Goal: Task Accomplishment & Management: Complete application form

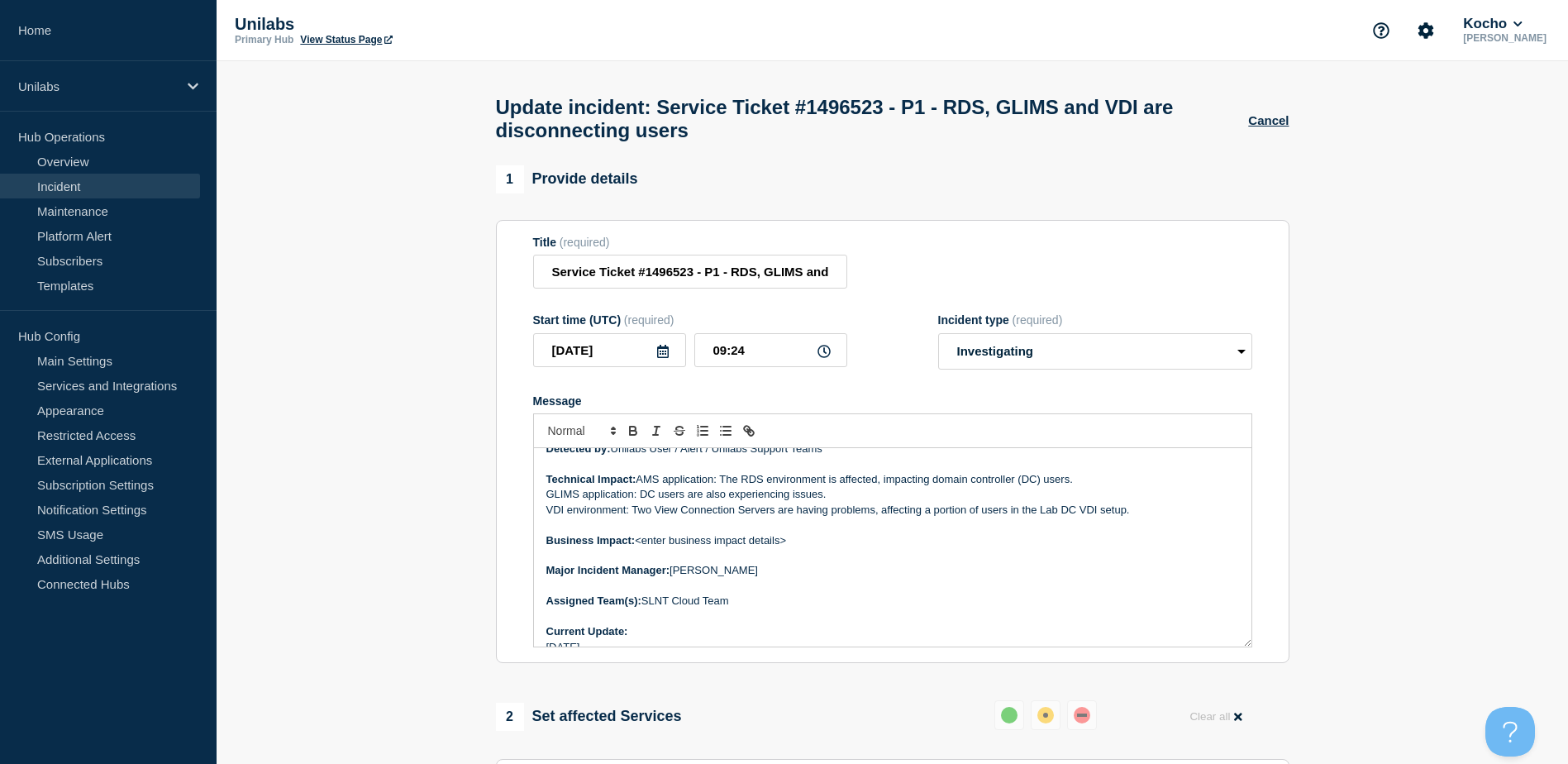
scroll to position [166, 0]
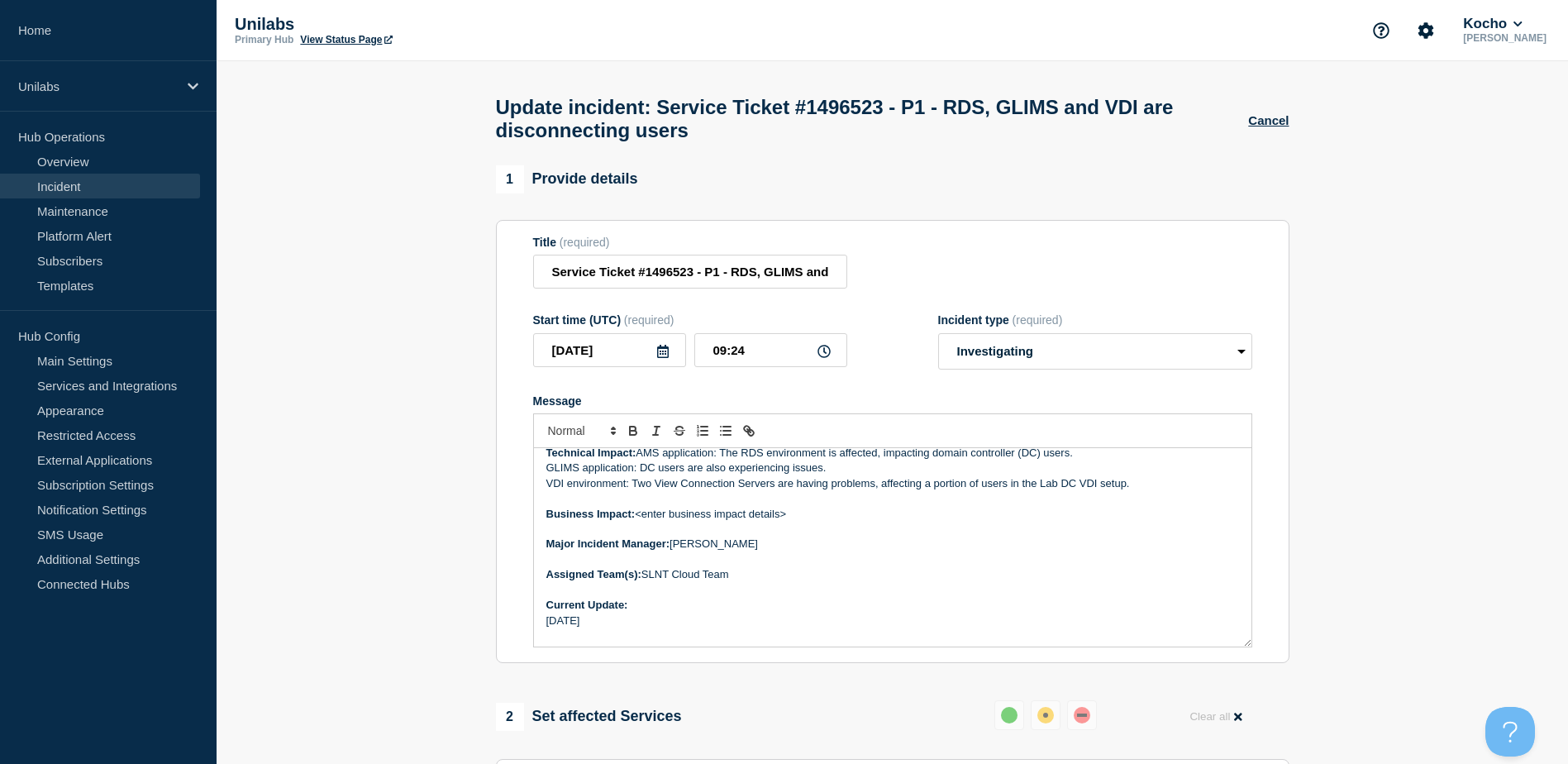
drag, startPoint x: 754, startPoint y: 522, endPoint x: 638, endPoint y: 520, distance: 116.0
click at [638, 520] on p "Business Impact: <enter business impact details>" at bounding box center [893, 515] width 693 height 15
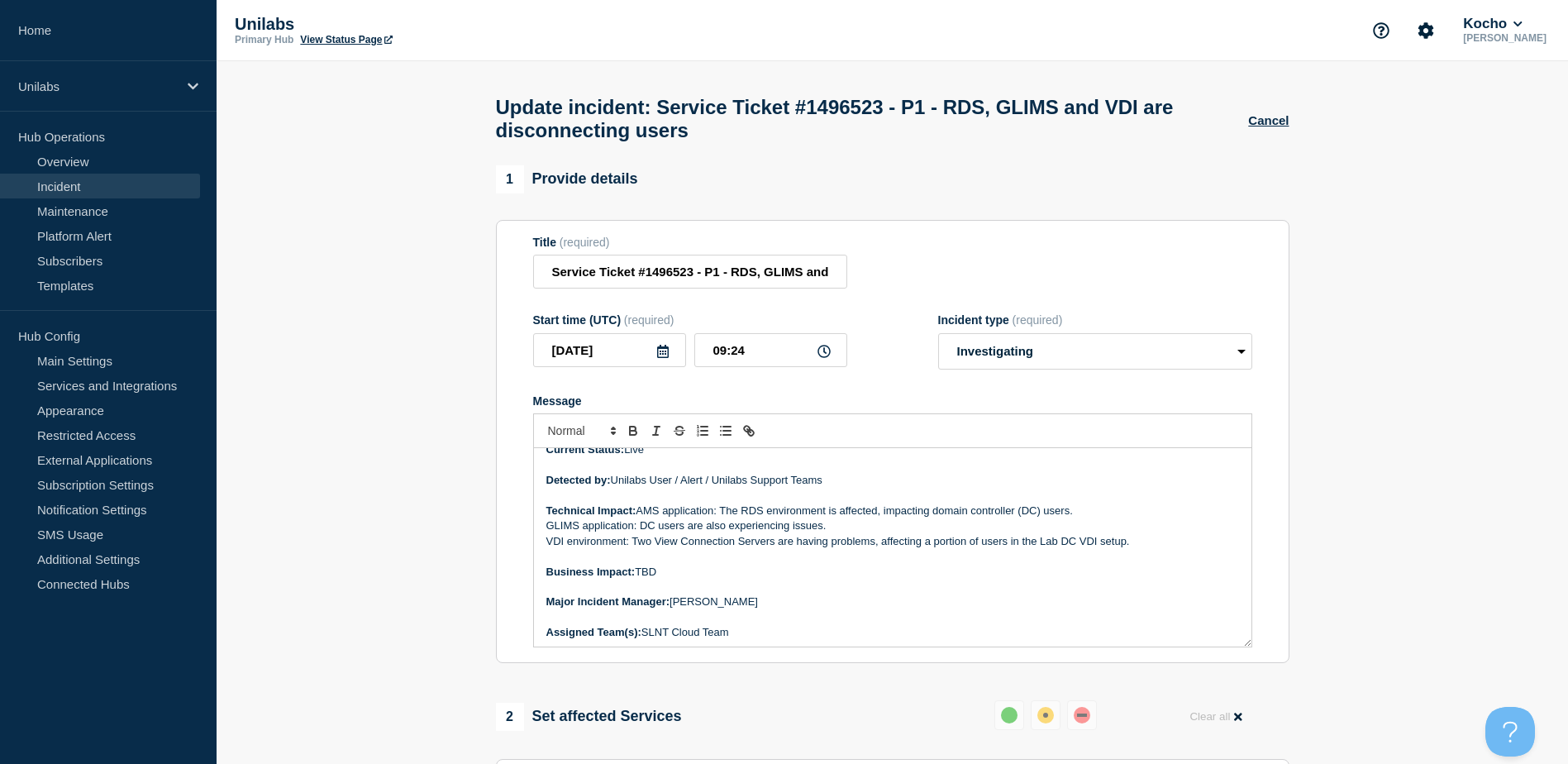
scroll to position [83, 0]
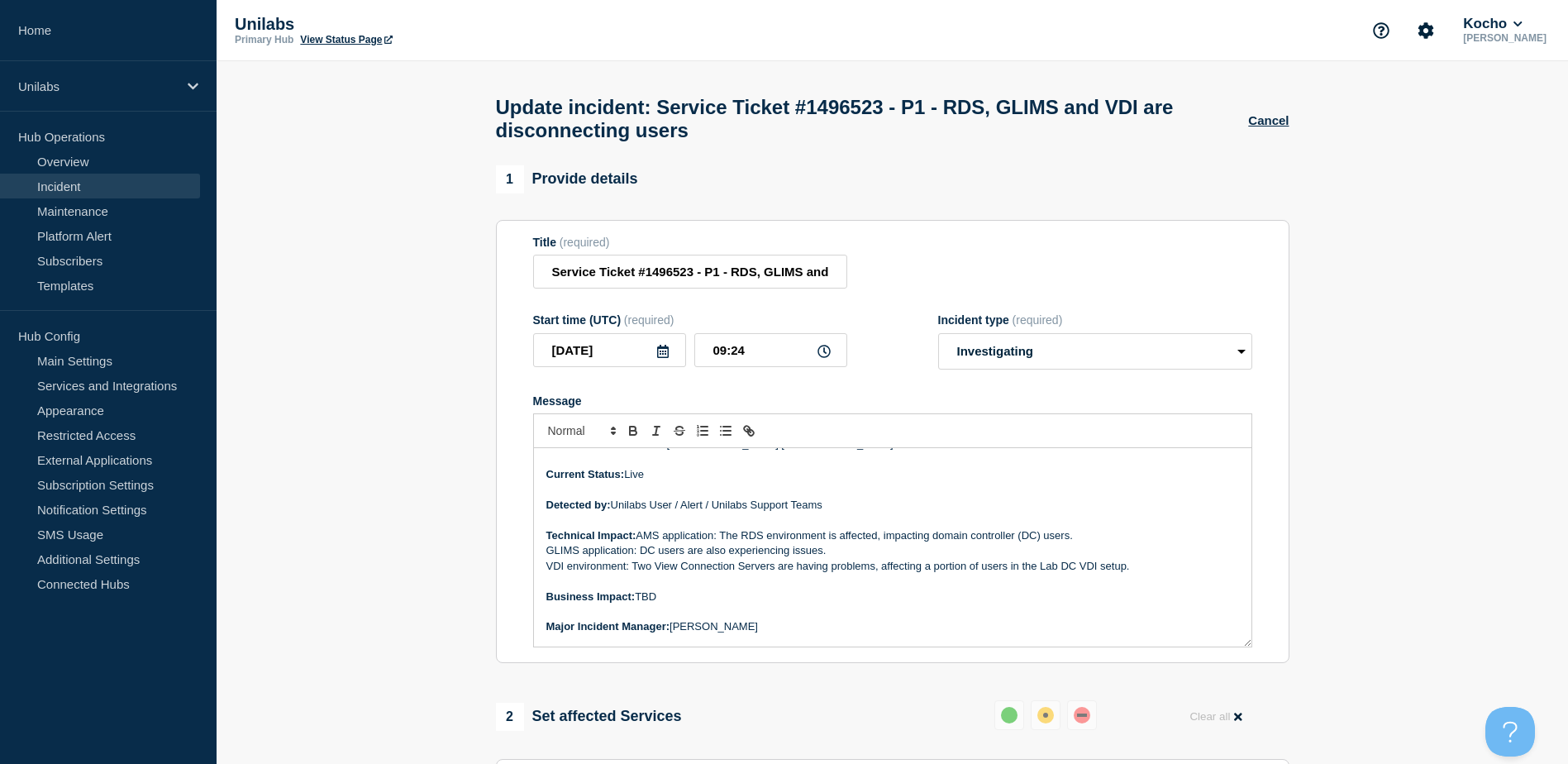
drag, startPoint x: 659, startPoint y: 602, endPoint x: 640, endPoint y: 603, distance: 19.0
click at [640, 603] on p "Business Impact: TBD" at bounding box center [893, 598] width 693 height 15
click at [645, 602] on p "Business Impact: users are not able to complete BAU" at bounding box center [893, 598] width 693 height 15
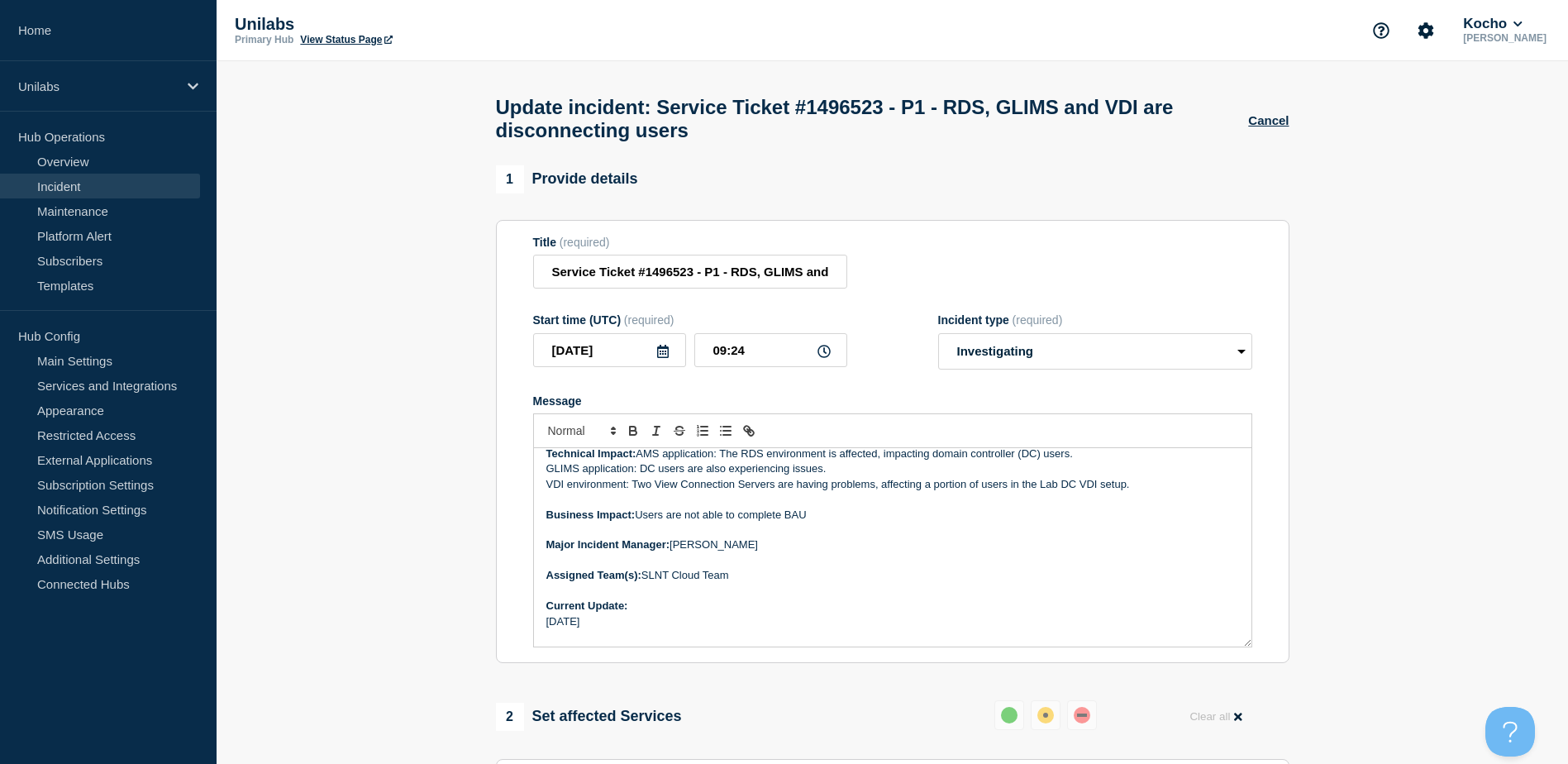
scroll to position [294, 0]
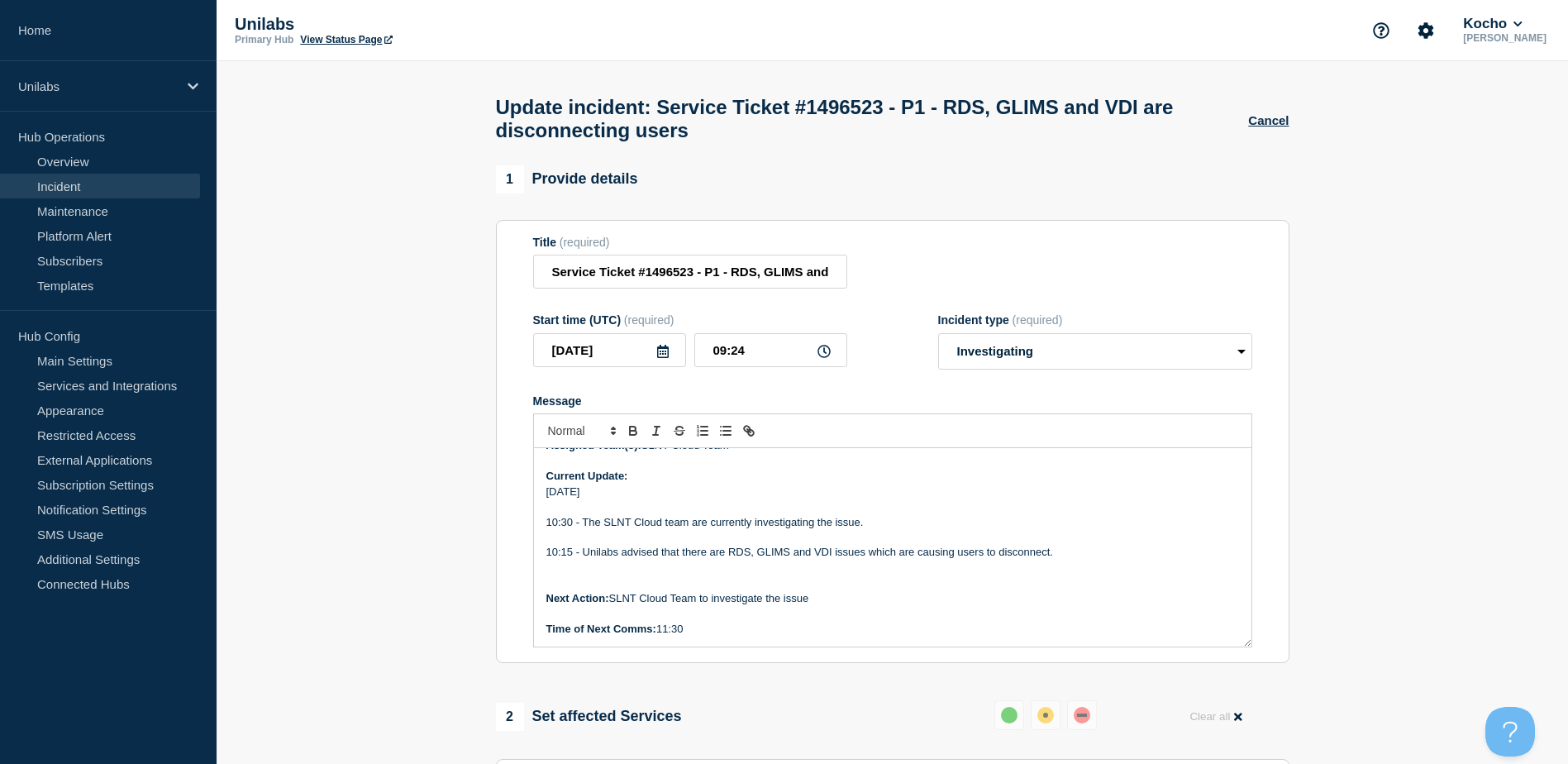
click at [640, 495] on p "09/10/2025" at bounding box center [893, 492] width 693 height 15
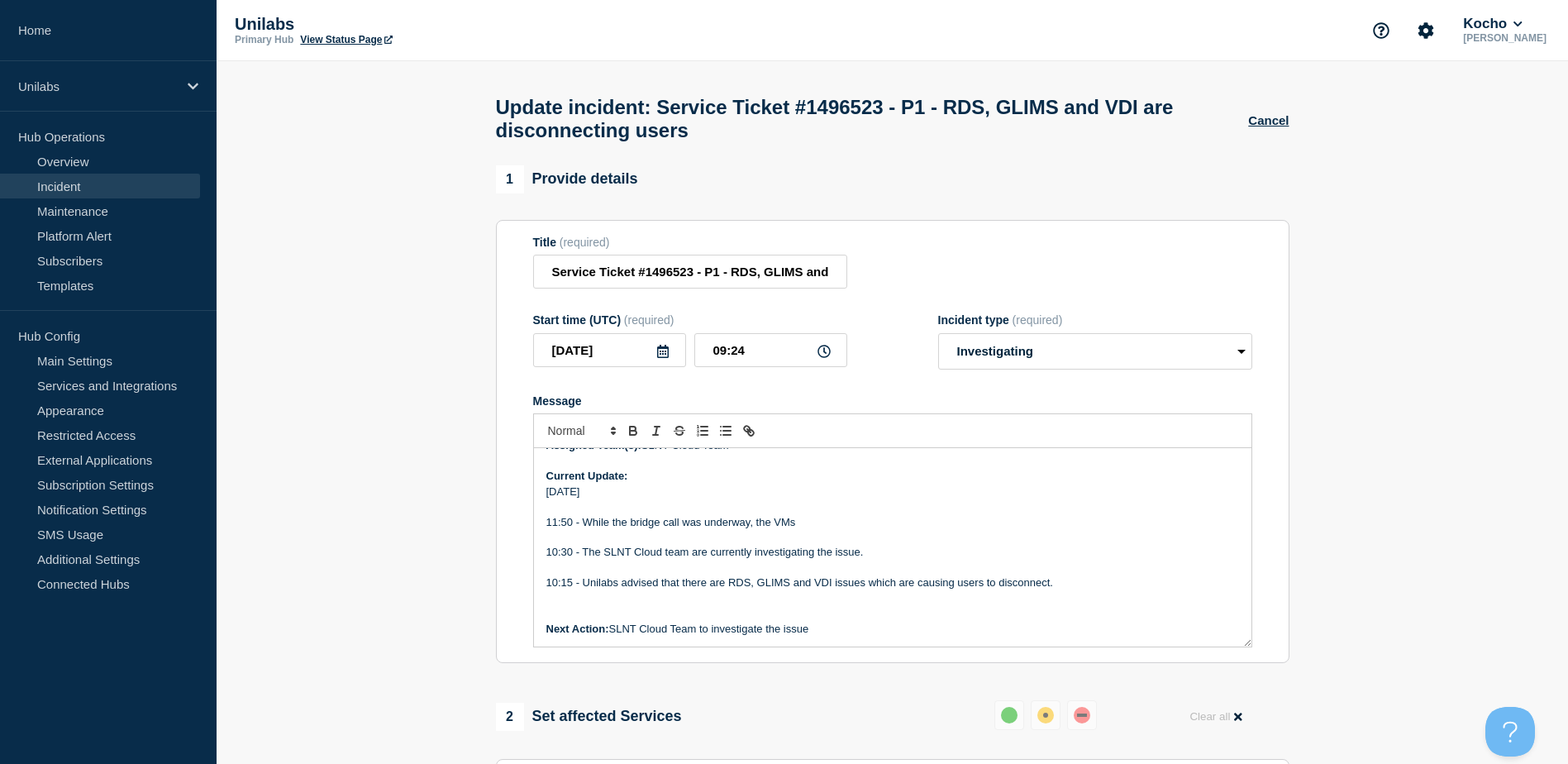
drag, startPoint x: 800, startPoint y: 527, endPoint x: 755, endPoint y: 522, distance: 45.3
click at [755, 522] on p "11:50 - While the bridge call was underway, the VMs" at bounding box center [893, 523] width 693 height 15
click at [356, 695] on section "1 Provide details Title (required) Service Ticket #1496523 - P1 - RDS, GLIMS an…" at bounding box center [892, 735] width 1352 height 1139
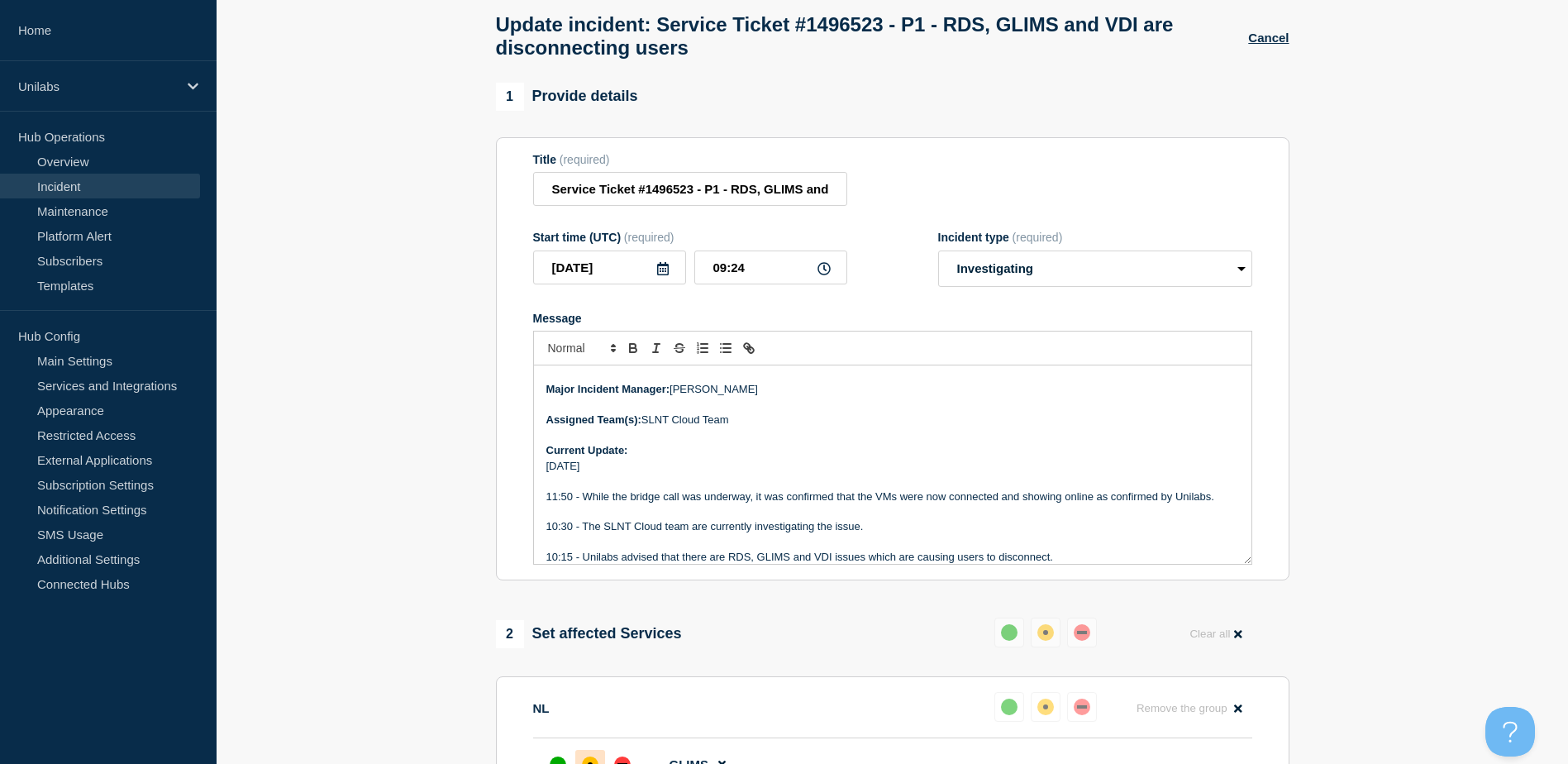
scroll to position [211, 0]
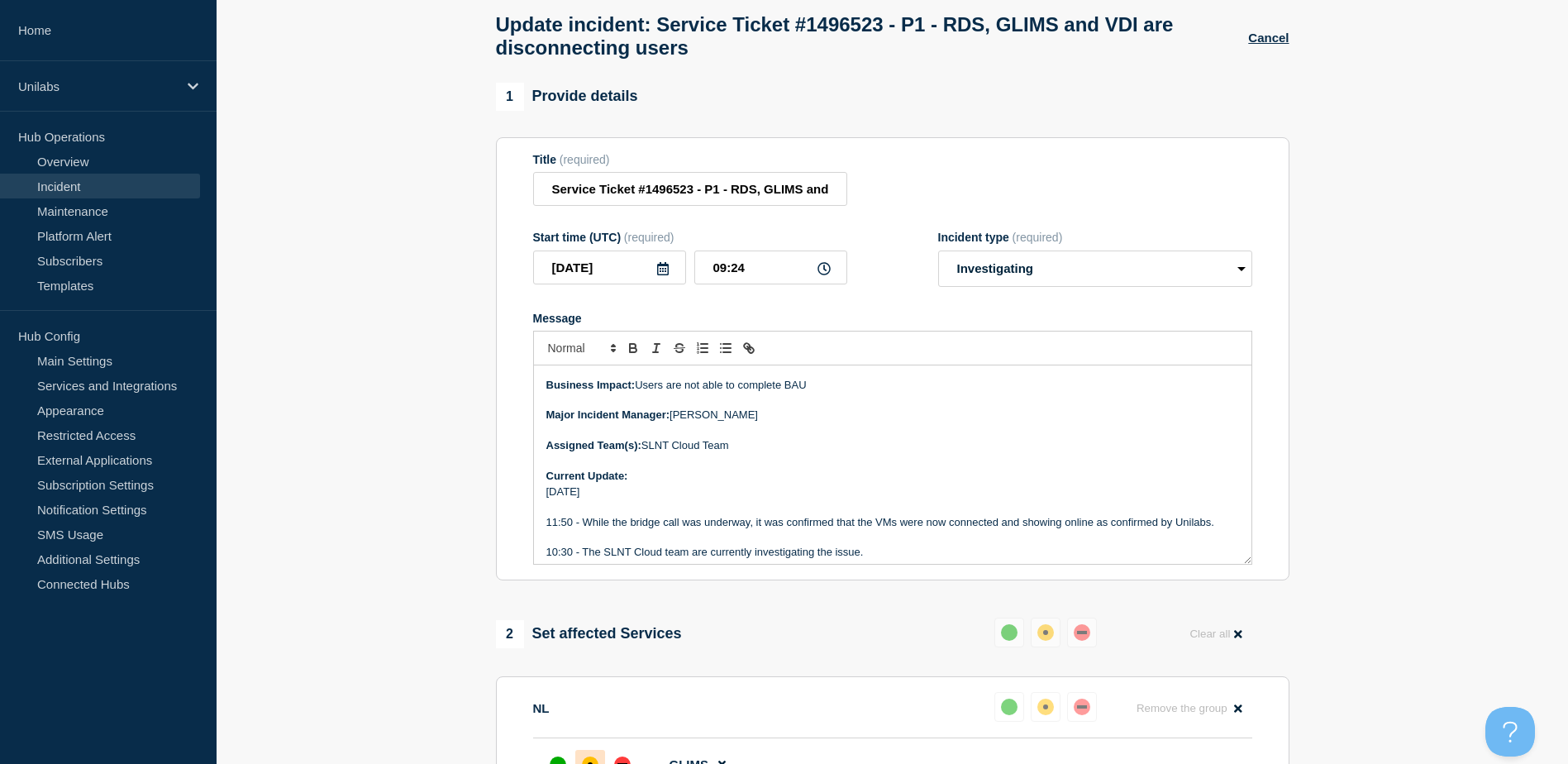
click at [634, 499] on p "09/10/2025" at bounding box center [893, 492] width 693 height 15
drag, startPoint x: 1213, startPoint y: 531, endPoint x: 755, endPoint y: 532, distance: 458.0
click at [755, 530] on p "11:50 - While the bridge call was underway, it was confirmed that the VMs were …" at bounding box center [893, 523] width 693 height 15
drag, startPoint x: 609, startPoint y: 528, endPoint x: 577, endPoint y: 527, distance: 32.0
click at [584, 527] on p "11:50 - While the bridge call was underway." at bounding box center [893, 523] width 693 height 15
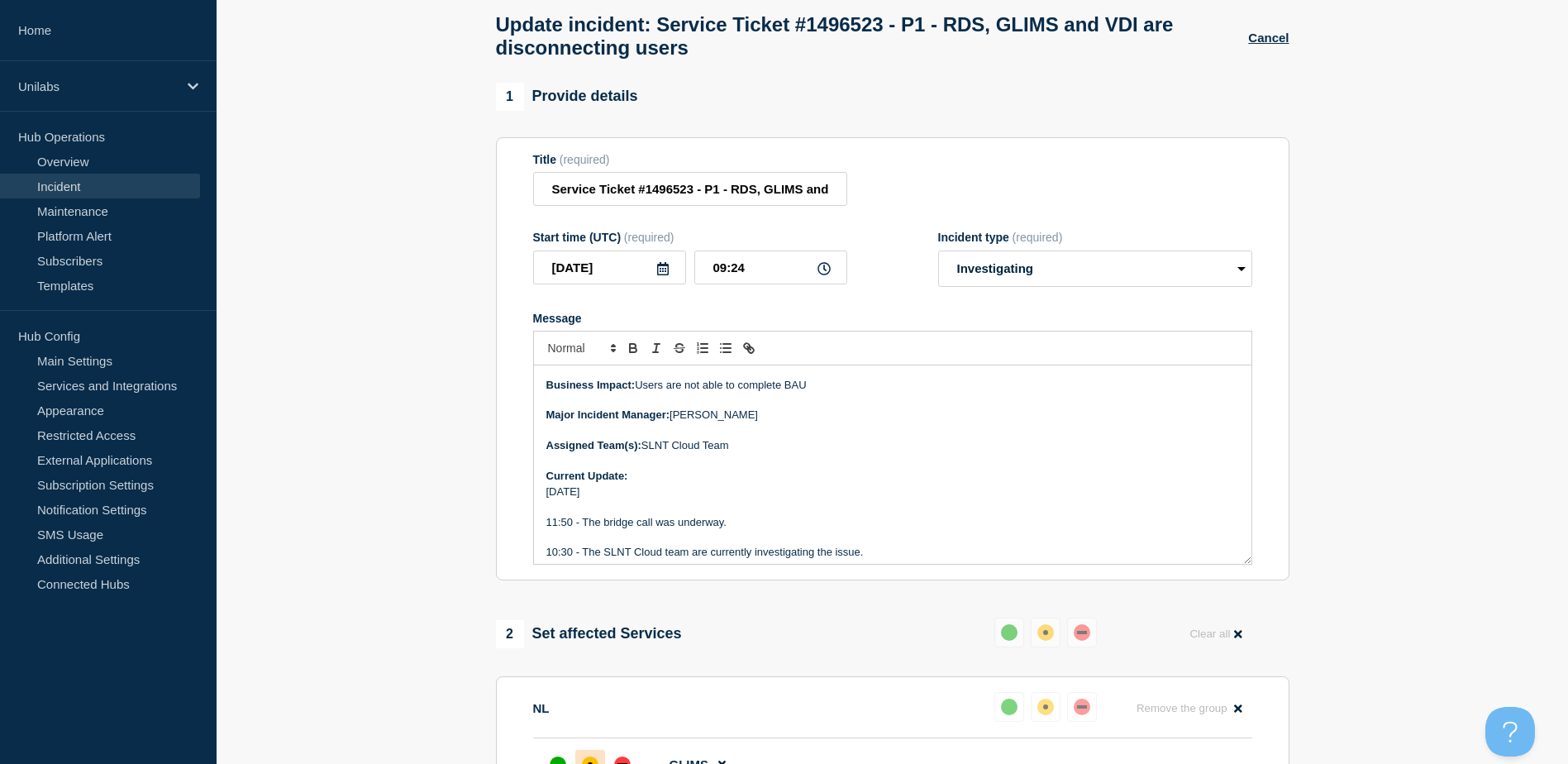
click at [740, 526] on p "11:50 - The bridge call was underway." at bounding box center [893, 523] width 693 height 15
click at [710, 527] on p "11:50 - The bridge call was underway." at bounding box center [893, 523] width 693 height 15
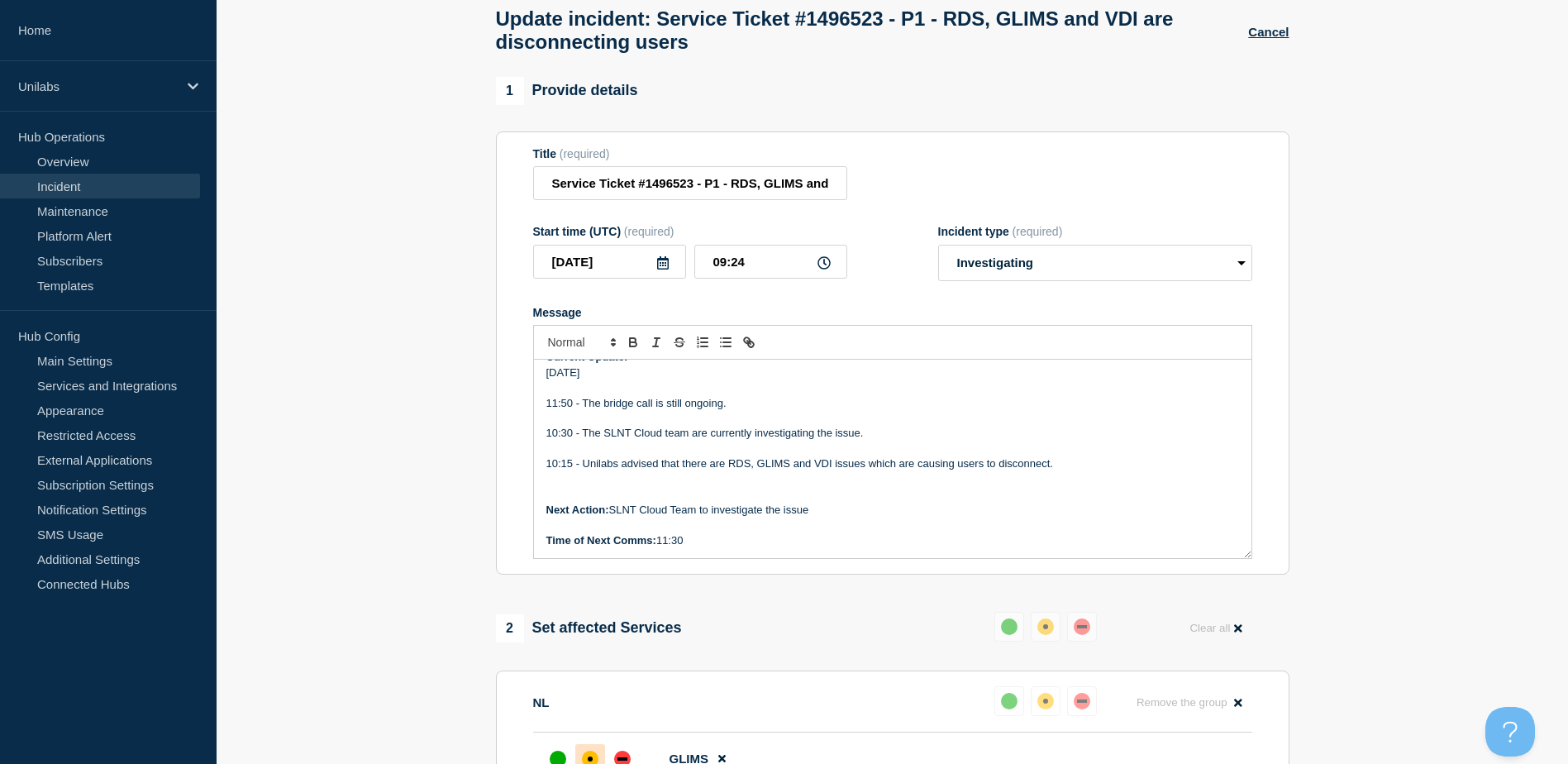
scroll to position [77, 0]
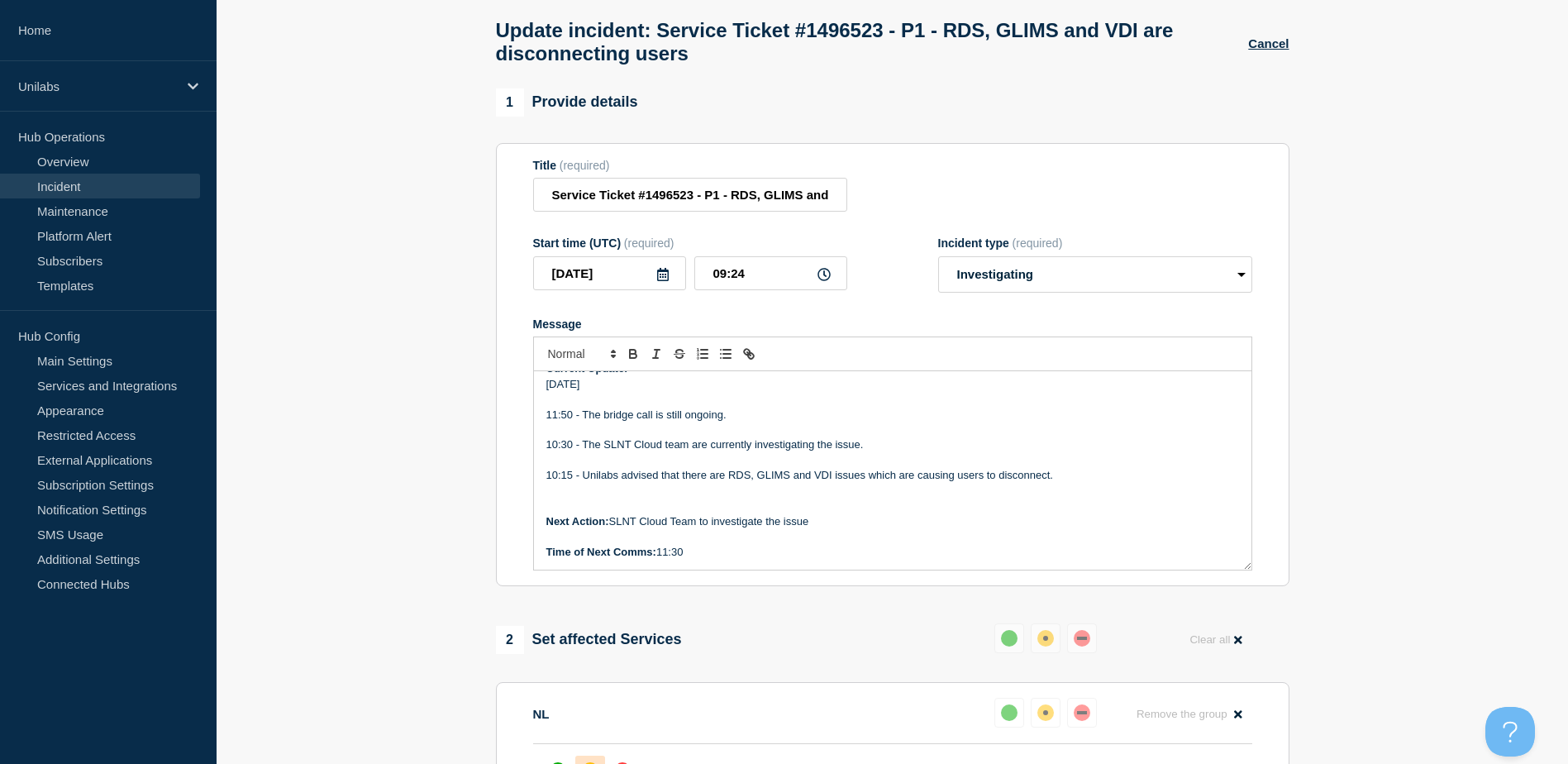
drag, startPoint x: 700, startPoint y: 559, endPoint x: 659, endPoint y: 563, distance: 41.2
click at [659, 559] on p "Time of Next Comms: 11:30" at bounding box center [893, 553] width 693 height 15
click at [485, 533] on section "1 Provide details Title (required) Service Ticket #1496523 - P1 - RDS, GLIMS an…" at bounding box center [892, 658] width 1352 height 1139
click at [657, 525] on p "Next Action: SLNT Cloud Team to investigate the issue" at bounding box center [893, 522] width 693 height 15
click at [606, 514] on p "Message" at bounding box center [893, 506] width 693 height 15
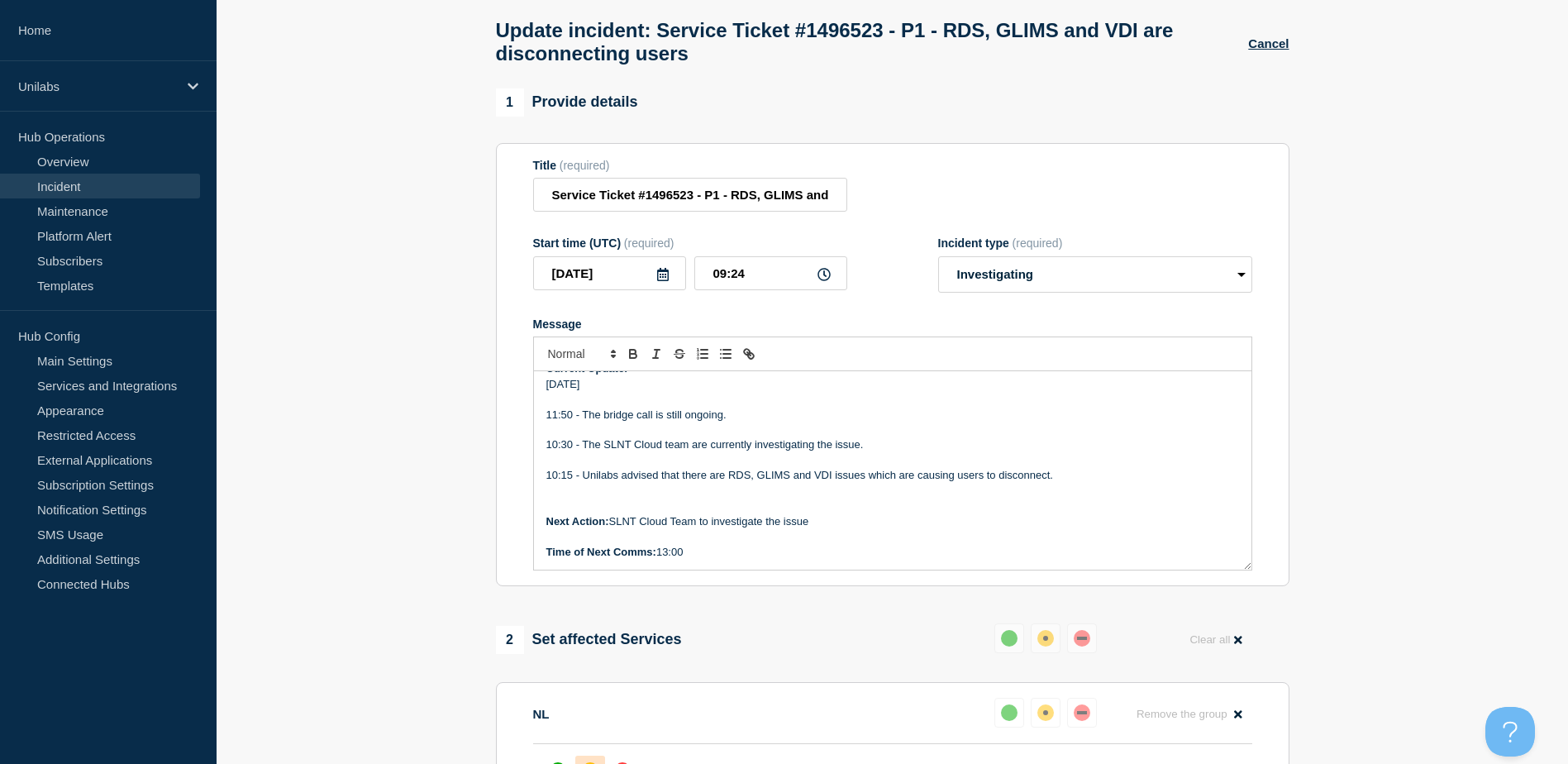
click at [460, 464] on section "1 Provide details Title (required) Service Ticket #1496523 - P1 - RDS, GLIMS an…" at bounding box center [892, 658] width 1352 height 1139
click at [1432, 430] on section "1 Provide details Title (required) Service Ticket #1496523 - P1 - RDS, GLIMS an…" at bounding box center [892, 658] width 1352 height 1139
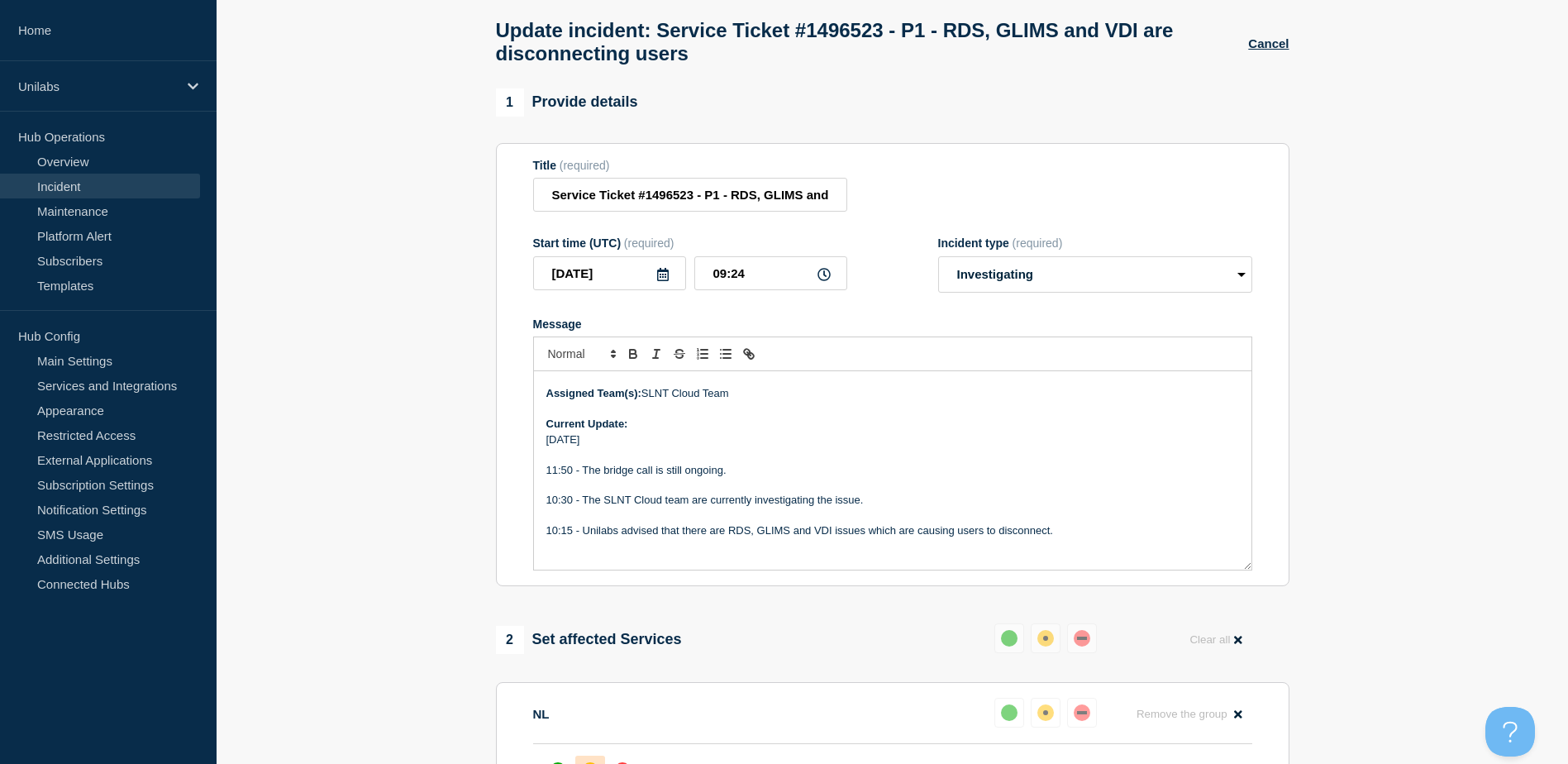
scroll to position [243, 0]
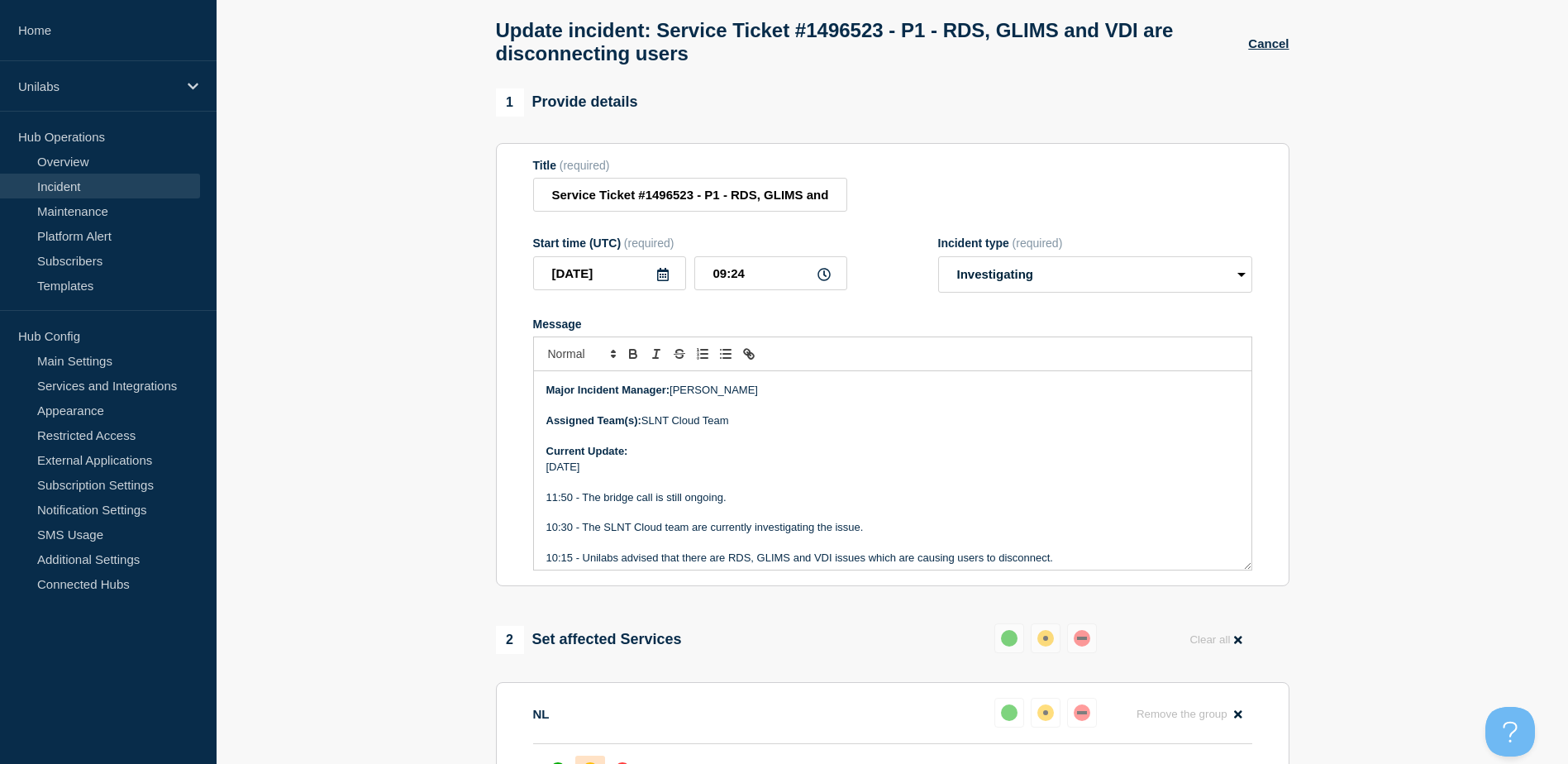
click at [422, 460] on section "1 Provide details Title (required) Service Ticket #1496523 - P1 - RDS, GLIMS an…" at bounding box center [892, 658] width 1352 height 1139
click at [465, 532] on section "1 Provide details Title (required) Service Ticket #1496523 - P1 - RDS, GLIMS an…" at bounding box center [892, 658] width 1352 height 1139
drag, startPoint x: 465, startPoint y: 532, endPoint x: 444, endPoint y: 537, distance: 21.6
click at [444, 537] on section "1 Provide details Title (required) Service Ticket #1496523 - P1 - RDS, GLIMS an…" at bounding box center [892, 658] width 1352 height 1139
click at [658, 516] on p "Message" at bounding box center [893, 513] width 693 height 15
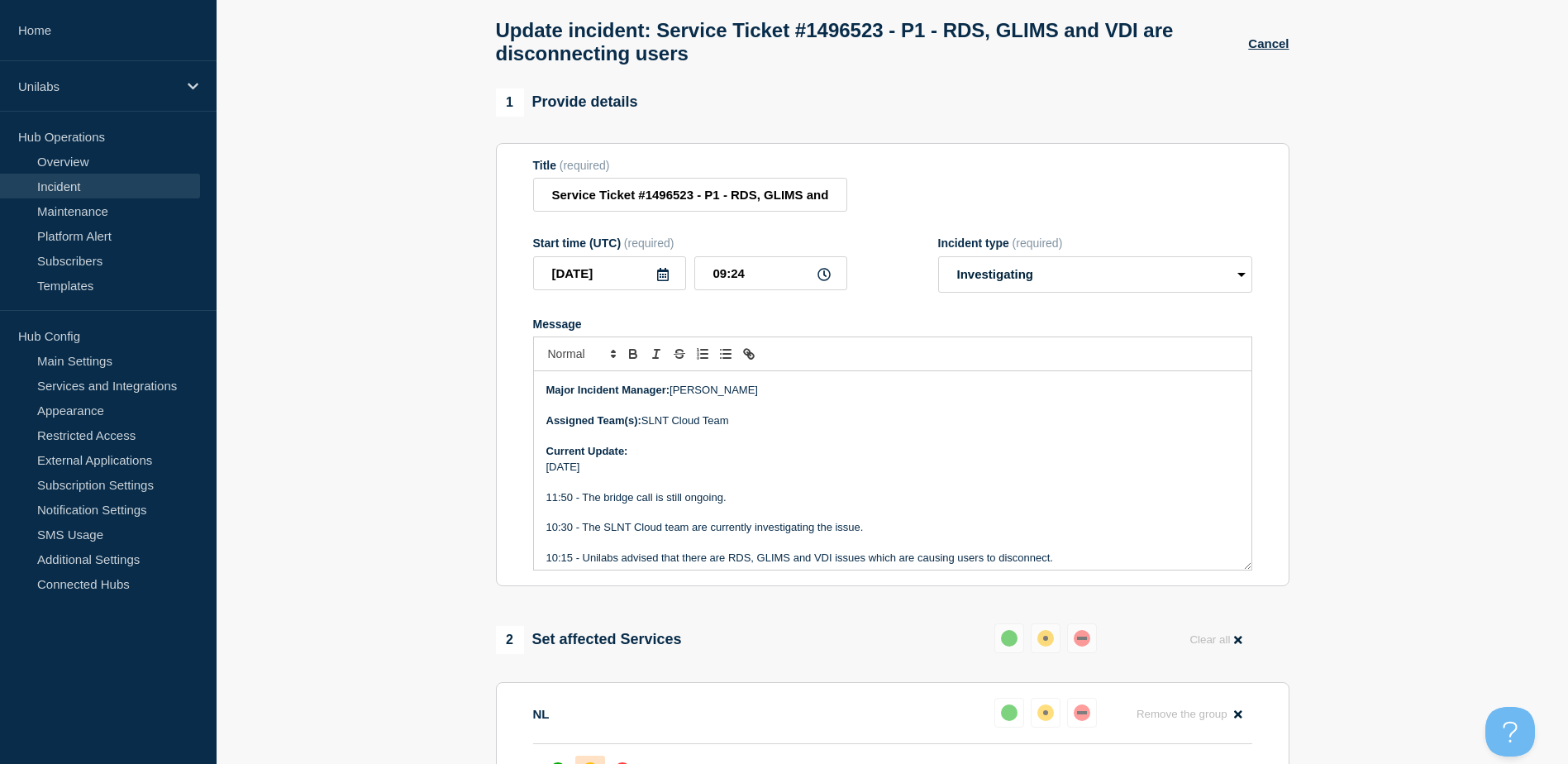
click at [637, 535] on p "10:30 - The SLNT Cloud team are currently investigating the issue." at bounding box center [893, 527] width 693 height 15
drag, startPoint x: 637, startPoint y: 543, endPoint x: 615, endPoint y: 527, distance: 27.2
click at [615, 520] on p "Message" at bounding box center [893, 513] width 693 height 15
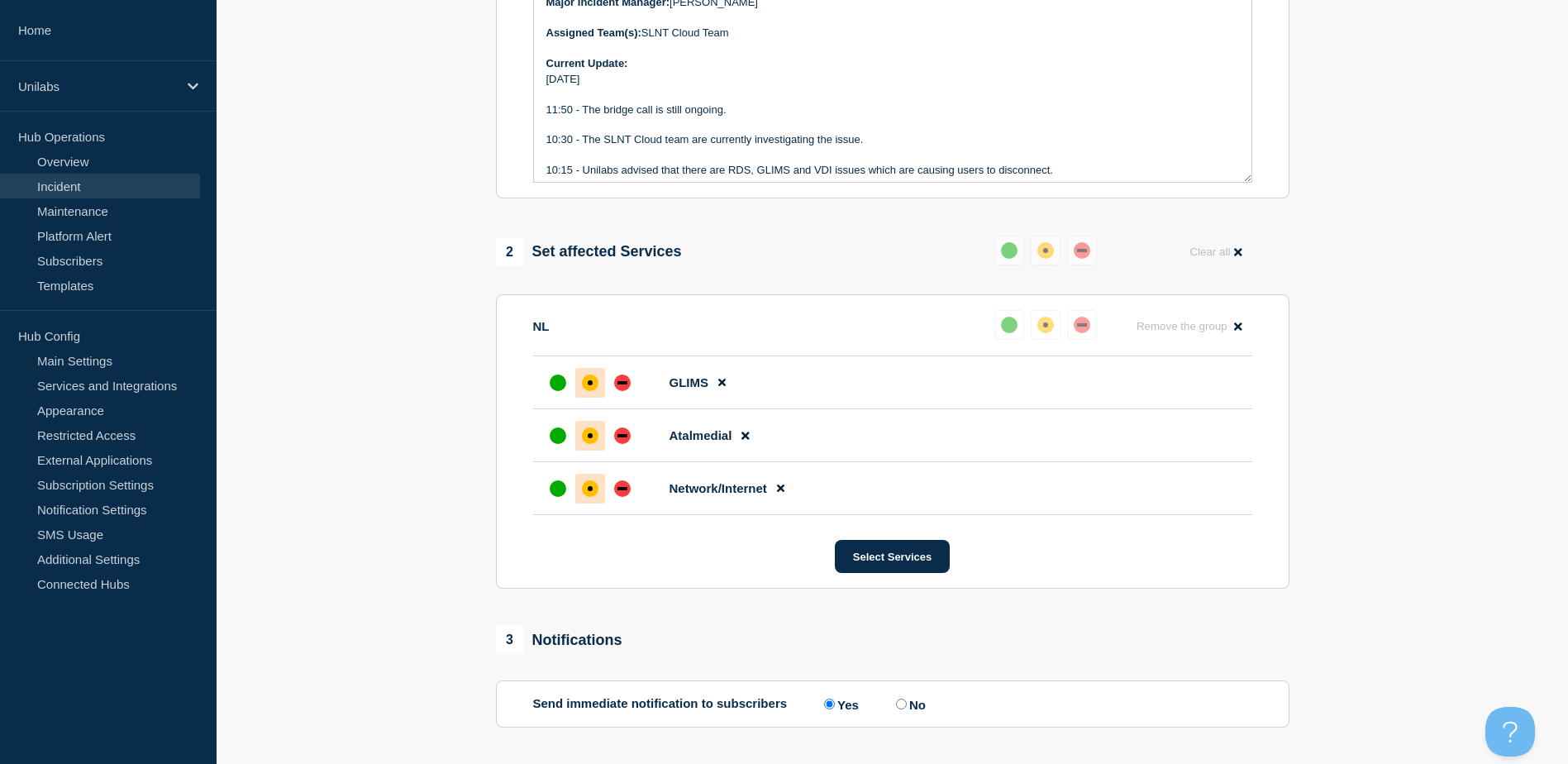
scroll to position [325, 0]
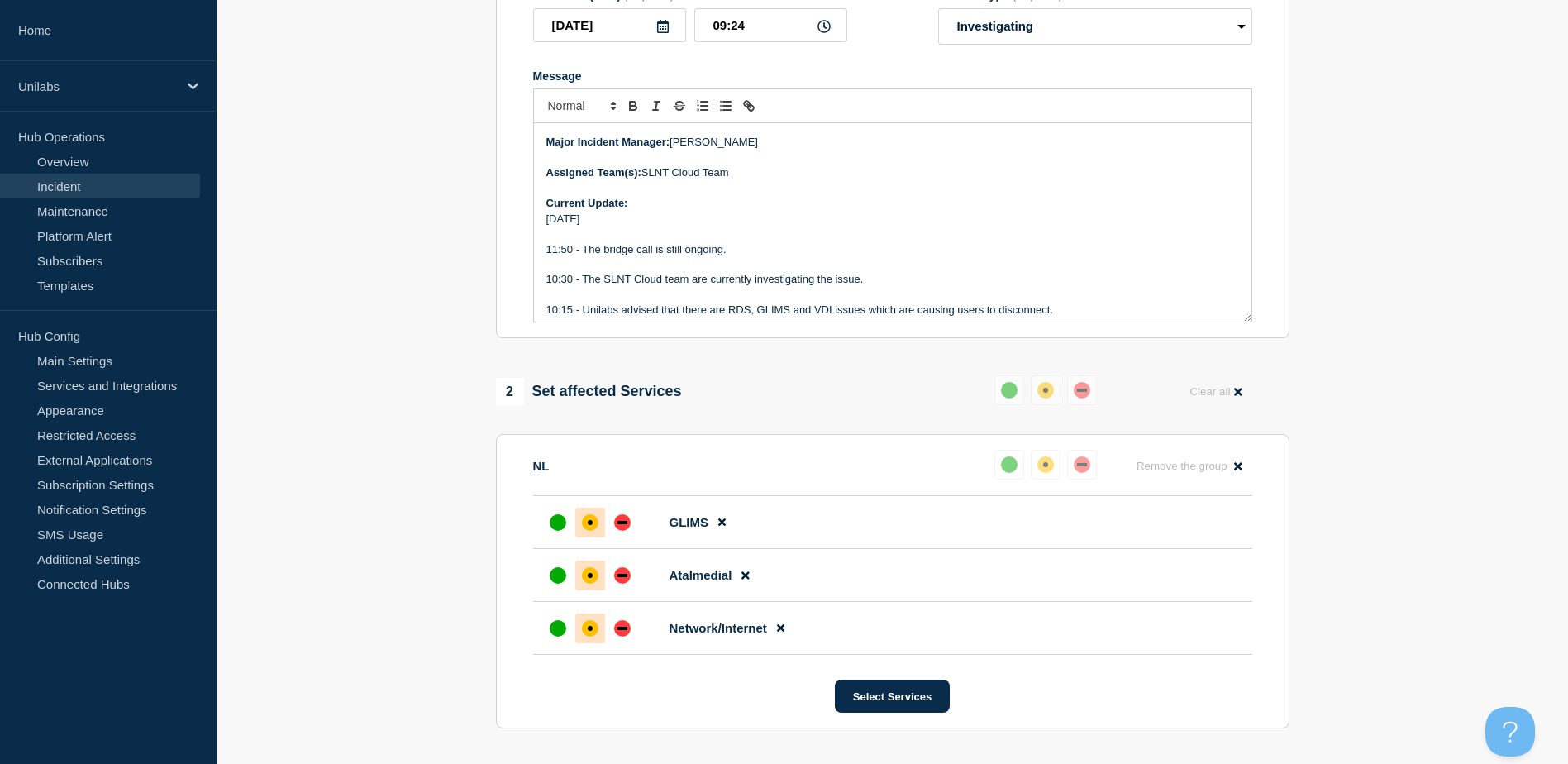
click at [603, 257] on p "11:50 - The bridge call is still ongoing." at bounding box center [893, 250] width 693 height 15
click at [472, 330] on section "1 Provide details Title (required) Service Ticket #1496523 - P1 - RDS, GLIMS an…" at bounding box center [892, 410] width 1352 height 1139
drag, startPoint x: 472, startPoint y: 330, endPoint x: 449, endPoint y: 328, distance: 23.1
click at [450, 330] on section "1 Provide details Title (required) Service Ticket #1496523 - P1 - RDS, GLIMS an…" at bounding box center [892, 410] width 1352 height 1139
click at [787, 257] on p "11:50 - The technical bridge call is still ongoing." at bounding box center [893, 250] width 693 height 15
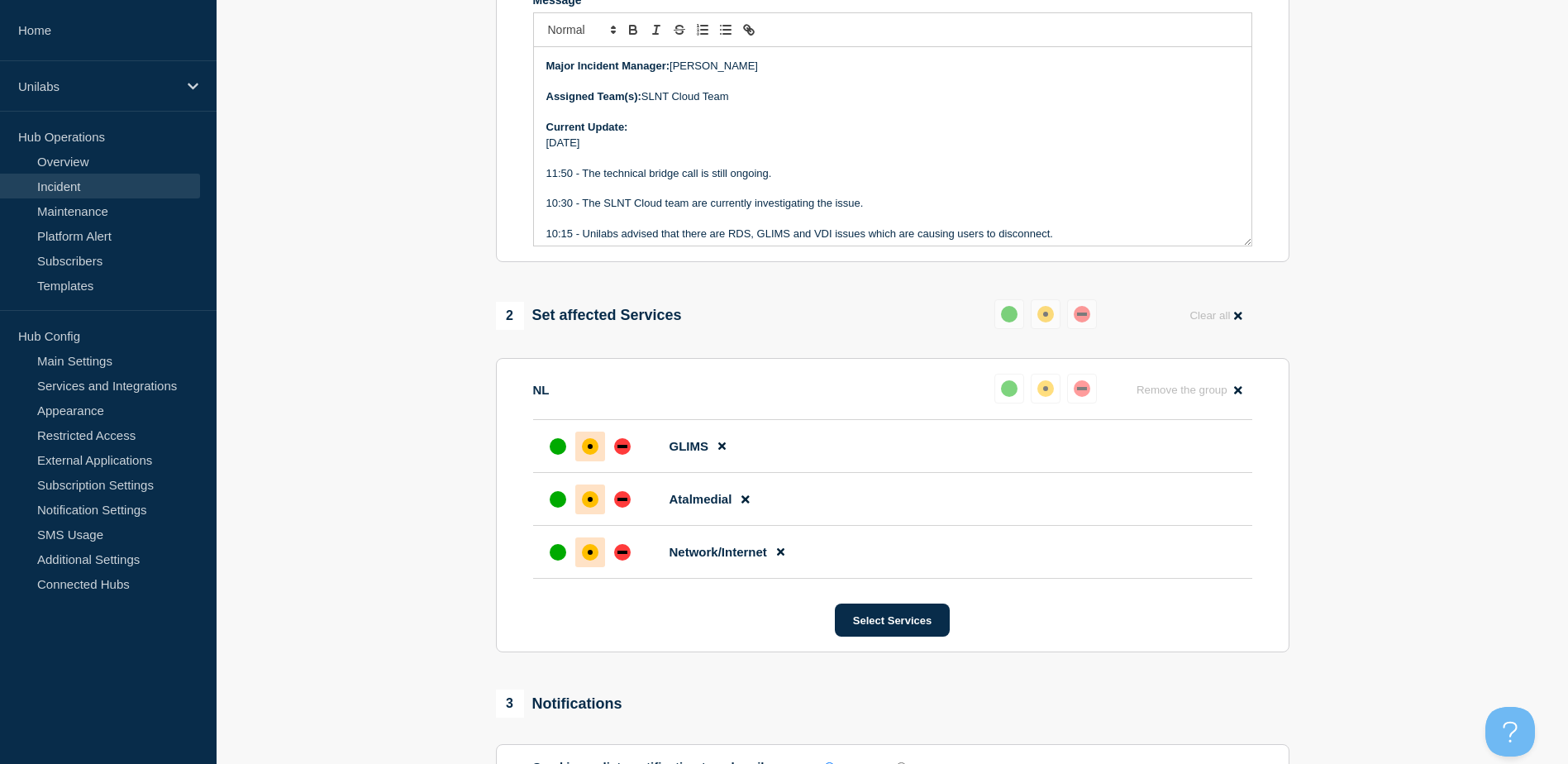
scroll to position [573, 0]
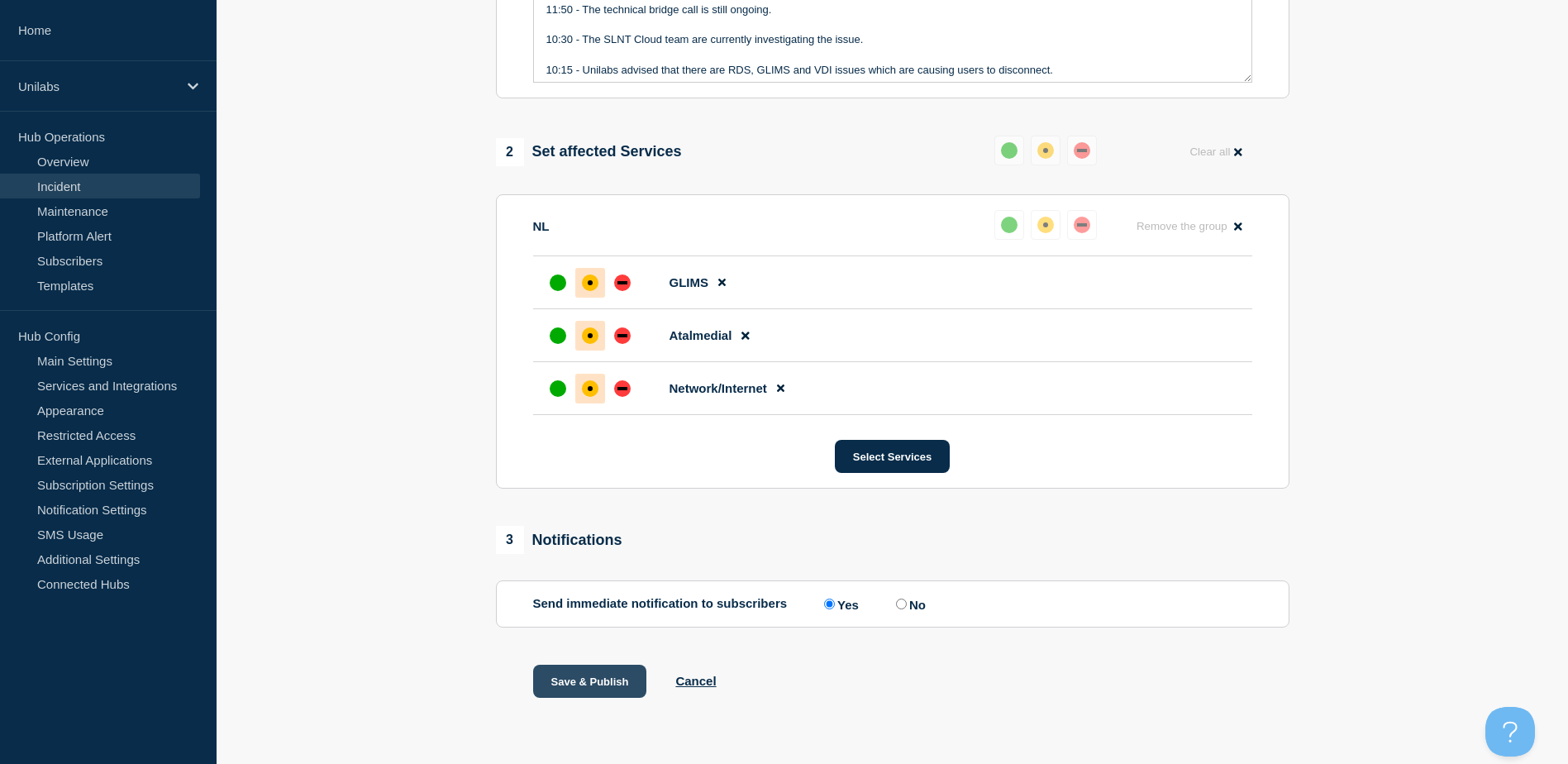
click at [569, 680] on button "Save & Publish" at bounding box center [590, 681] width 114 height 33
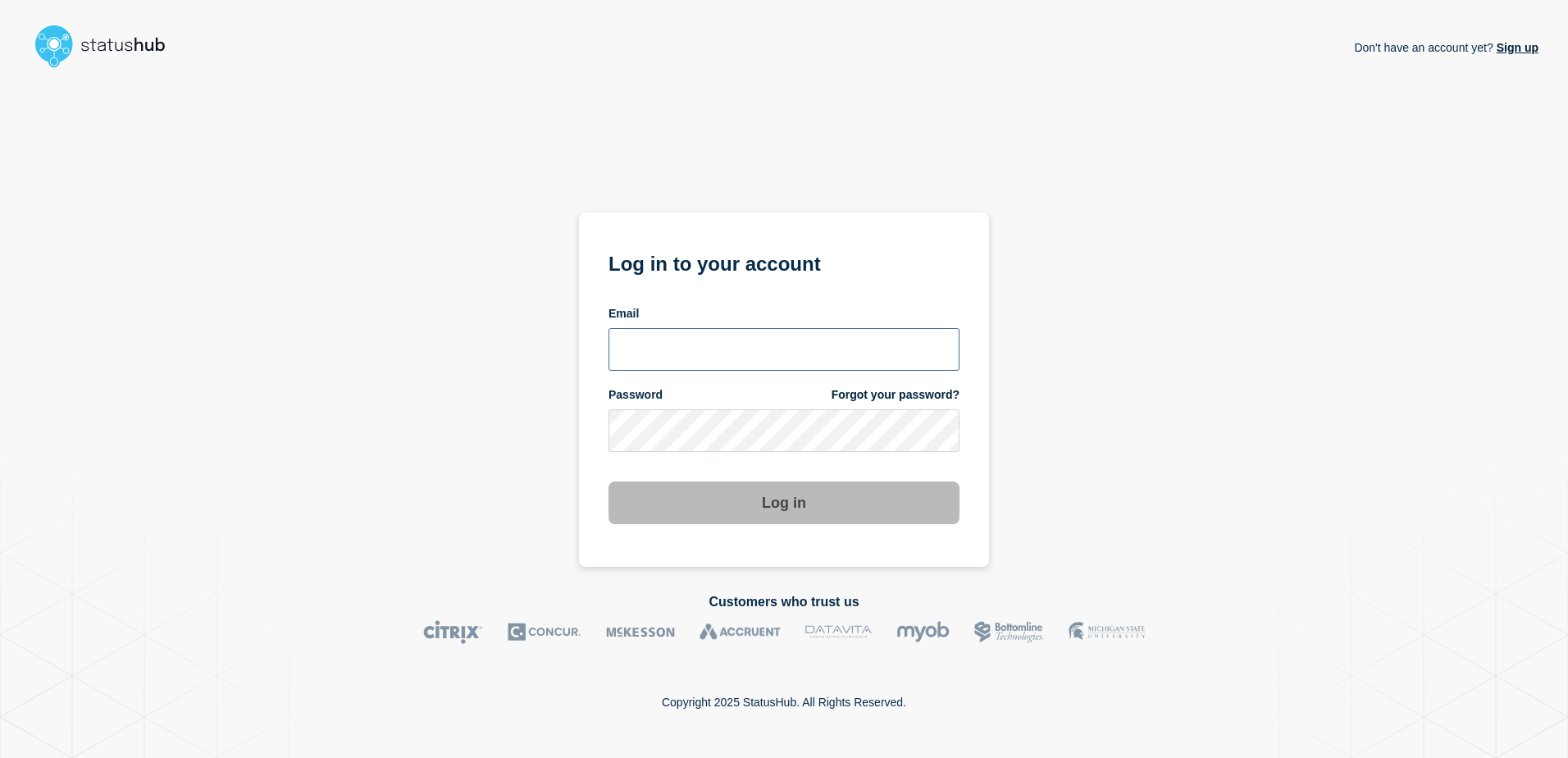
type input "[EMAIL_ADDRESS][PERSON_NAME][DOMAIN_NAME]"
drag, startPoint x: 1409, startPoint y: 241, endPoint x: 1386, endPoint y: 253, distance: 25.9
click at [1409, 241] on div "Don't have an account yet? Sign up Log in to your account Email [EMAIL_ADDRESS]…" at bounding box center [784, 320] width 1508 height 492
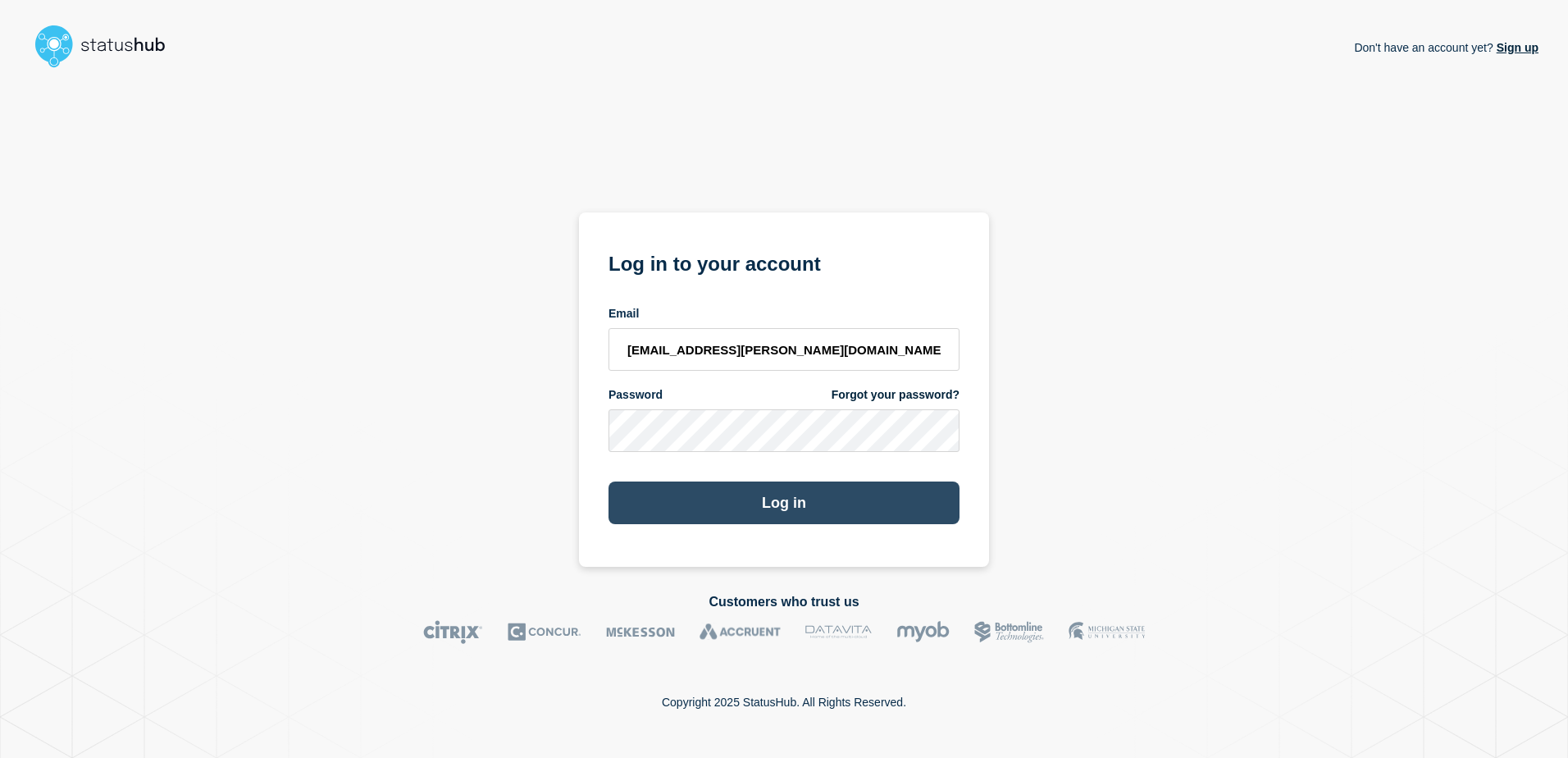
click at [698, 510] on button "Log in" at bounding box center [784, 502] width 351 height 43
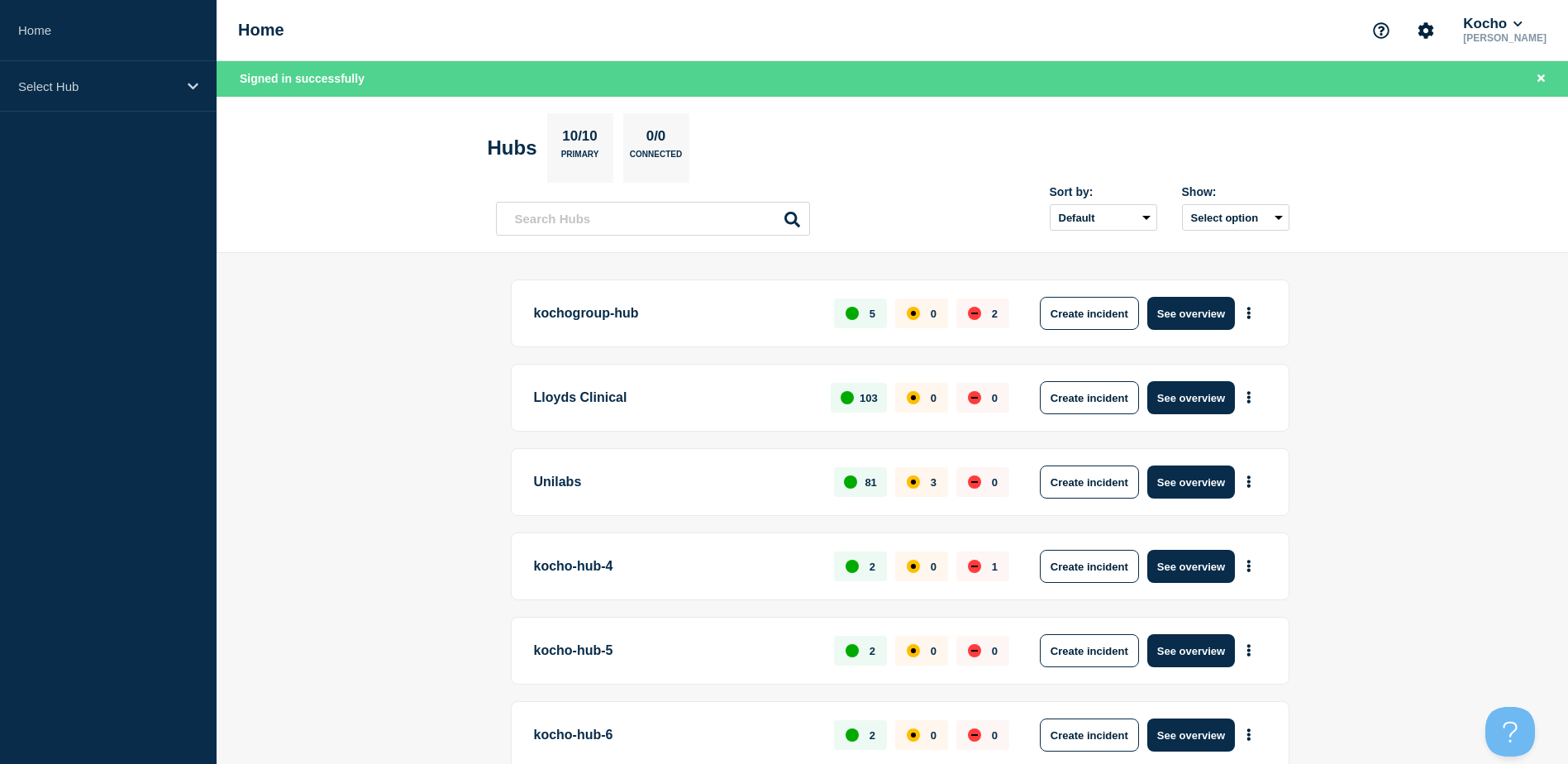
click at [1179, 473] on button "See overview" at bounding box center [1191, 482] width 88 height 33
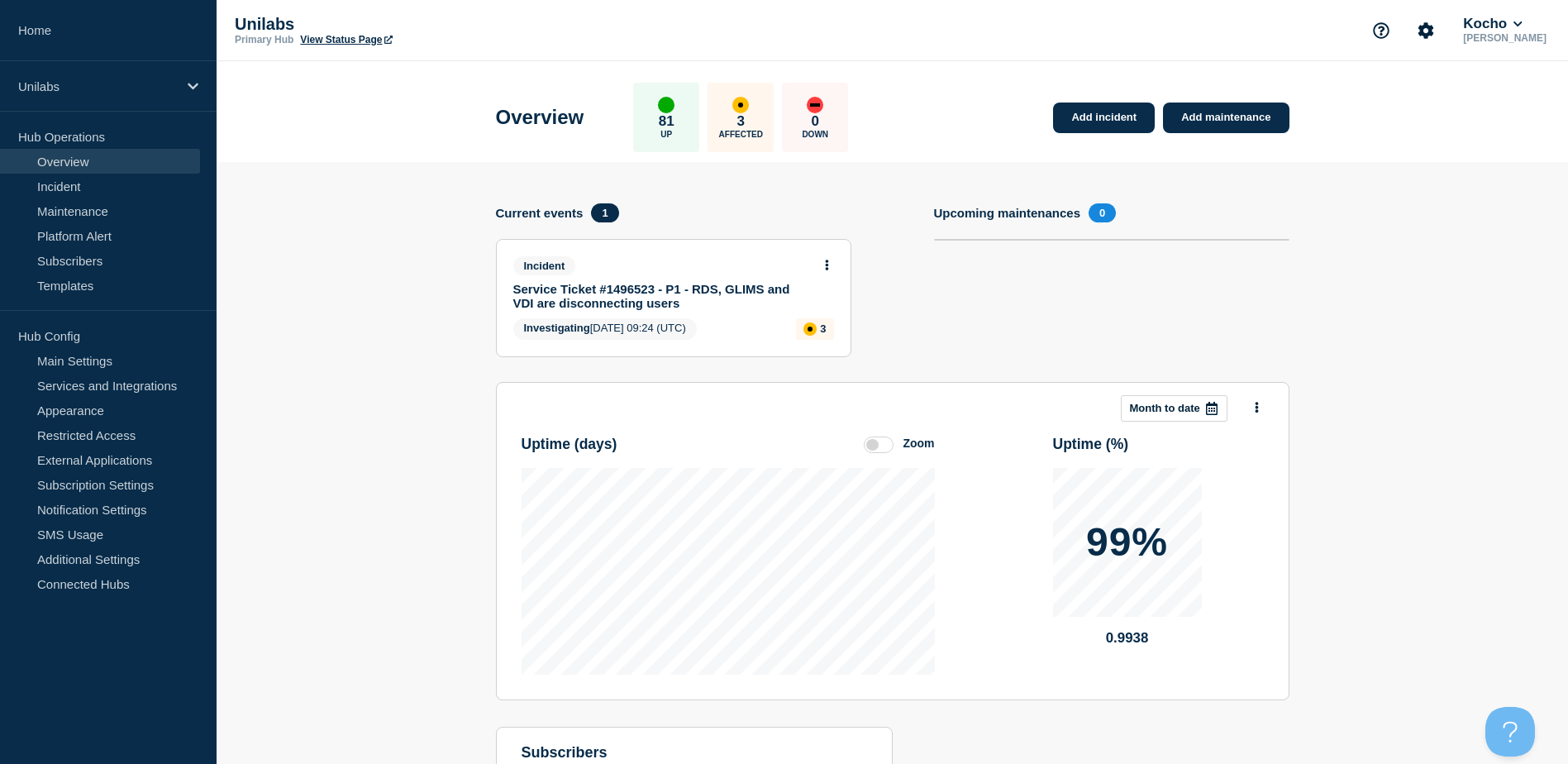
click at [631, 289] on link "Service Ticket #1496523 - P1 - RDS, GLIMS and VDI are disconnecting users" at bounding box center [662, 296] width 298 height 28
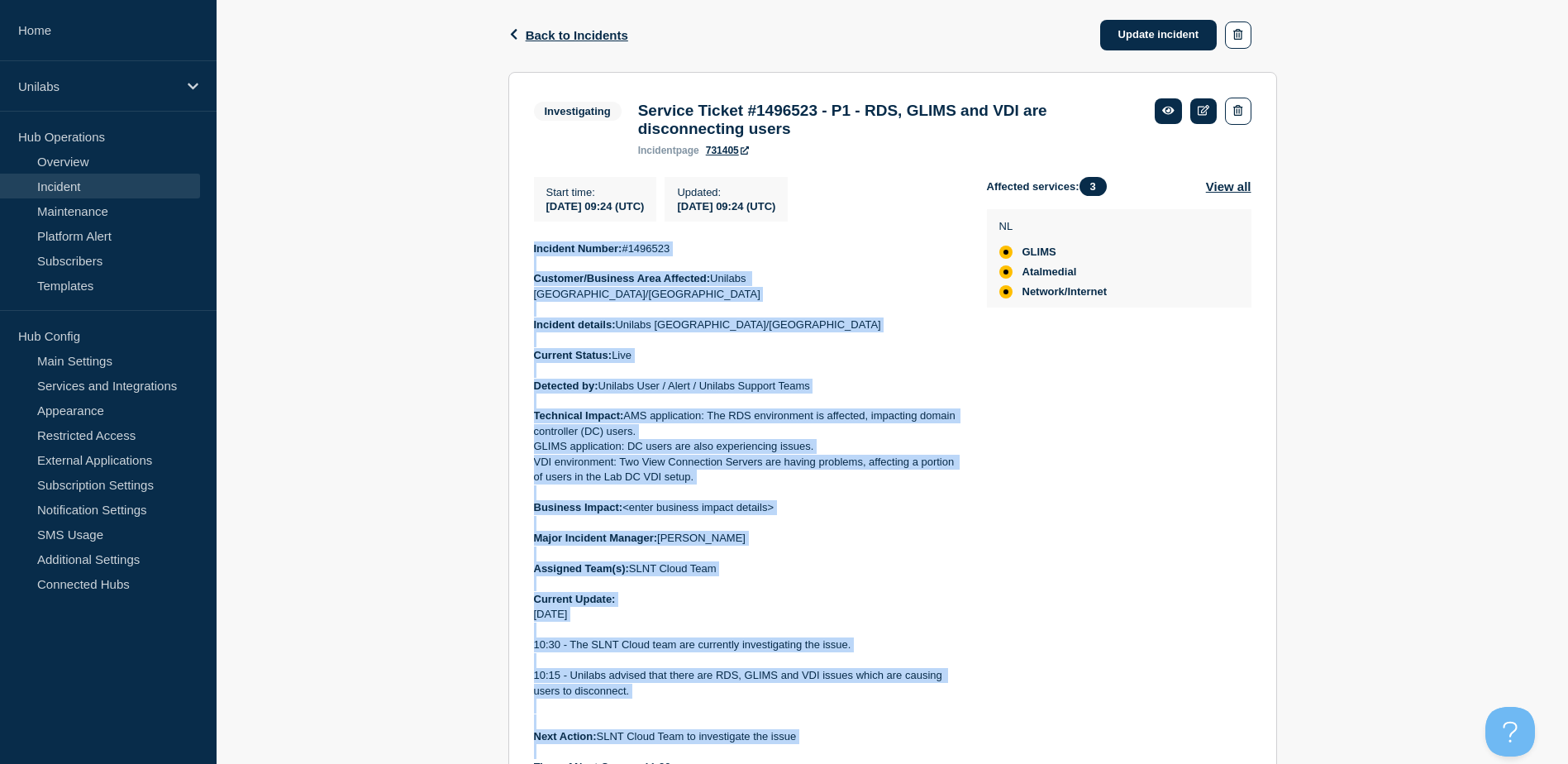
scroll to position [340, 0]
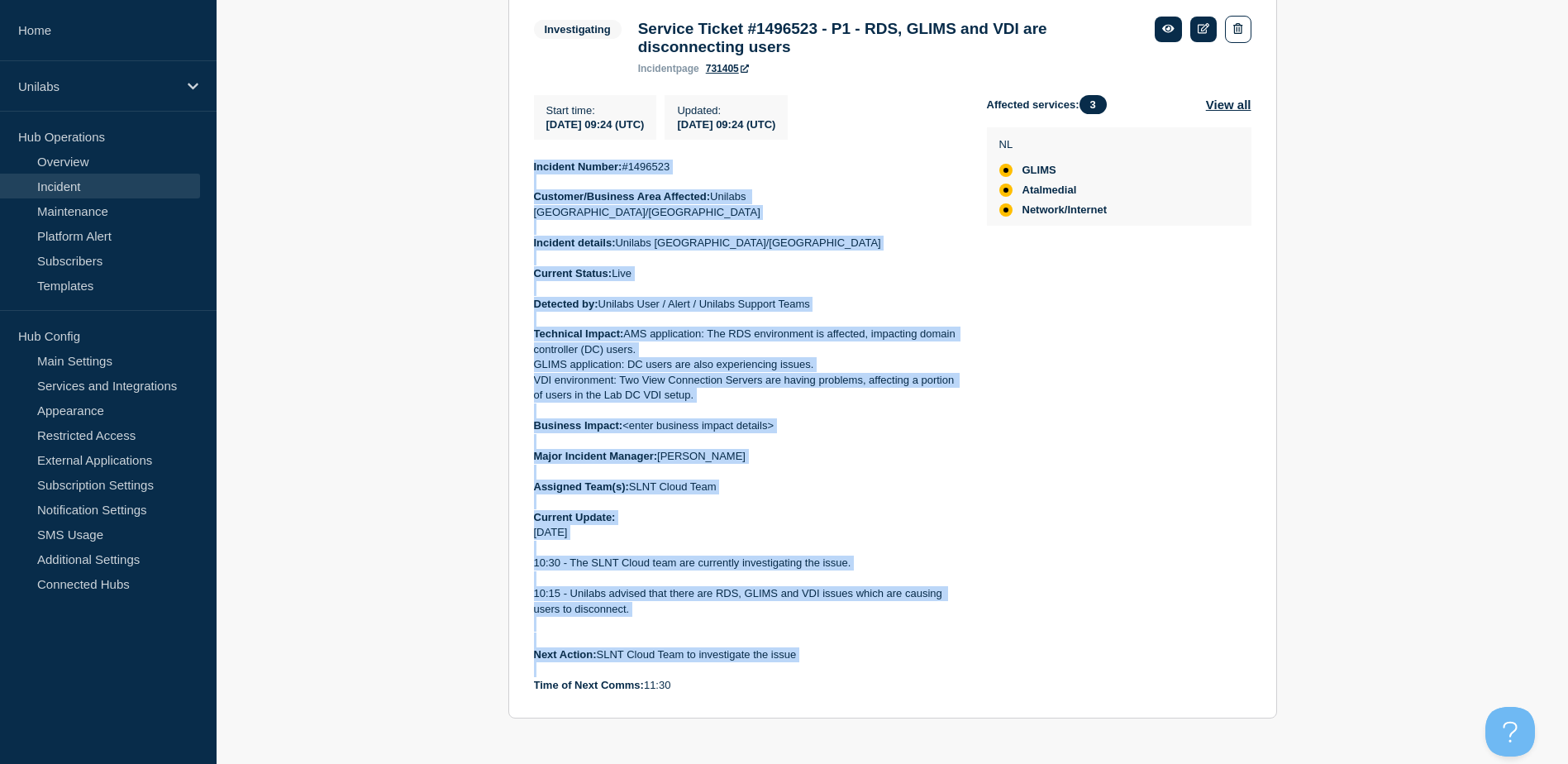
drag, startPoint x: 533, startPoint y: 264, endPoint x: 770, endPoint y: 685, distance: 483.1
click at [770, 685] on div "Incident Number: #1496523 Customer/Business Area Affected: Unilabs Netherlands/…" at bounding box center [747, 427] width 427 height 534
copy div "Incident Number: #1496523 Customer/Business Area Affected: Unilabs Netherlands/…"
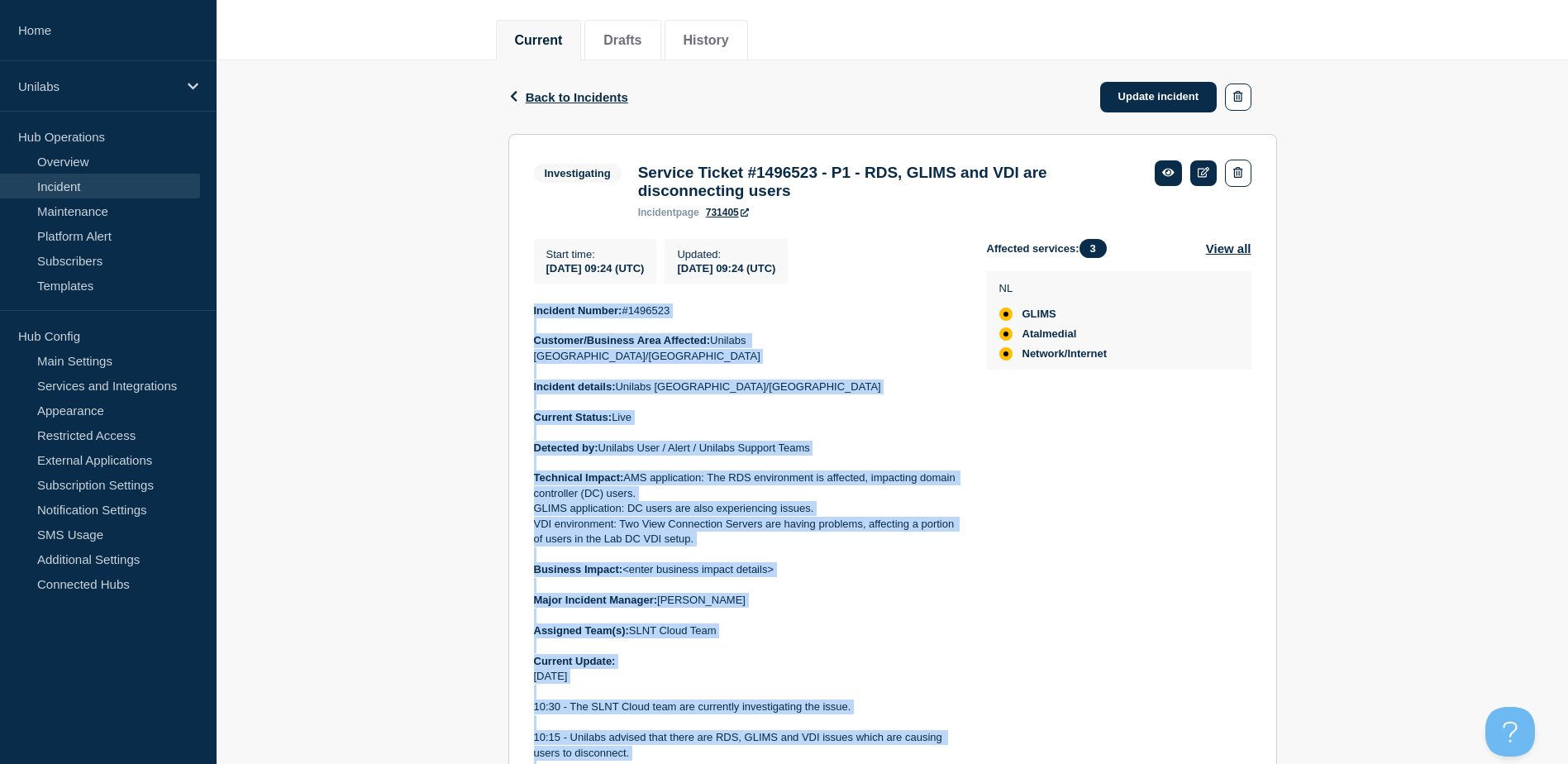
scroll to position [92, 0]
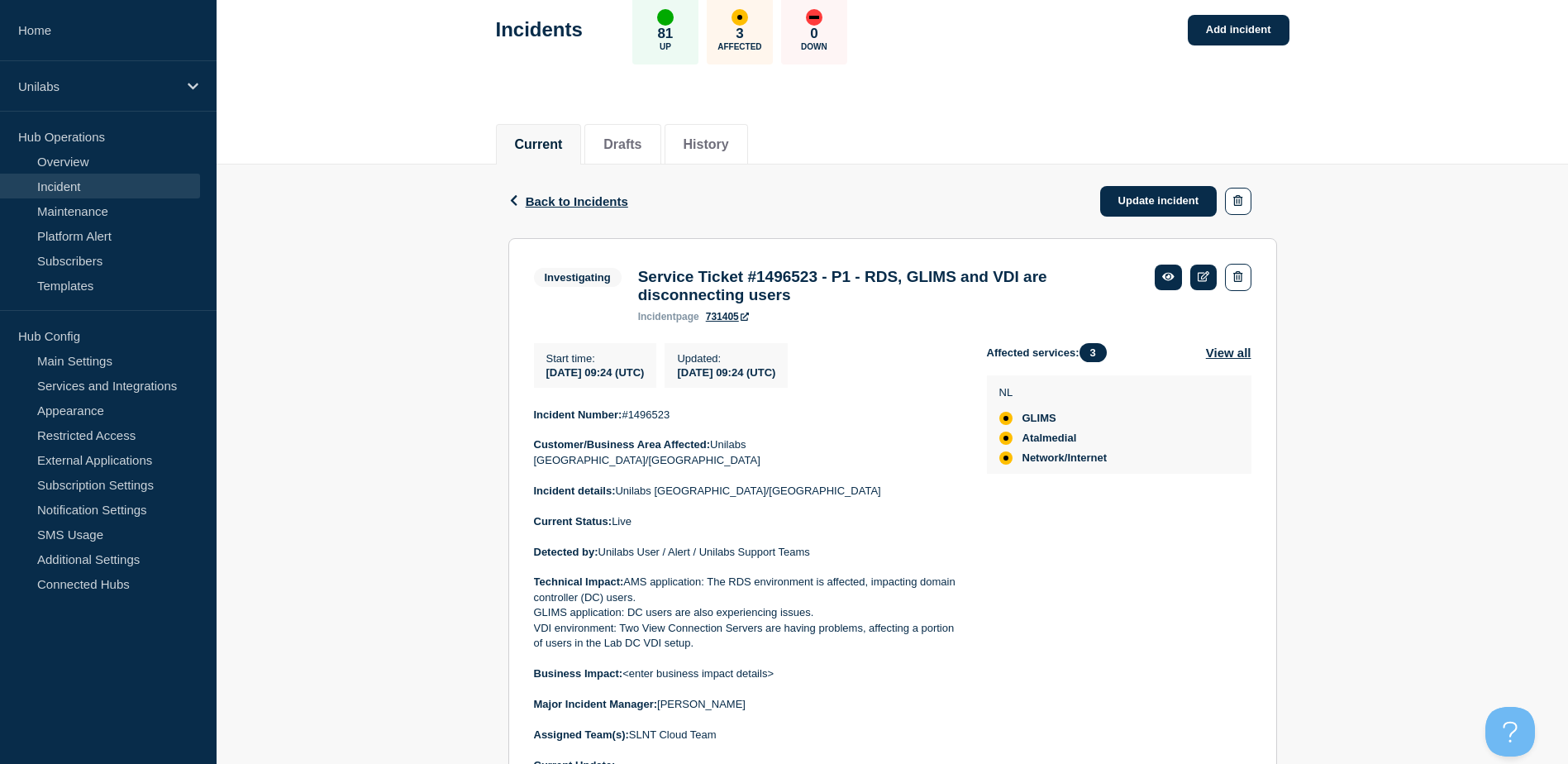
click at [978, 183] on div "Back Back to Incidents Update incident" at bounding box center [893, 201] width 769 height 74
click at [1162, 208] on link "Update incident" at bounding box center [1158, 201] width 117 height 30
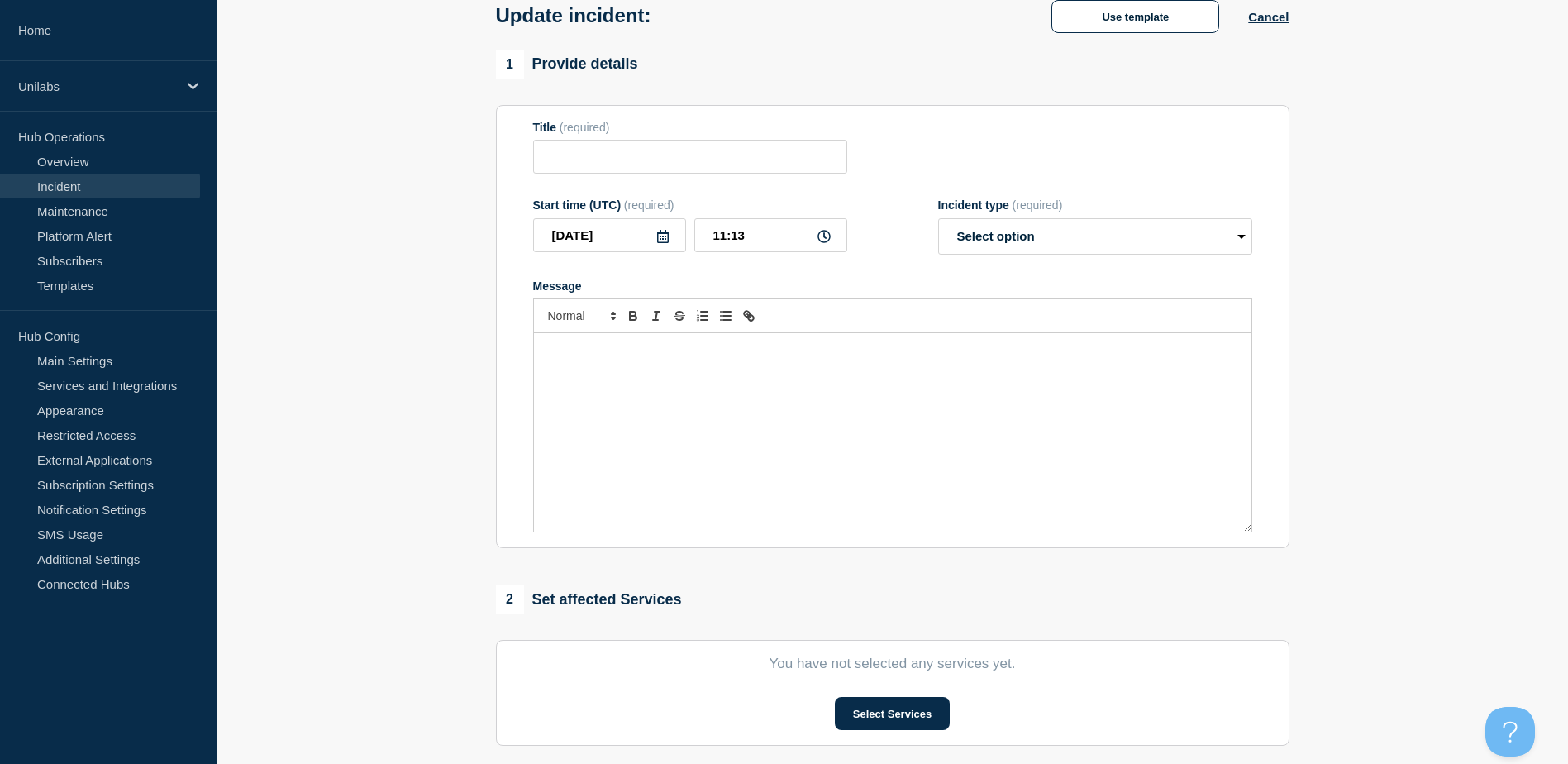
click at [782, 412] on div "Message" at bounding box center [892, 432] width 717 height 199
type input "Service Ticket #1496523 - P1 - RDS, GLIMS and VDI are disconnecting users"
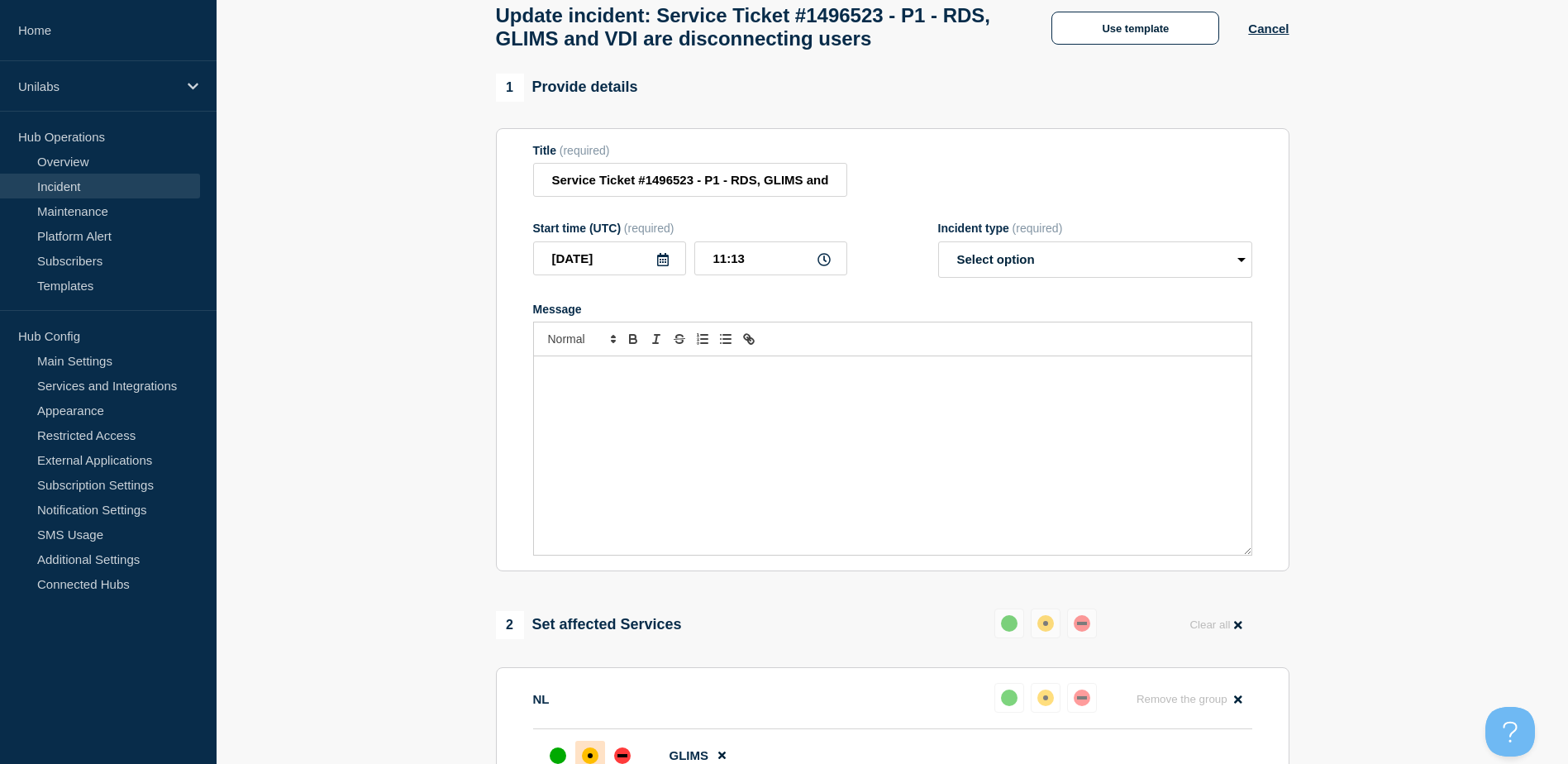
scroll to position [119, 0]
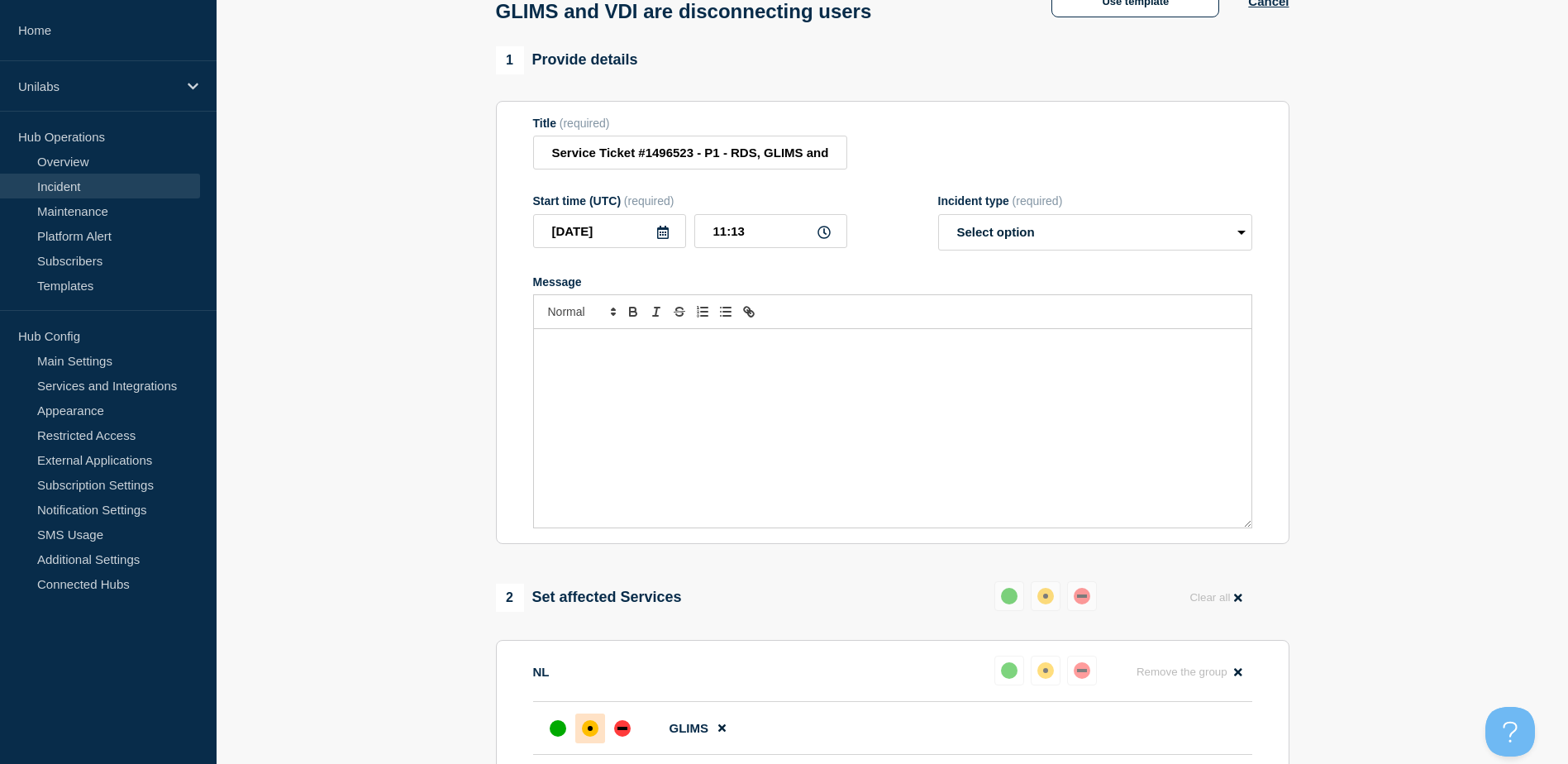
paste div "Message"
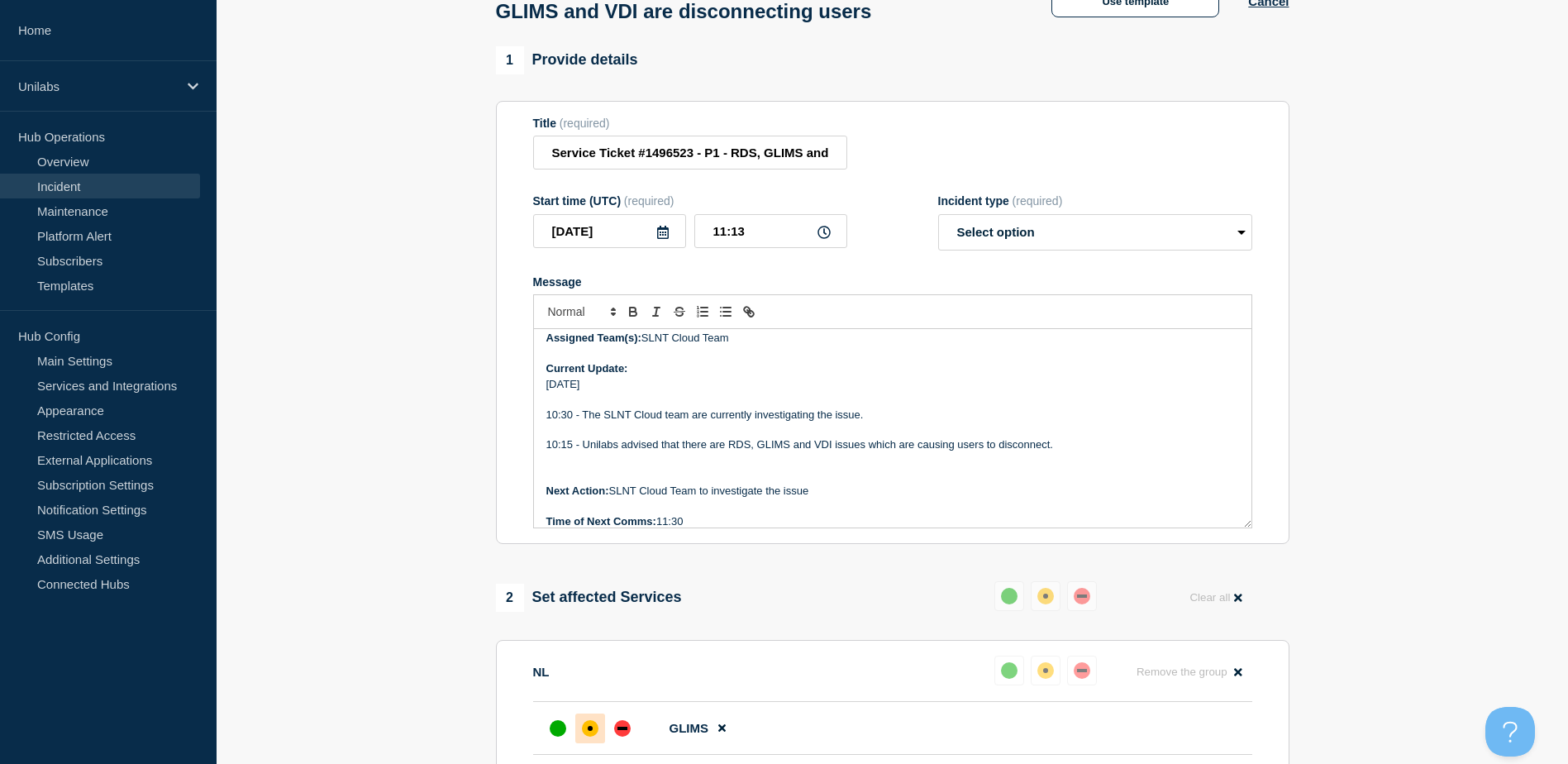
click at [612, 403] on p "Message" at bounding box center [893, 400] width 693 height 15
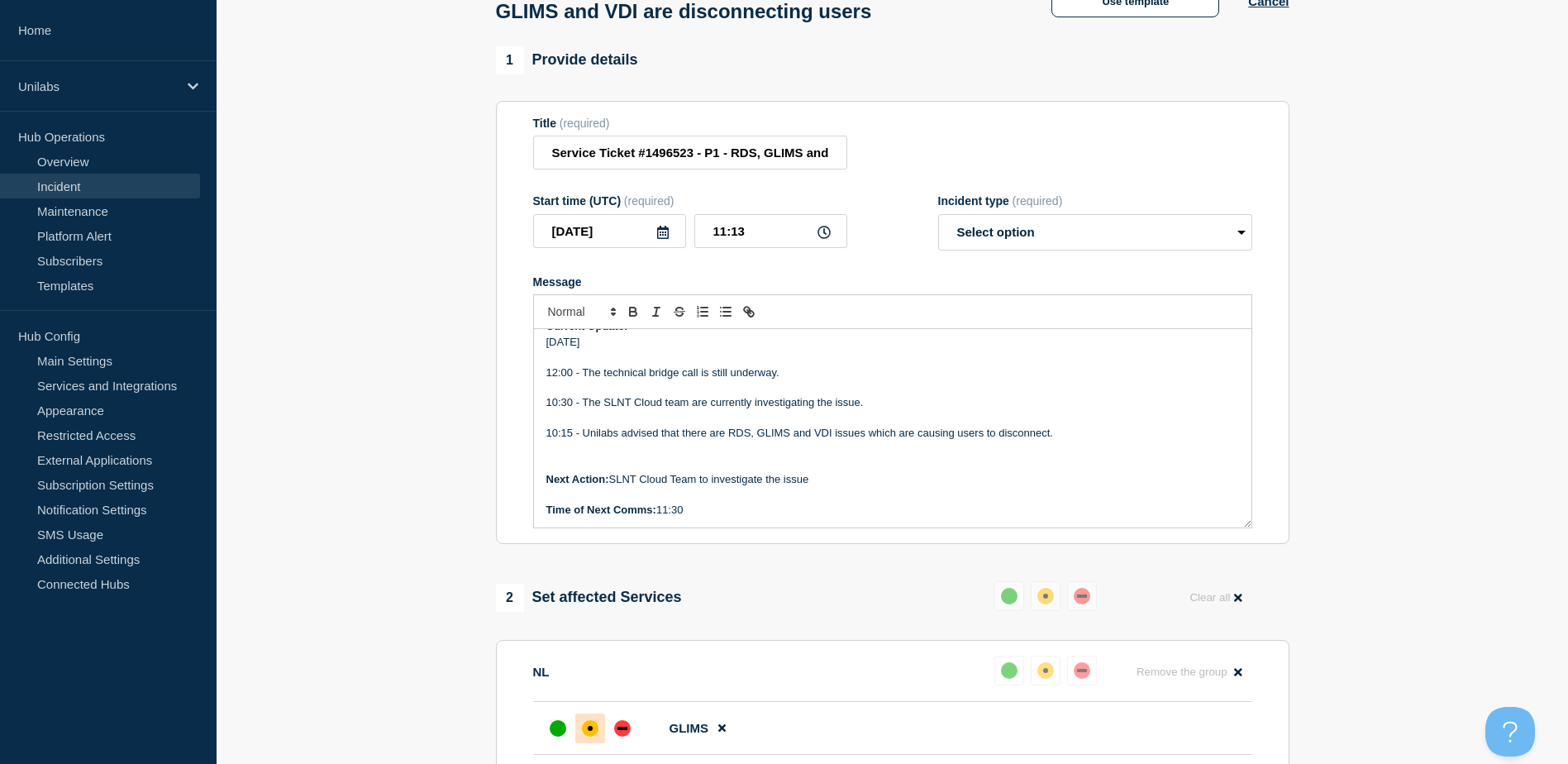
drag, startPoint x: 700, startPoint y: 522, endPoint x: 660, endPoint y: 516, distance: 40.4
click at [660, 516] on p "Time of Next Comms: 11:30" at bounding box center [893, 510] width 693 height 15
click at [428, 516] on section "1 Provide details Title (required) Service Ticket #1496523 - P1 - RDS, GLIMS an…" at bounding box center [892, 683] width 1352 height 1274
drag, startPoint x: 428, startPoint y: 516, endPoint x: 379, endPoint y: 518, distance: 49.0
click at [379, 518] on section "1 Provide details Title (required) Service Ticket #1496523 - P1 - RDS, GLIMS an…" at bounding box center [892, 683] width 1352 height 1274
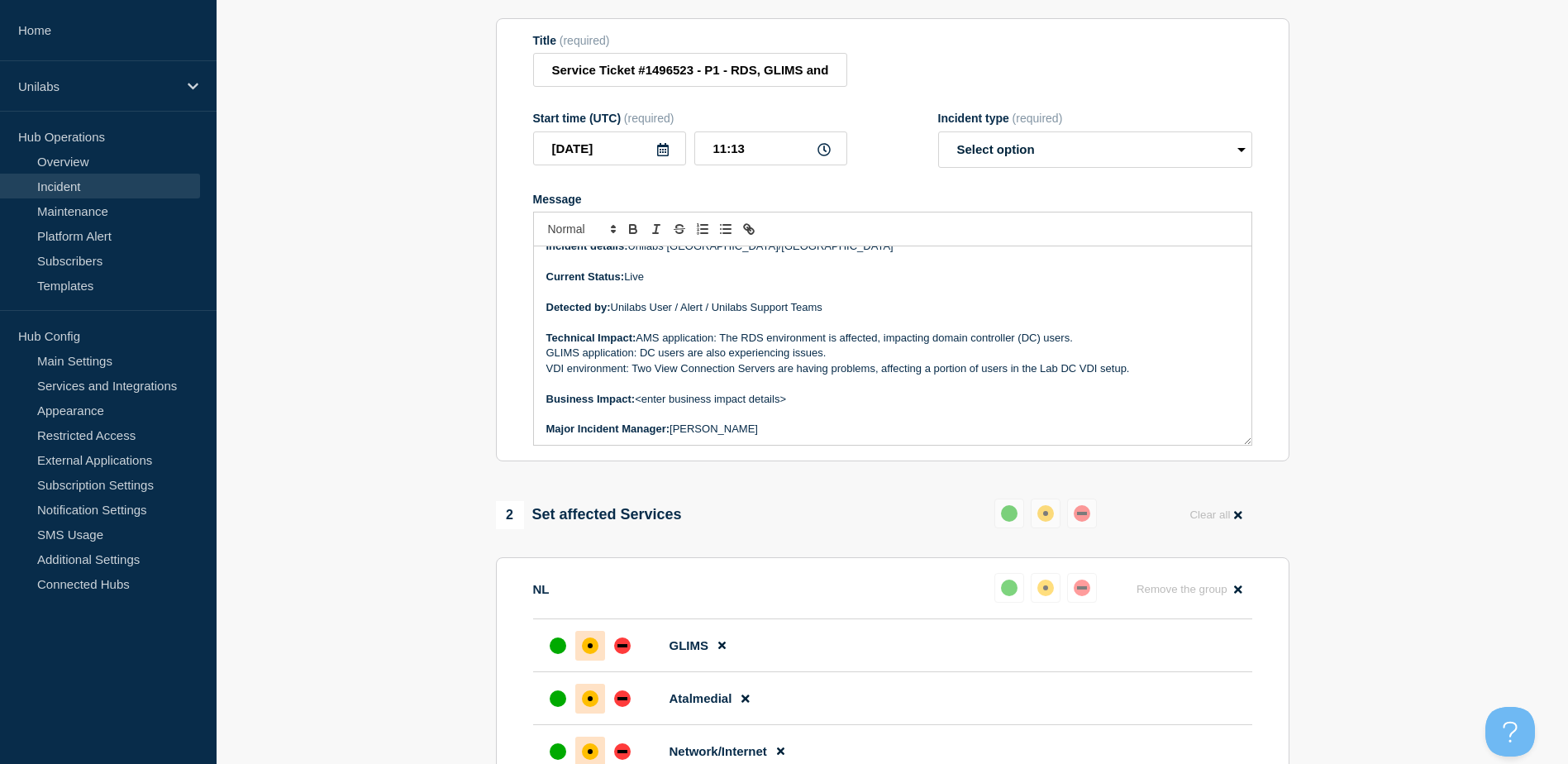
scroll to position [77, 0]
click at [357, 550] on section "1 Provide details Title (required) Service Ticket #1496523 - P1 - RDS, GLIMS an…" at bounding box center [892, 600] width 1352 height 1274
click at [374, 589] on section "1 Provide details Title (required) Service Ticket #1496523 - P1 - RDS, GLIMS an…" at bounding box center [892, 600] width 1352 height 1274
click at [95, 663] on aside "Home Unilabs Hub Operations Overview Incident Maintenance Platform Alert Subscr…" at bounding box center [108, 382] width 216 height 764
click at [1445, 543] on section "1 Provide details Title (required) Service Ticket #1496523 - P1 - RDS, GLIMS an…" at bounding box center [892, 600] width 1352 height 1274
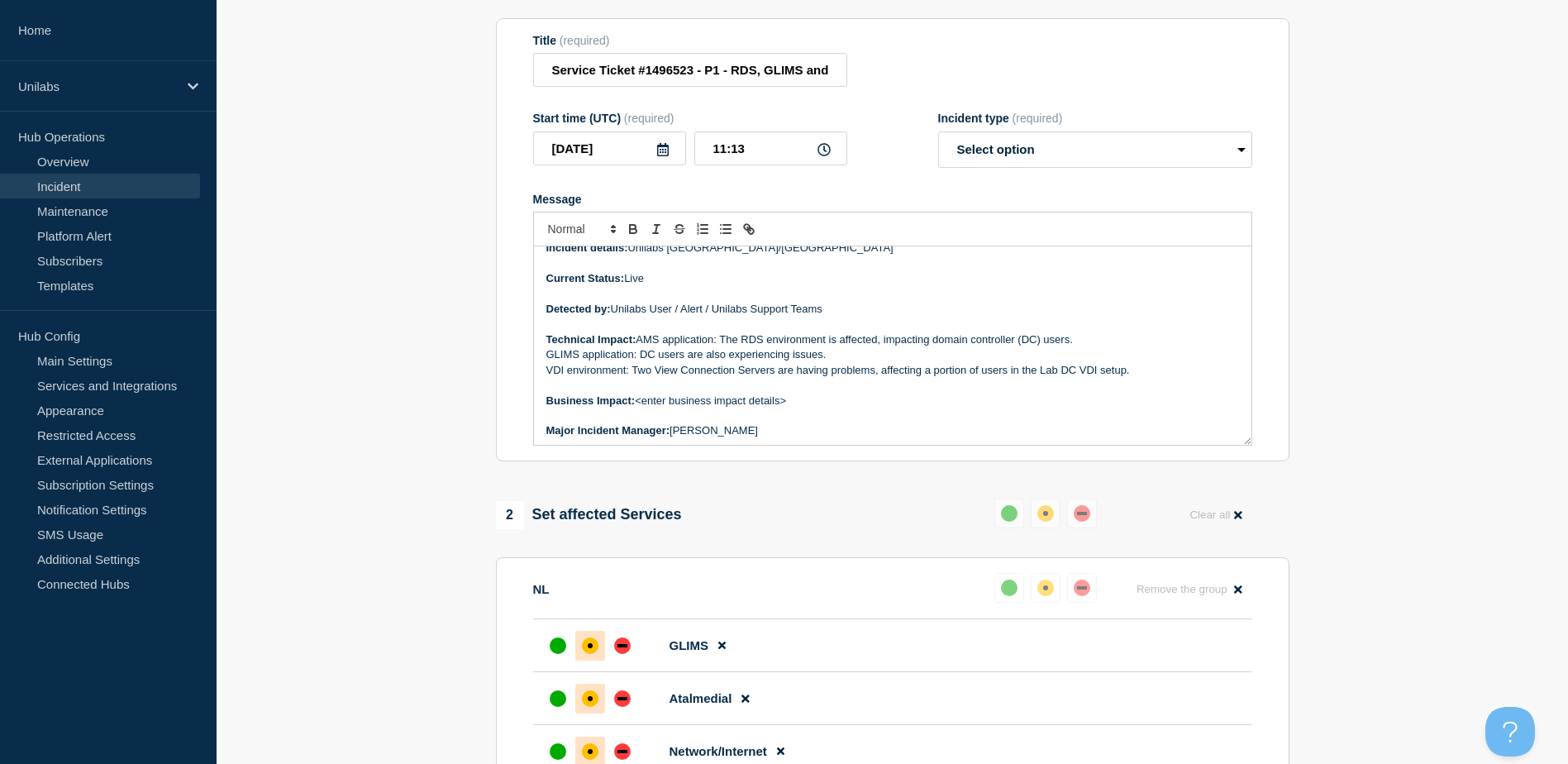
click at [384, 594] on section "1 Provide details Title (required) Service Ticket #1496523 - P1 - RDS, GLIMS an…" at bounding box center [892, 600] width 1352 height 1274
click at [161, 656] on aside "Home Unilabs Hub Operations Overview Incident Maintenance Platform Alert Subscr…" at bounding box center [108, 382] width 216 height 764
click at [410, 584] on section "1 Provide details Title (required) Service Ticket #1496523 - P1 - RDS, GLIMS an…" at bounding box center [892, 600] width 1352 height 1274
click at [101, 712] on aside "Home Unilabs Hub Operations Overview Incident Maintenance Platform Alert Subscr…" at bounding box center [108, 382] width 216 height 764
drag, startPoint x: 362, startPoint y: 610, endPoint x: 403, endPoint y: 506, distance: 111.8
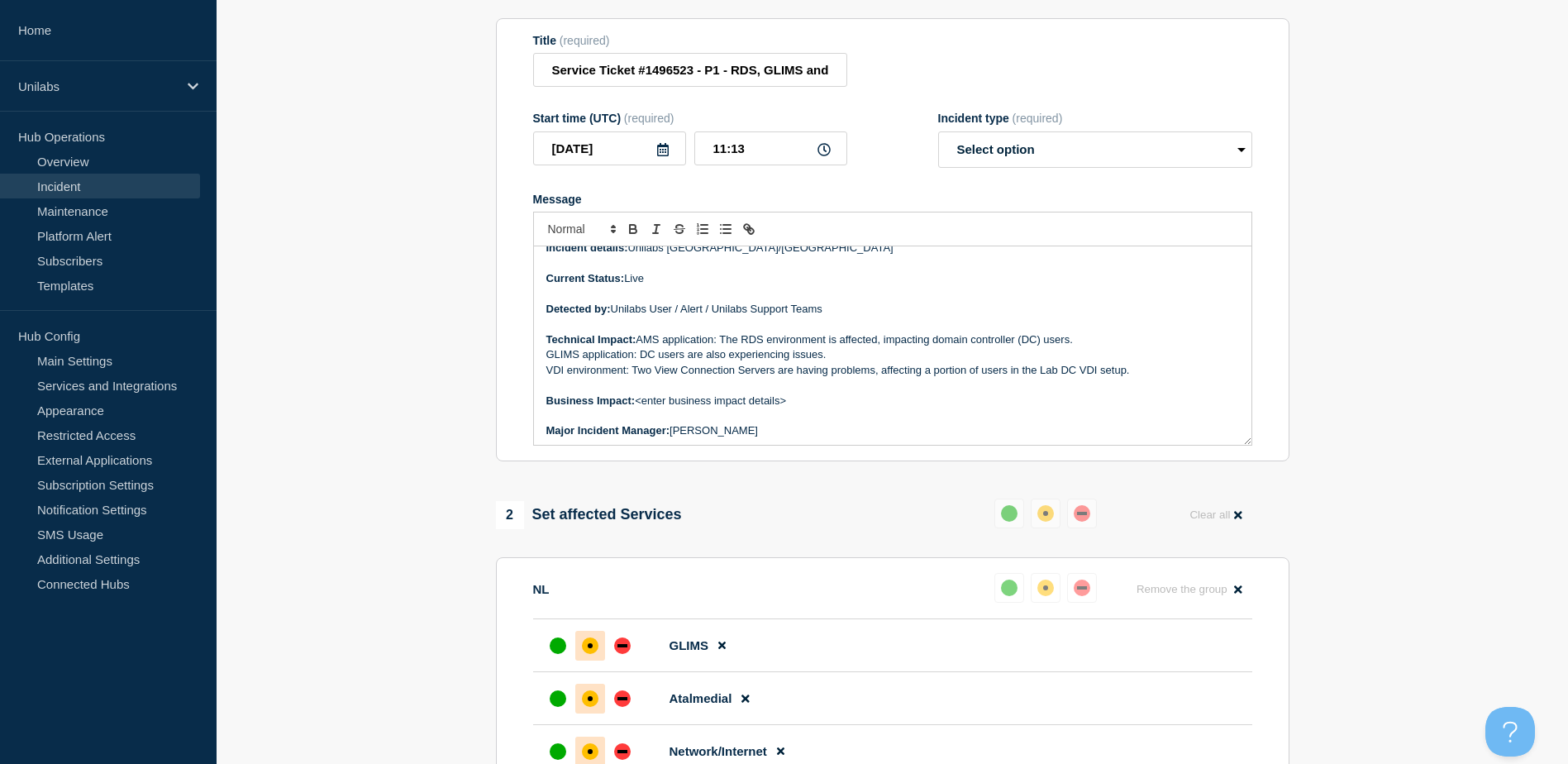
click at [362, 610] on section "1 Provide details Title (required) Service Ticket #1496523 - P1 - RDS, GLIMS an…" at bounding box center [892, 600] width 1352 height 1274
click at [477, 386] on section "1 Provide details Title (required) Service Ticket #1496523 - P1 - RDS, GLIMS an…" at bounding box center [892, 600] width 1352 height 1274
drag, startPoint x: 477, startPoint y: 386, endPoint x: 386, endPoint y: 420, distance: 97.1
click at [384, 417] on section "1 Provide details Title (required) Service Ticket #1496523 - P1 - RDS, GLIMS an…" at bounding box center [892, 600] width 1352 height 1274
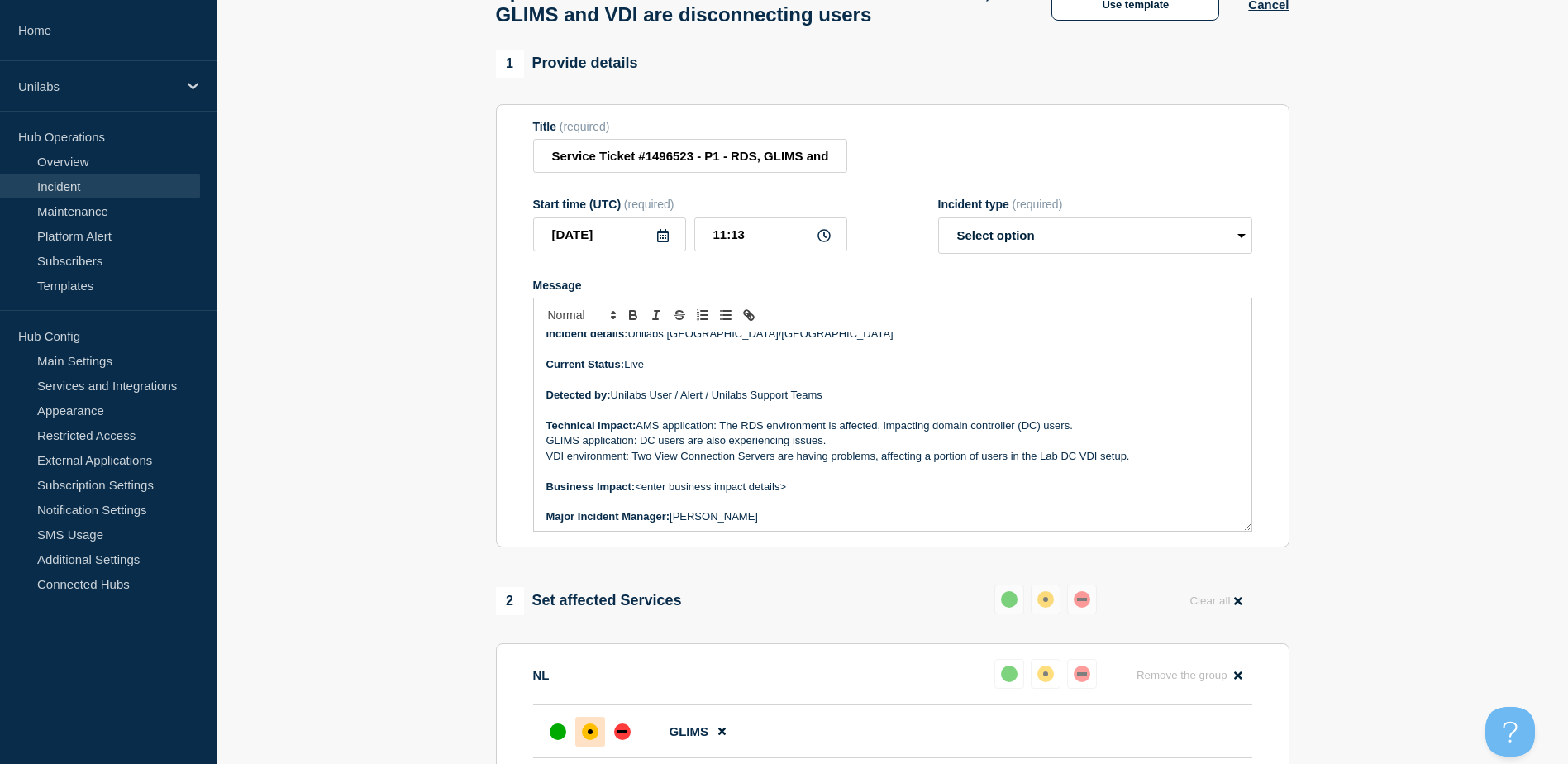
scroll to position [36, 0]
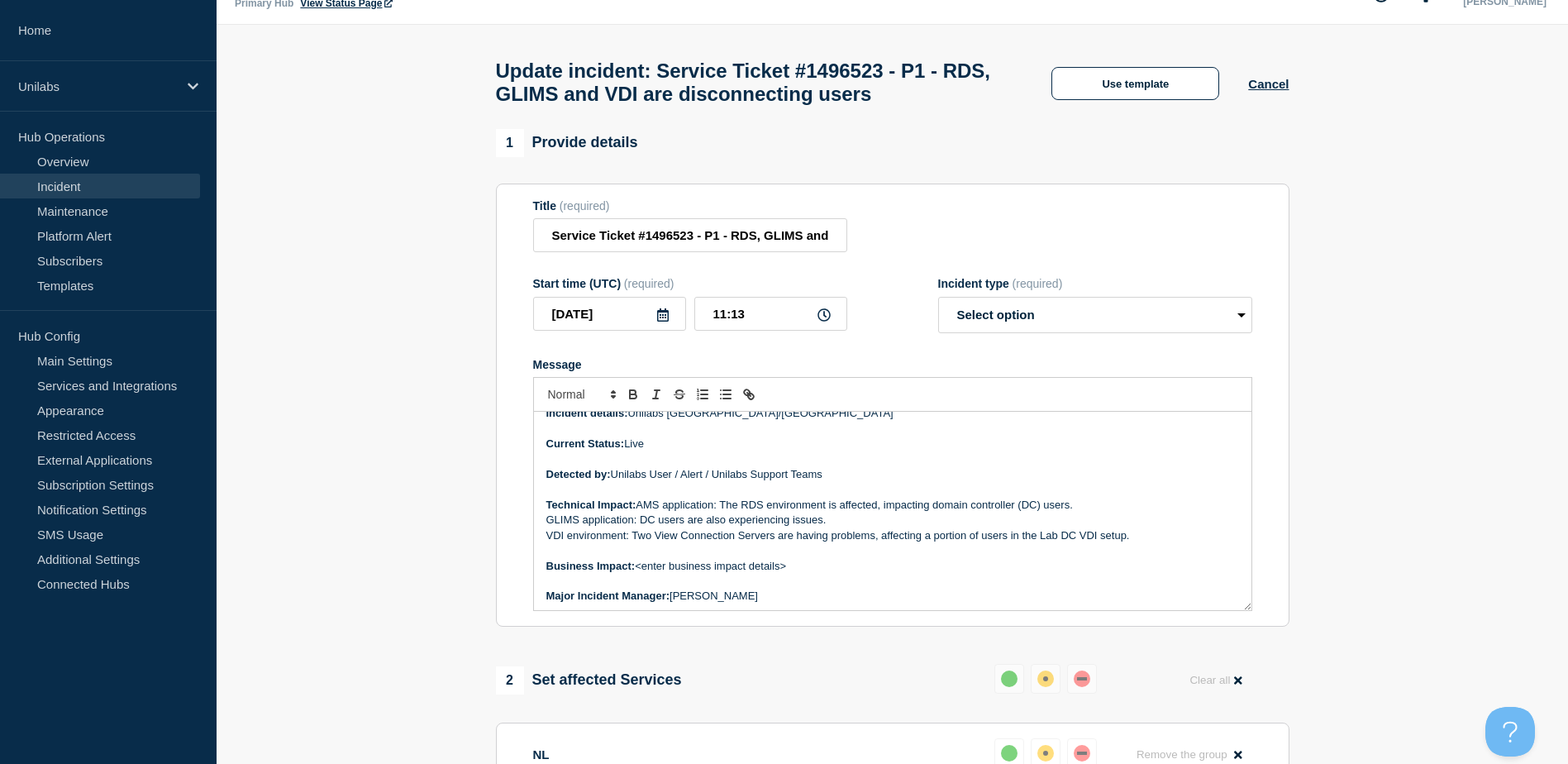
click at [461, 495] on section "1 Provide details Title (required) Service Ticket #1496523 - P1 - RDS, GLIMS an…" at bounding box center [892, 766] width 1352 height 1274
drag, startPoint x: 461, startPoint y: 495, endPoint x: 433, endPoint y: 508, distance: 30.9
click at [433, 508] on section "1 Provide details Title (required) Service Ticket #1496523 - P1 - RDS, GLIMS an…" at bounding box center [892, 766] width 1352 height 1274
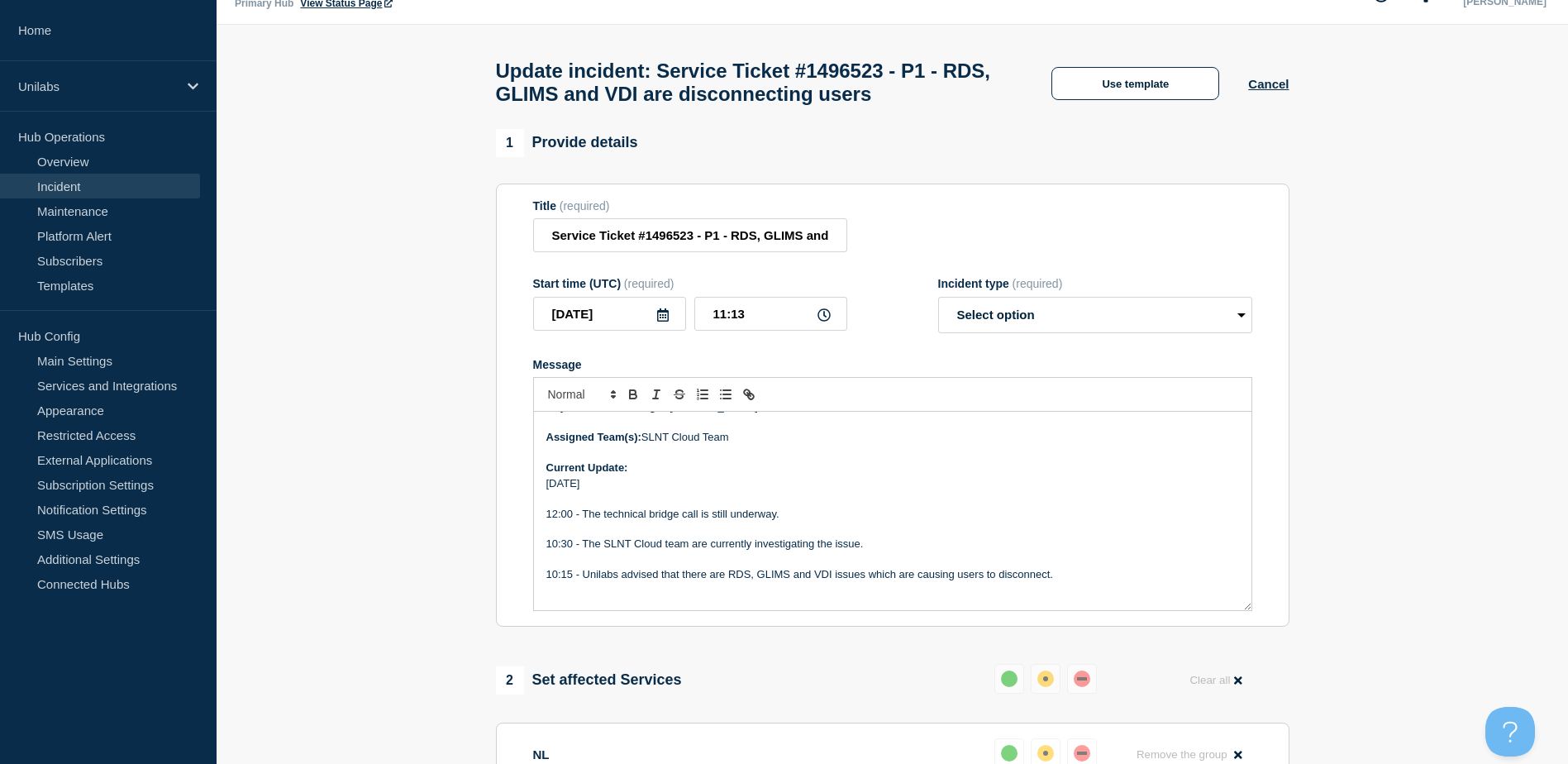
scroll to position [325, 0]
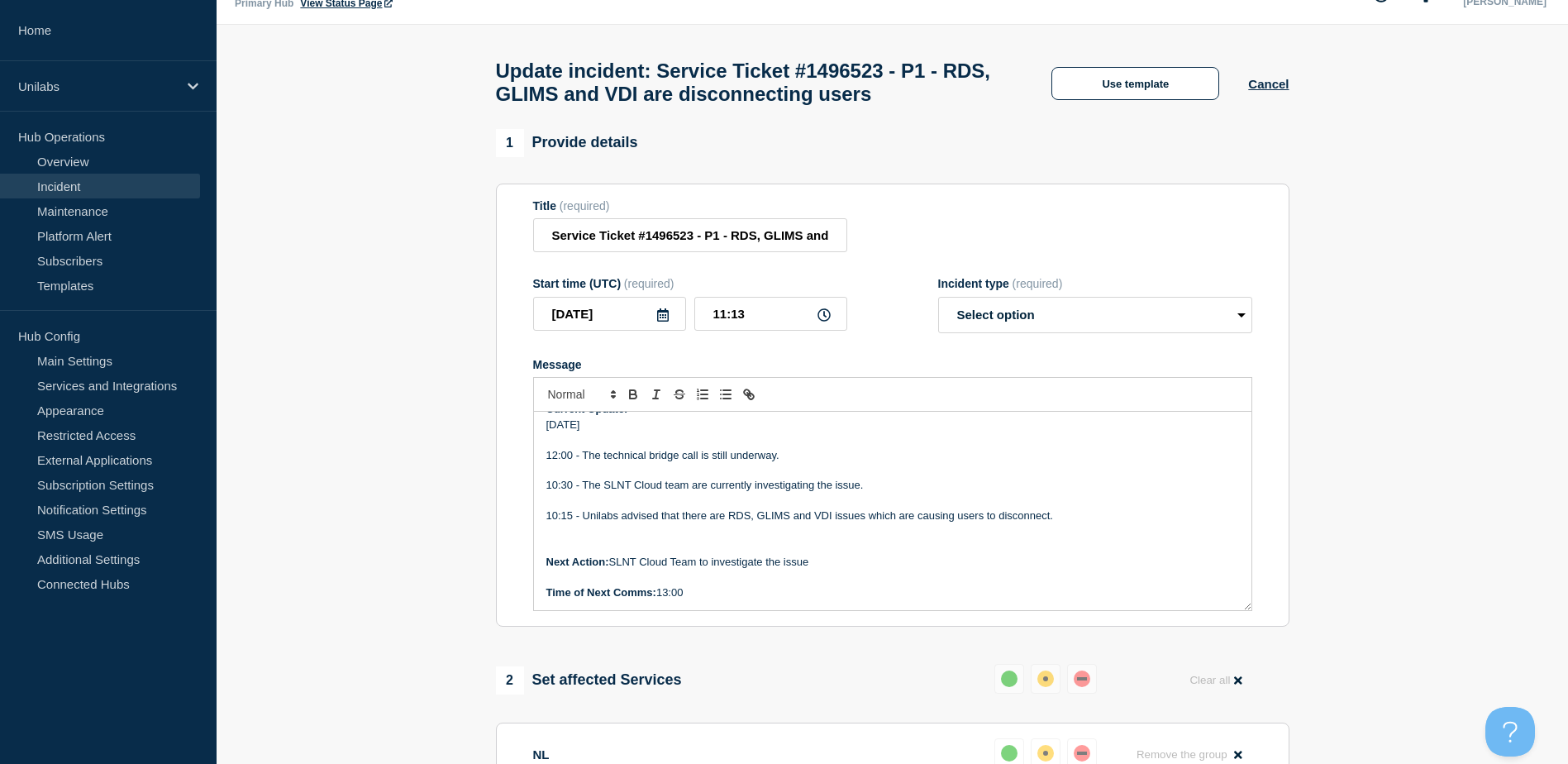
click at [693, 520] on p "10:15 - Unilabs advised that there are RDS, GLIMS and VDI issues which are caus…" at bounding box center [893, 516] width 693 height 15
drag, startPoint x: 695, startPoint y: 521, endPoint x: 668, endPoint y: 523, distance: 27.1
click at [668, 523] on p "10:15 - Unilabs advised that there are RDS, GLIMS and VDI issues which are caus…" at bounding box center [893, 516] width 693 height 15
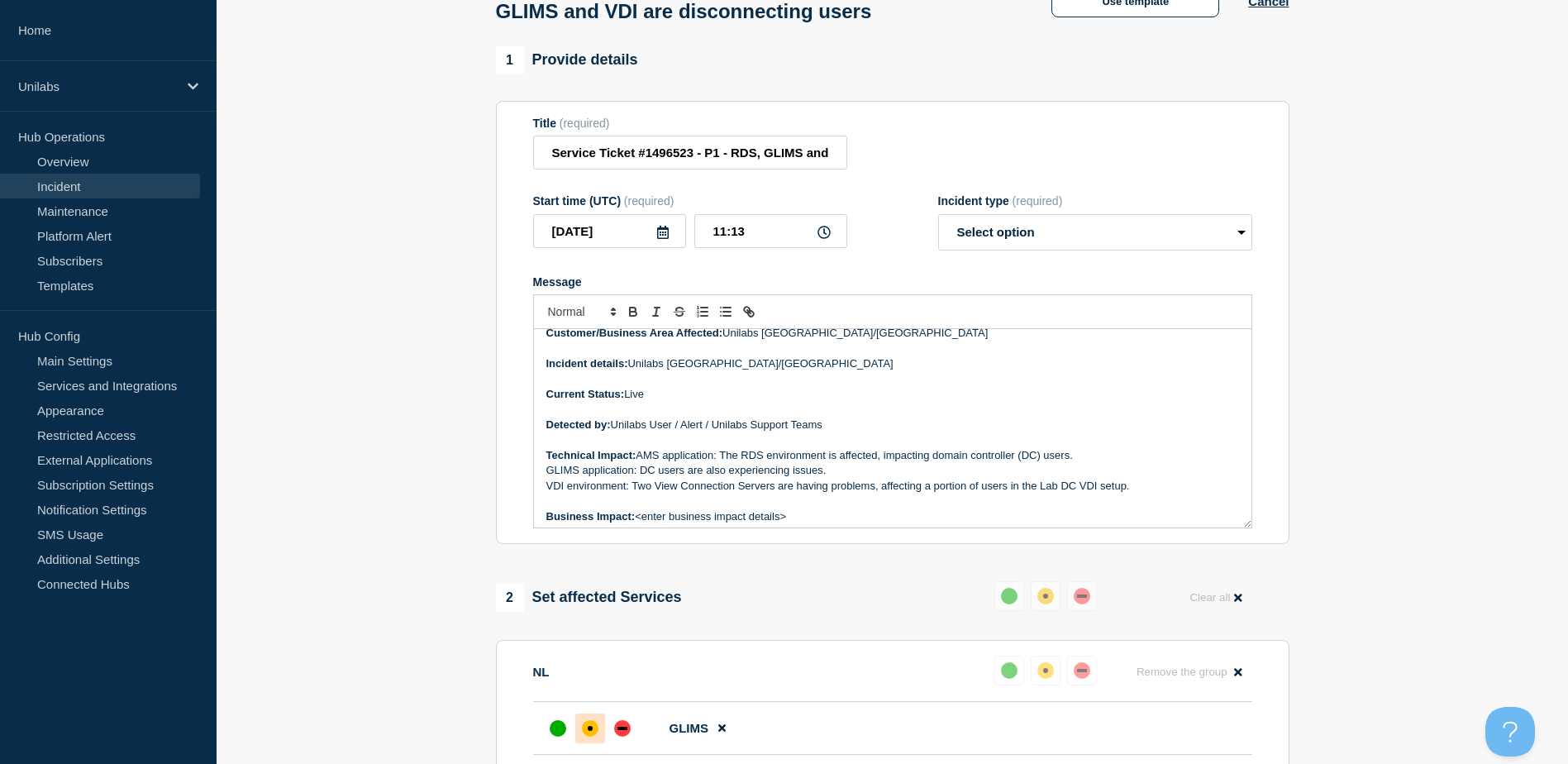
scroll to position [83, 0]
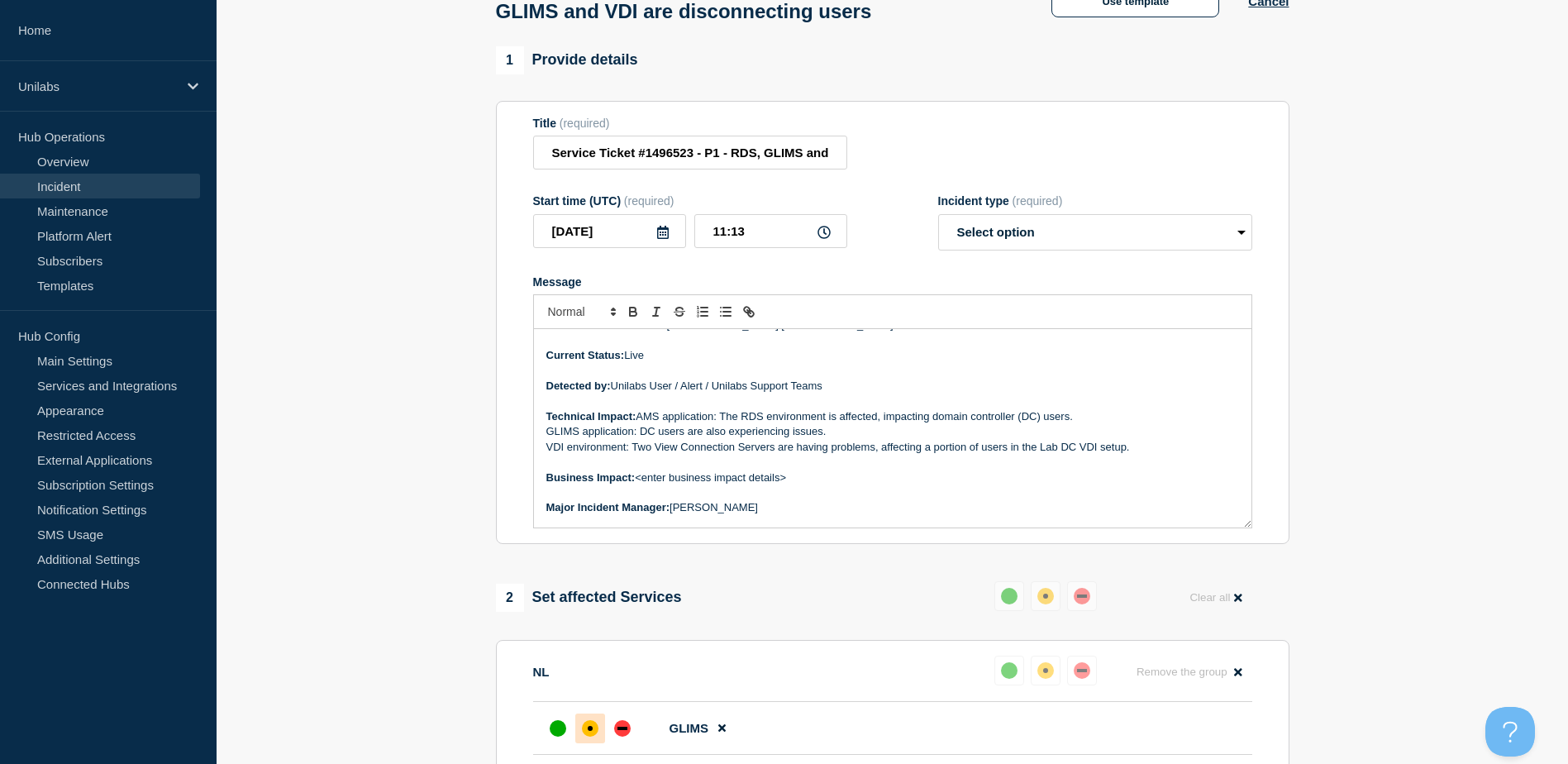
drag, startPoint x: 790, startPoint y: 487, endPoint x: 640, endPoint y: 488, distance: 150.0
click at [640, 485] on p "Business Impact: <enter business impact details>" at bounding box center [893, 478] width 693 height 15
click at [651, 485] on p "Business Impact: Users are unable to complete their BAU activities." at bounding box center [893, 478] width 693 height 15
click at [674, 447] on p "VDI environment: Two View Connection Servers are having problems, affecting a p…" at bounding box center [893, 448] width 693 height 15
copy div "Incident Number: #1496523 Customer/Business Area Affected: Unilabs Netherlands/…"
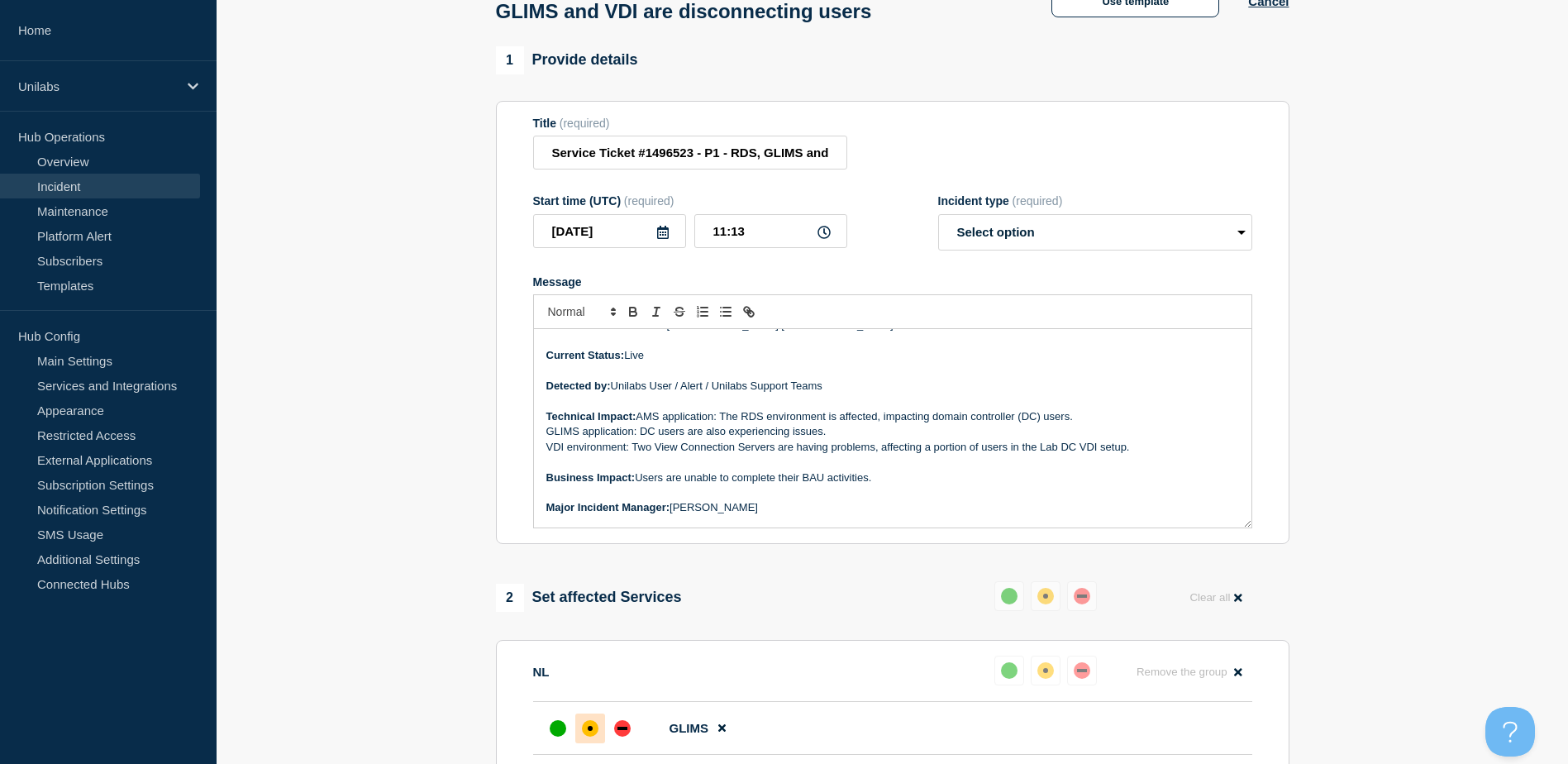
click at [689, 466] on p "Message" at bounding box center [893, 462] width 693 height 15
click at [682, 470] on p "Message" at bounding box center [893, 462] width 693 height 15
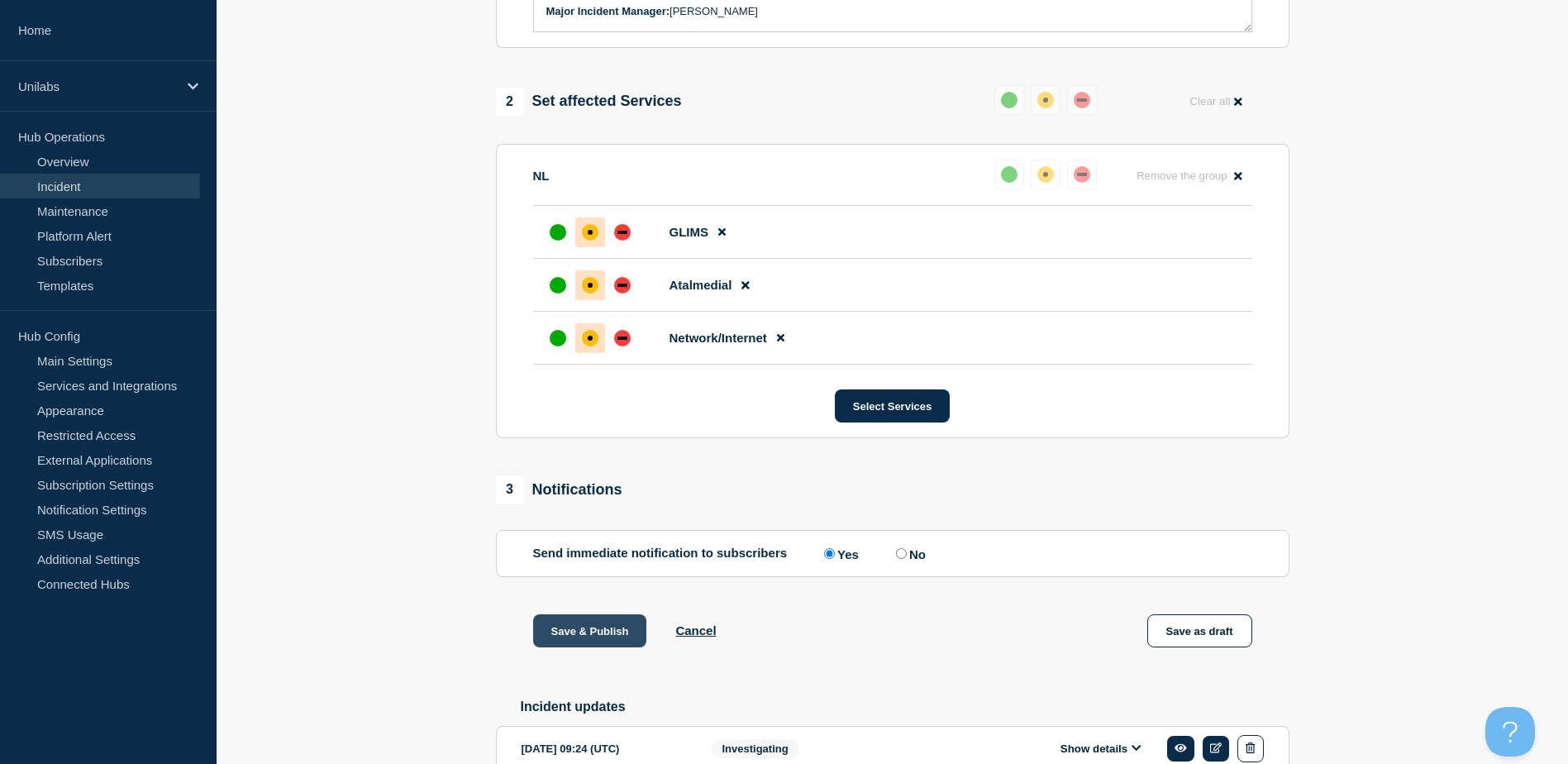
click at [592, 640] on button "Save & Publish" at bounding box center [590, 630] width 114 height 33
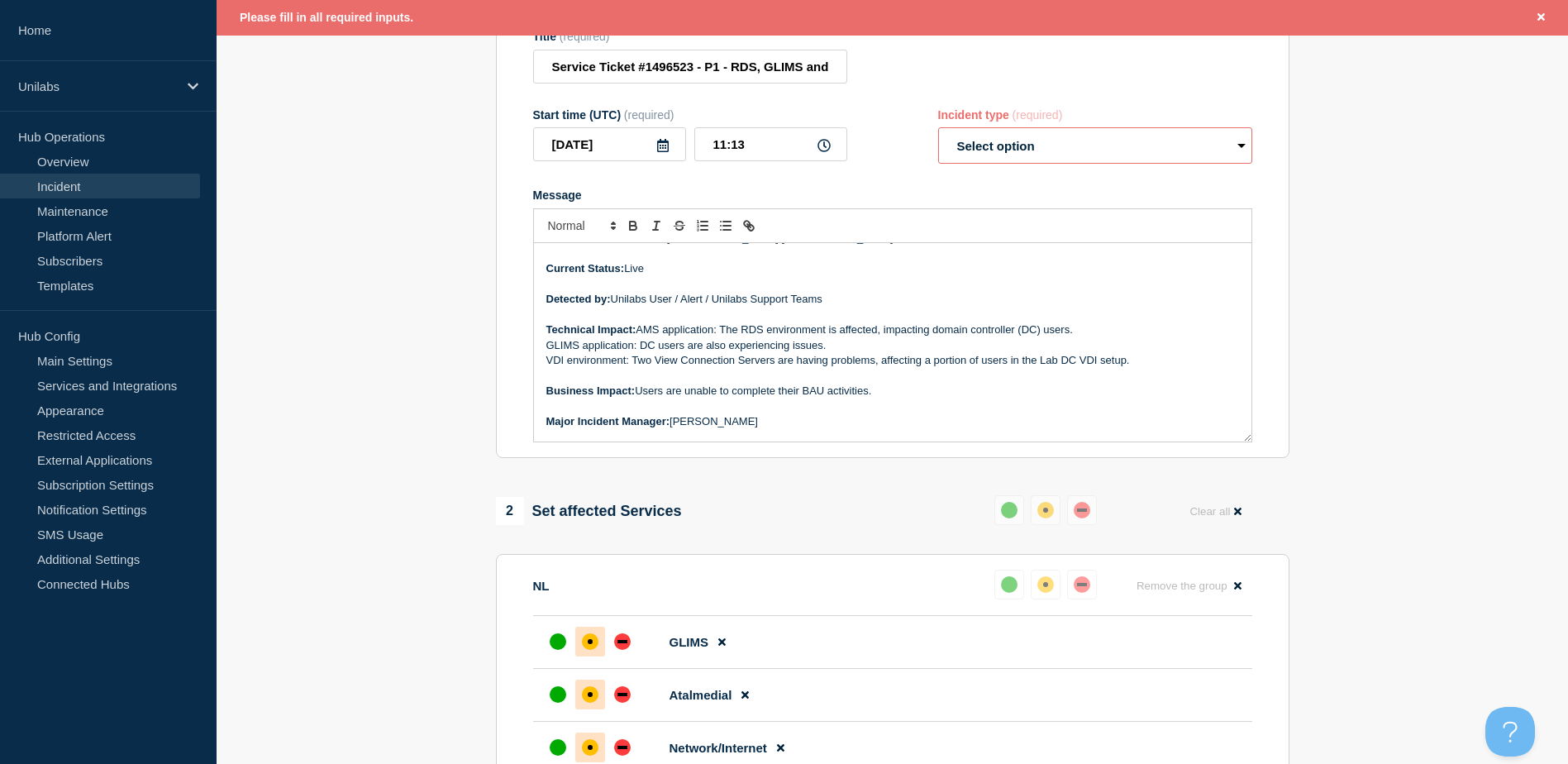
scroll to position [154, 0]
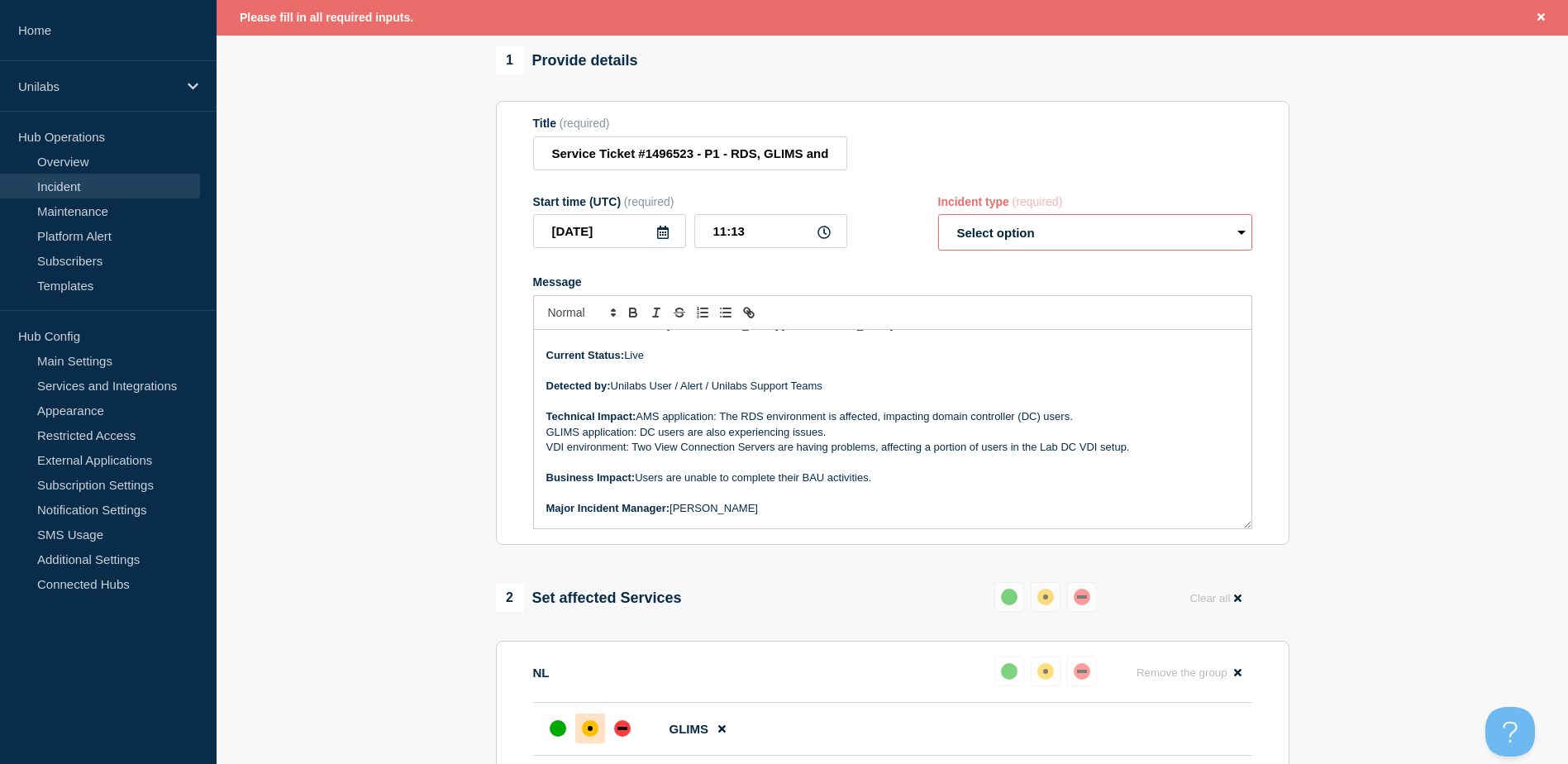
click at [1005, 230] on select "Select option Investigating Identified Monitoring Resolved" at bounding box center [1096, 232] width 314 height 36
select select "investigating"
click at [939, 222] on select "Select option Investigating Identified Monitoring Resolved" at bounding box center [1096, 232] width 314 height 36
click at [840, 286] on div "Message" at bounding box center [892, 282] width 719 height 14
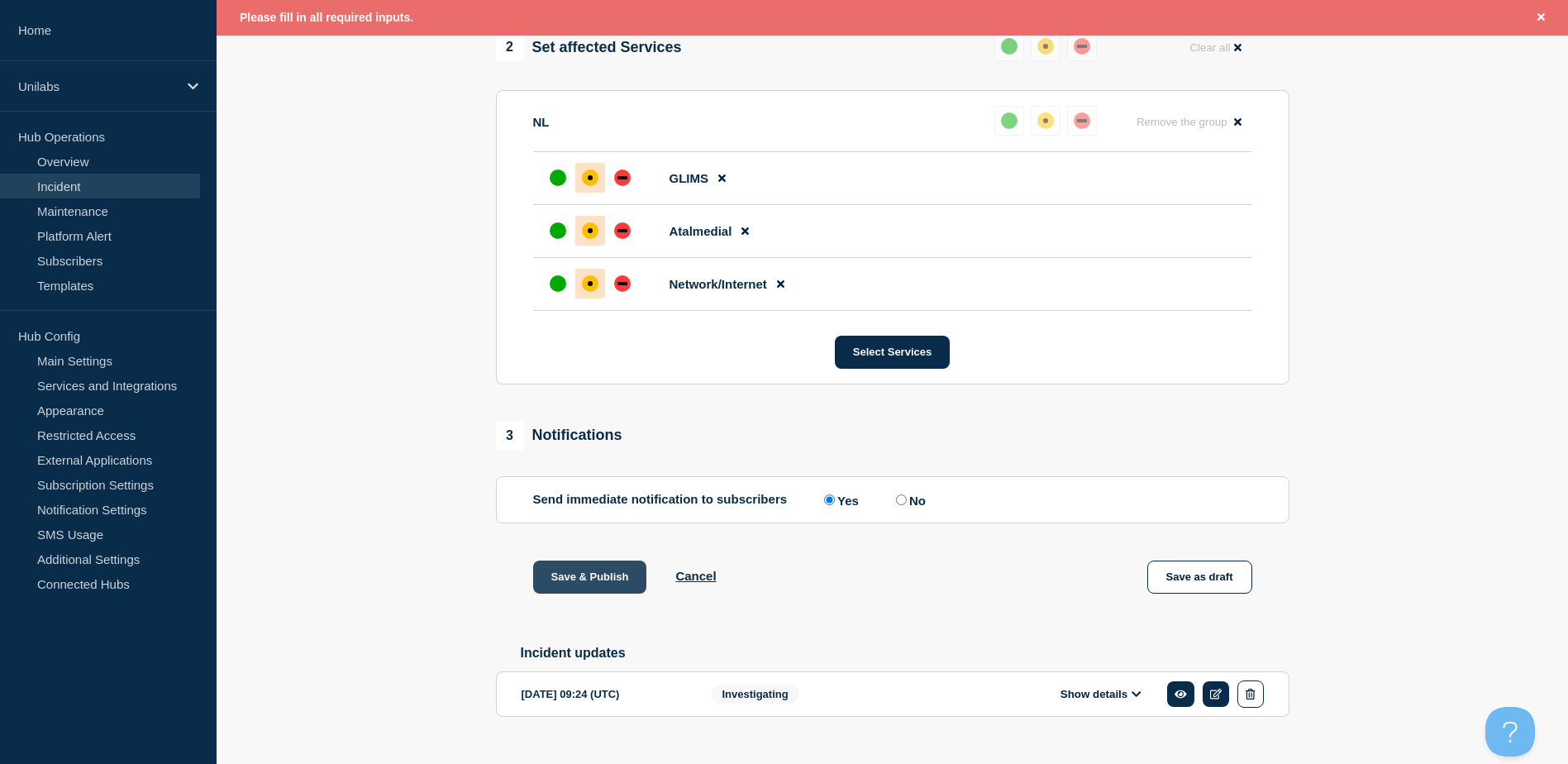
scroll to position [664, 0]
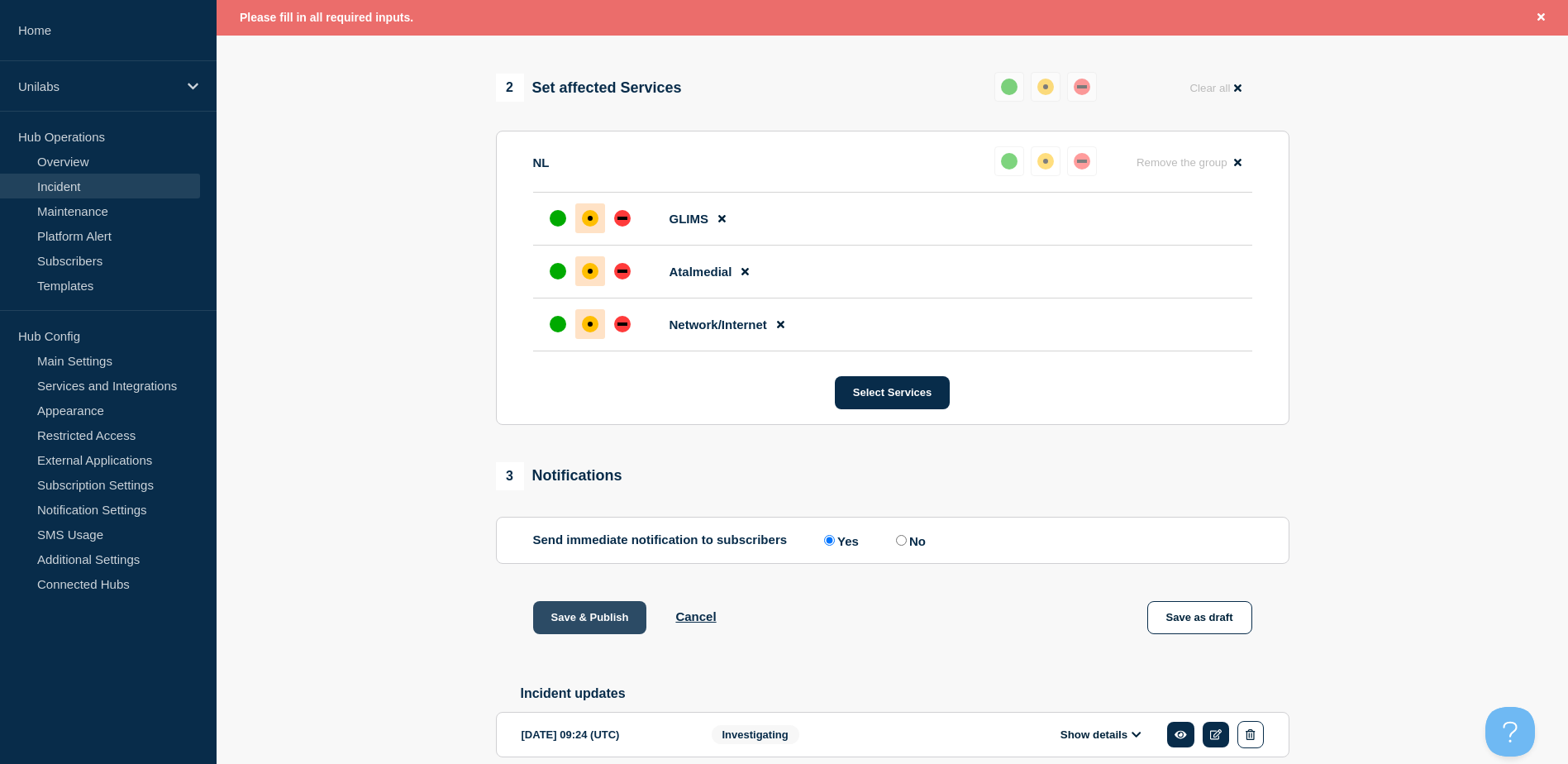
click at [590, 621] on button "Save & Publish" at bounding box center [590, 617] width 114 height 33
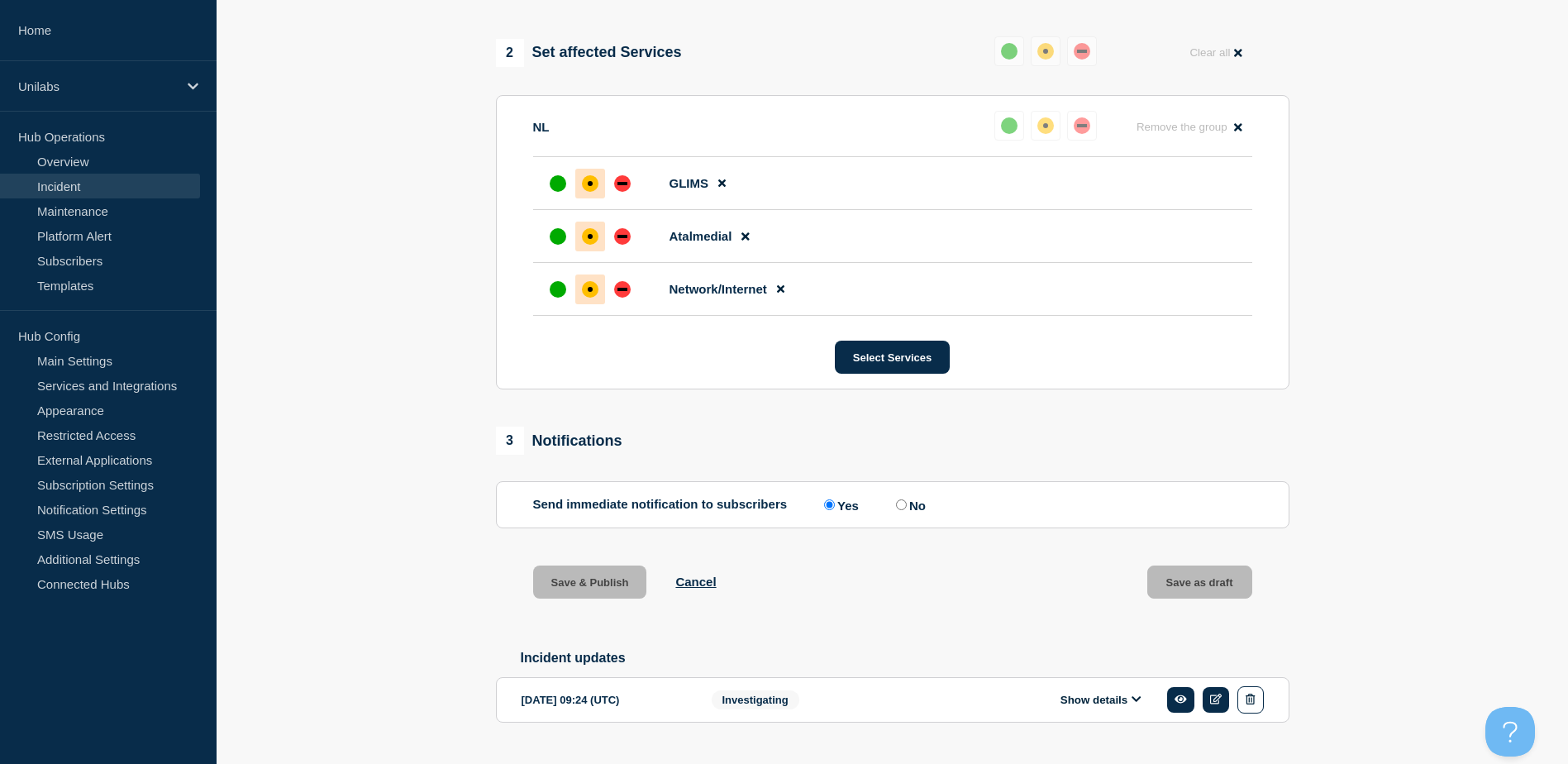
scroll to position [629, 0]
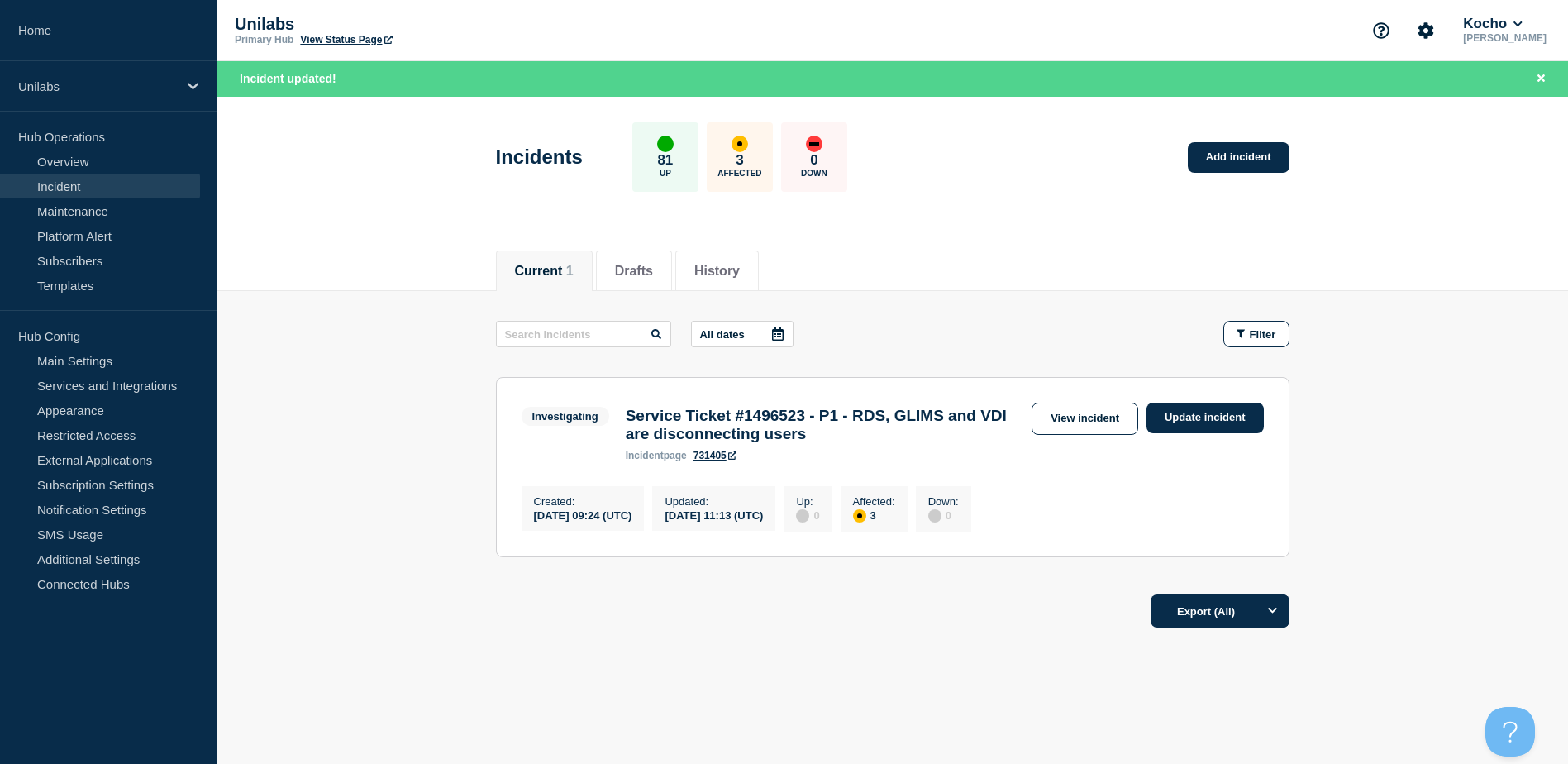
click at [787, 422] on h3 "Service Ticket #1496523 - P1 - RDS, GLIMS and VDI are disconnecting users" at bounding box center [825, 424] width 398 height 36
click at [1078, 414] on link "View incident" at bounding box center [1085, 419] width 106 height 32
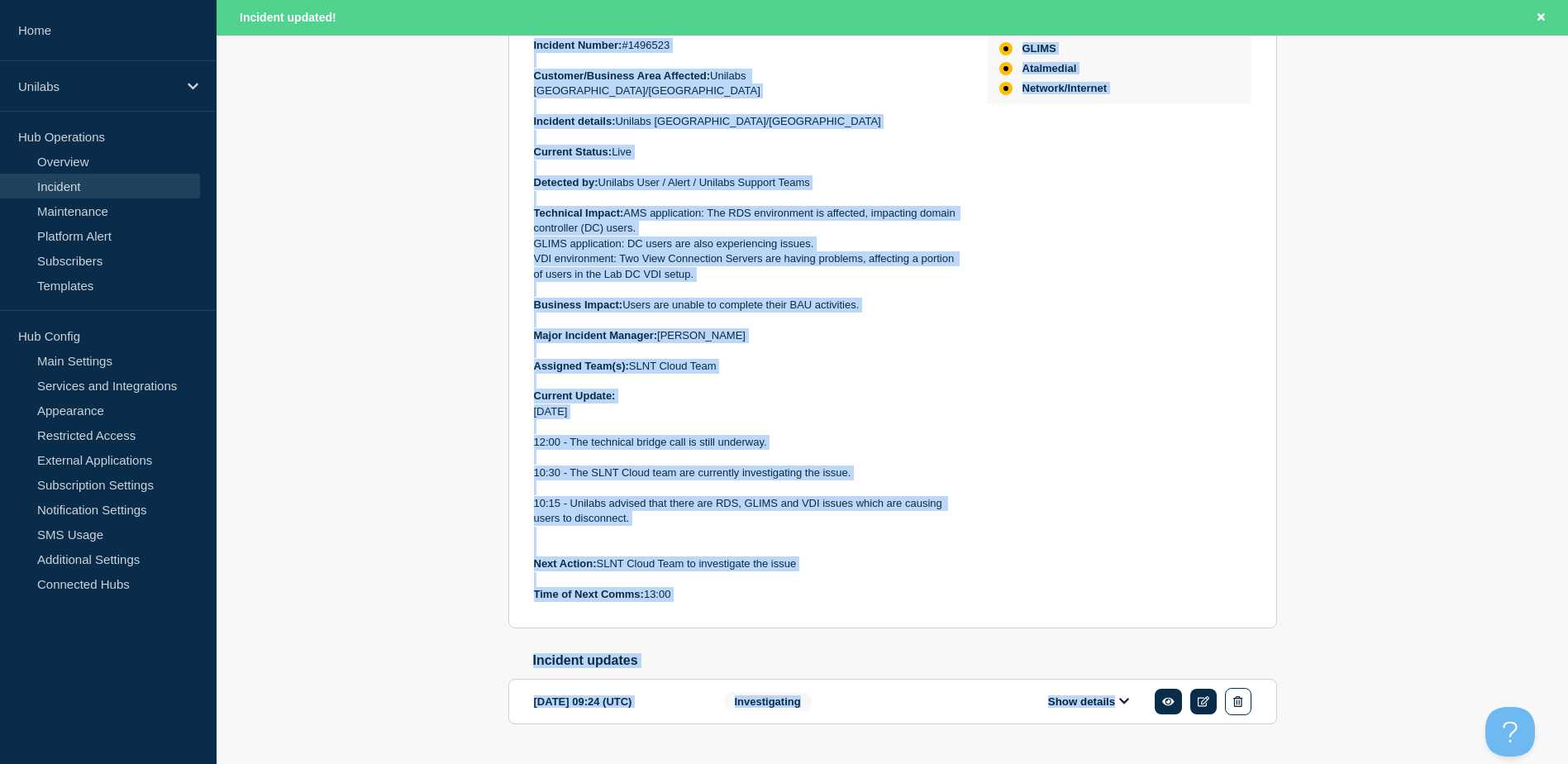
scroll to position [533, 0]
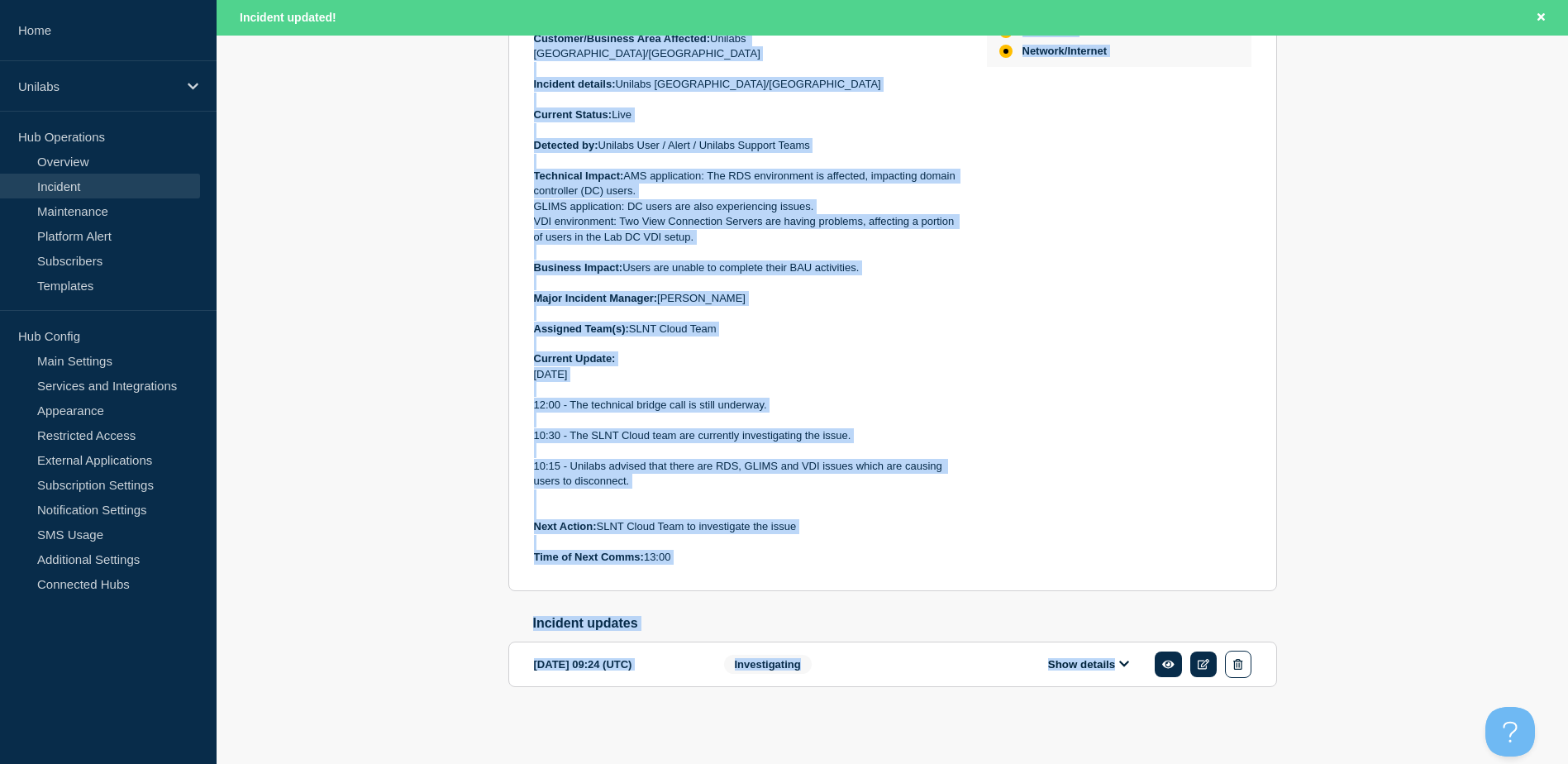
drag, startPoint x: 532, startPoint y: 222, endPoint x: 679, endPoint y: 559, distance: 367.7
click at [679, 559] on section "Investigating Service Ticket #1496523 - P1 - RDS, GLIMS and VDI are disconnecti…" at bounding box center [893, 210] width 769 height 760
copy div "Incident Number: #1496523 Customer/Business Area Affected: Unilabs Netherlands/…"
click at [690, 555] on p "Time of Next Comms: 13:00" at bounding box center [747, 558] width 427 height 15
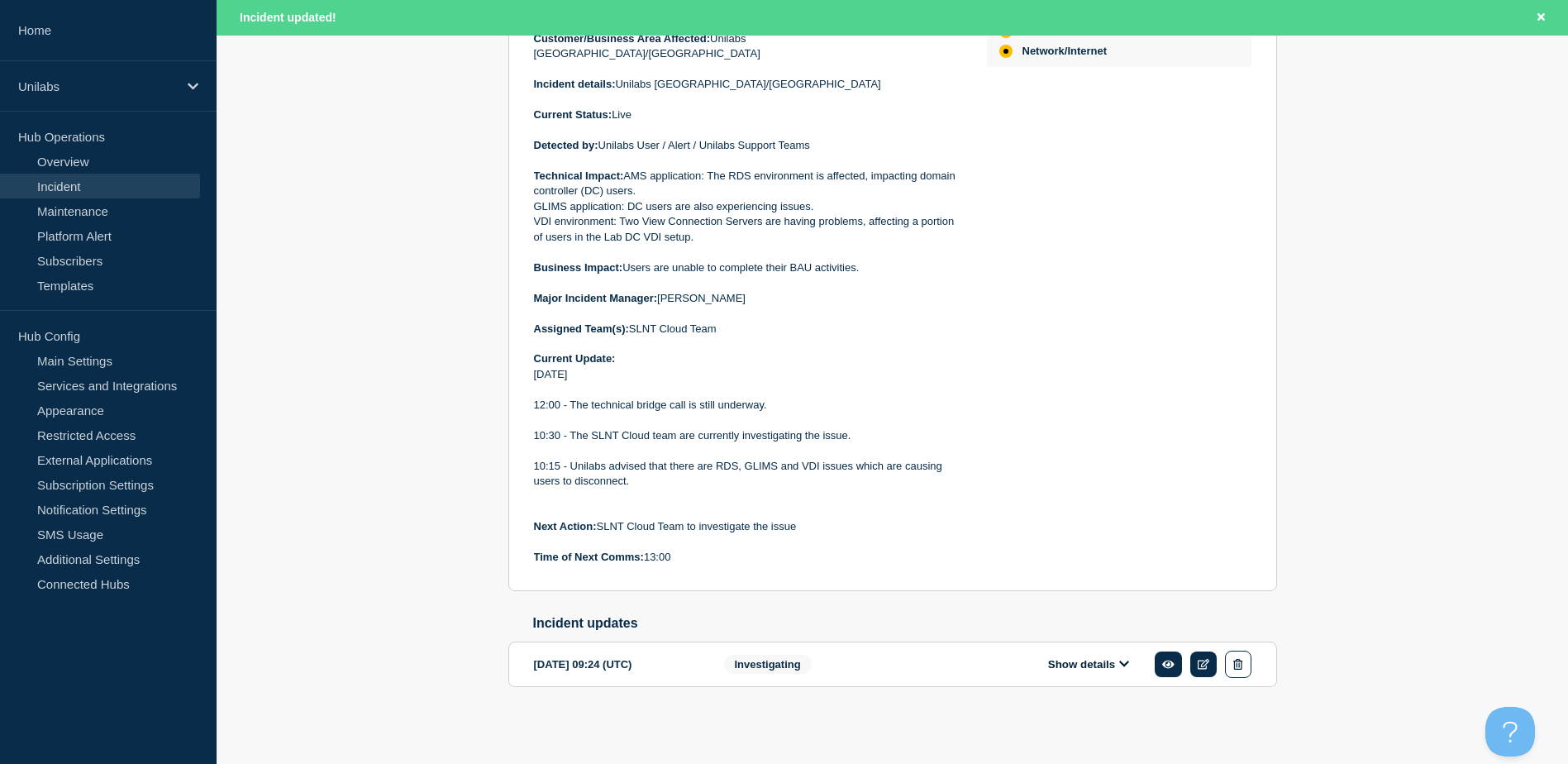
click at [496, 587] on div "Back Back to Incidents Update incident Investigating Service Ticket #1496523 - …" at bounding box center [892, 248] width 793 height 981
click at [1308, 577] on div "Back Back to Incidents Update incident Investigating Service Ticket #1496523 - …" at bounding box center [892, 248] width 1352 height 981
drag, startPoint x: 1286, startPoint y: 614, endPoint x: 577, endPoint y: 651, distance: 710.0
click at [1248, 620] on div "Back Back to Incidents Update incident Investigating Service Ticket #1496523 - …" at bounding box center [892, 248] width 1352 height 981
click at [95, 690] on aside "Home Unilabs Hub Operations Overview Incident Maintenance Platform Alert Subscr…" at bounding box center [108, 382] width 216 height 764
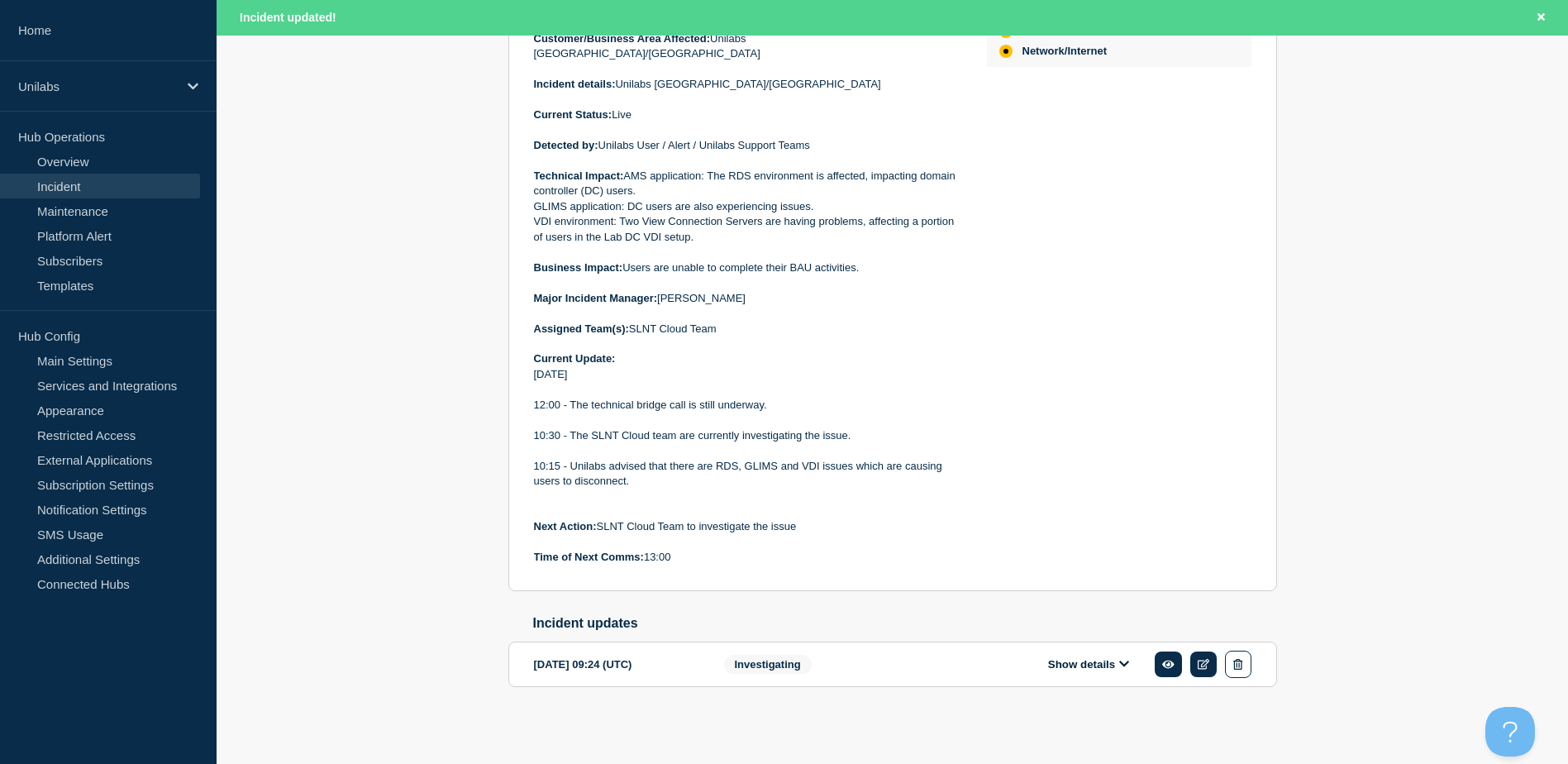
drag, startPoint x: 95, startPoint y: 690, endPoint x: 358, endPoint y: 711, distance: 263.8
click at [329, 642] on div "Back Back to Incidents Update incident Investigating Service Ticket #1496523 - …" at bounding box center [892, 248] width 1352 height 981
drag, startPoint x: 405, startPoint y: 559, endPoint x: 535, endPoint y: 724, distance: 210.1
click at [407, 559] on div "Back Back to Incidents Update incident Investigating Service Ticket #1496523 - …" at bounding box center [892, 248] width 1352 height 981
click at [492, 544] on div "Back Back to Incidents Update incident Investigating Service Ticket #1496523 - …" at bounding box center [892, 248] width 1352 height 981
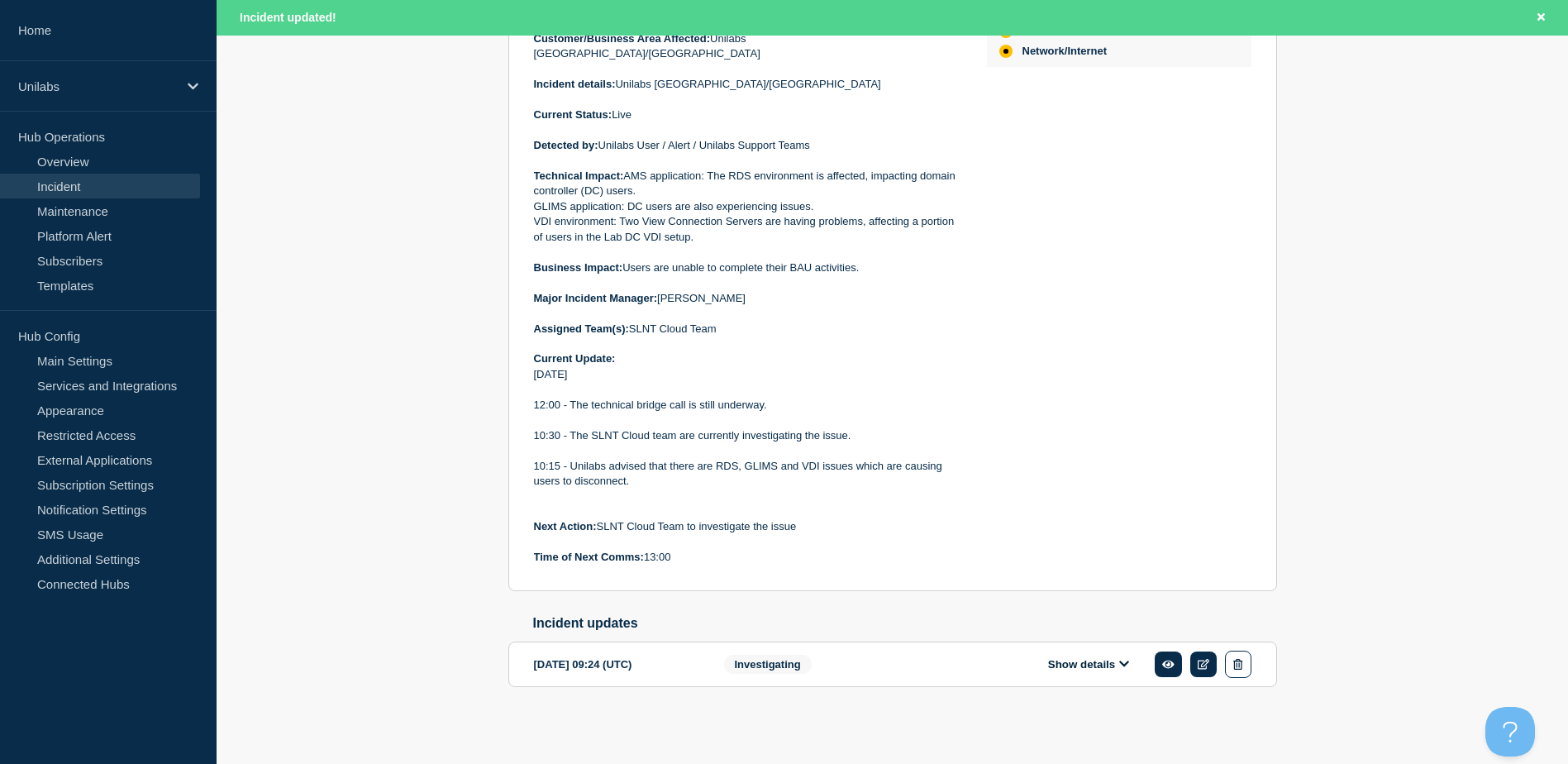
drag, startPoint x: 487, startPoint y: 545, endPoint x: 418, endPoint y: 554, distance: 69.6
click at [418, 554] on div "Back Back to Incidents Update incident Investigating Service Ticket #1496523 - …" at bounding box center [892, 248] width 1352 height 981
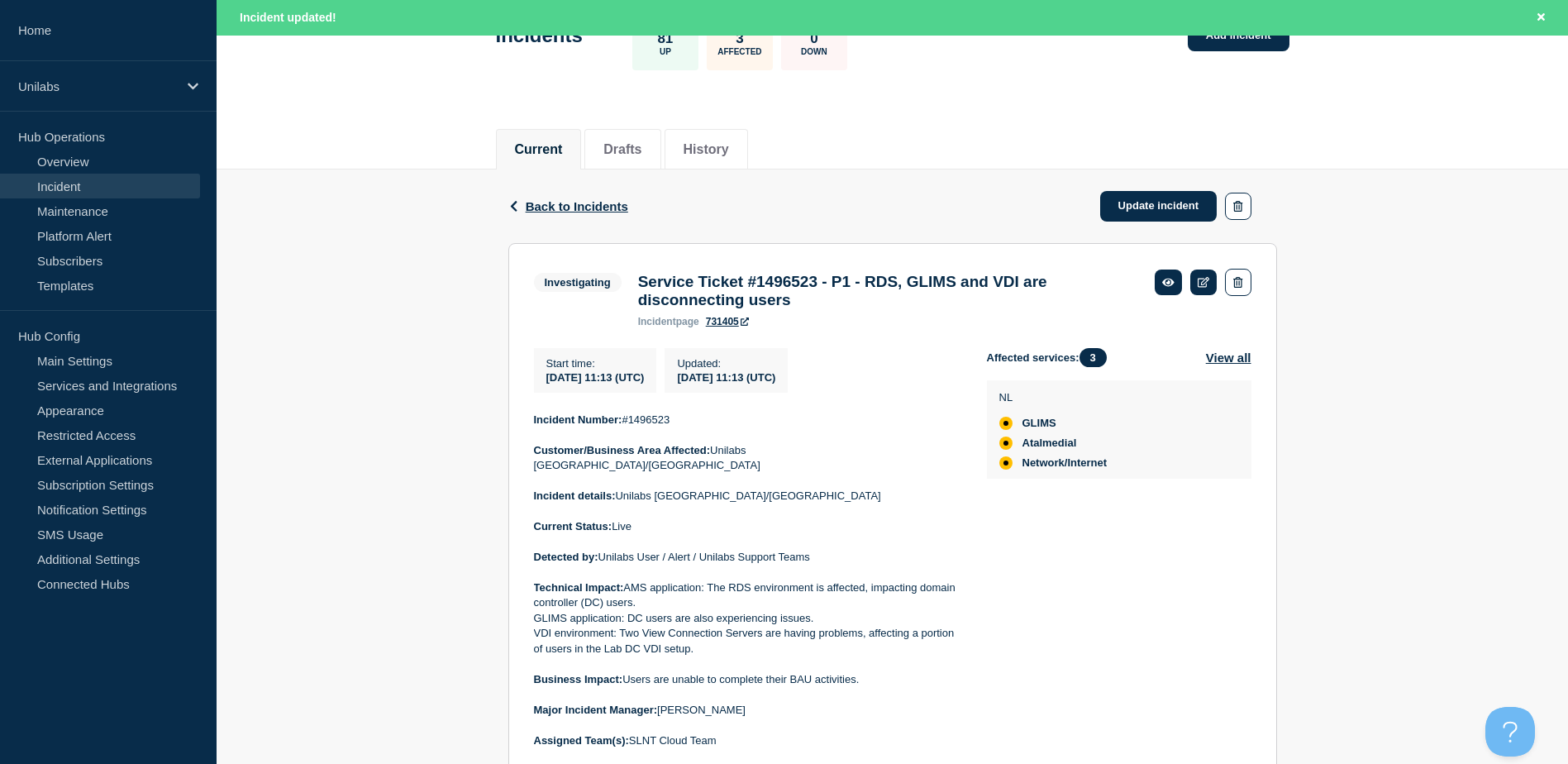
scroll to position [120, 0]
click at [1203, 276] on link at bounding box center [1204, 284] width 27 height 25
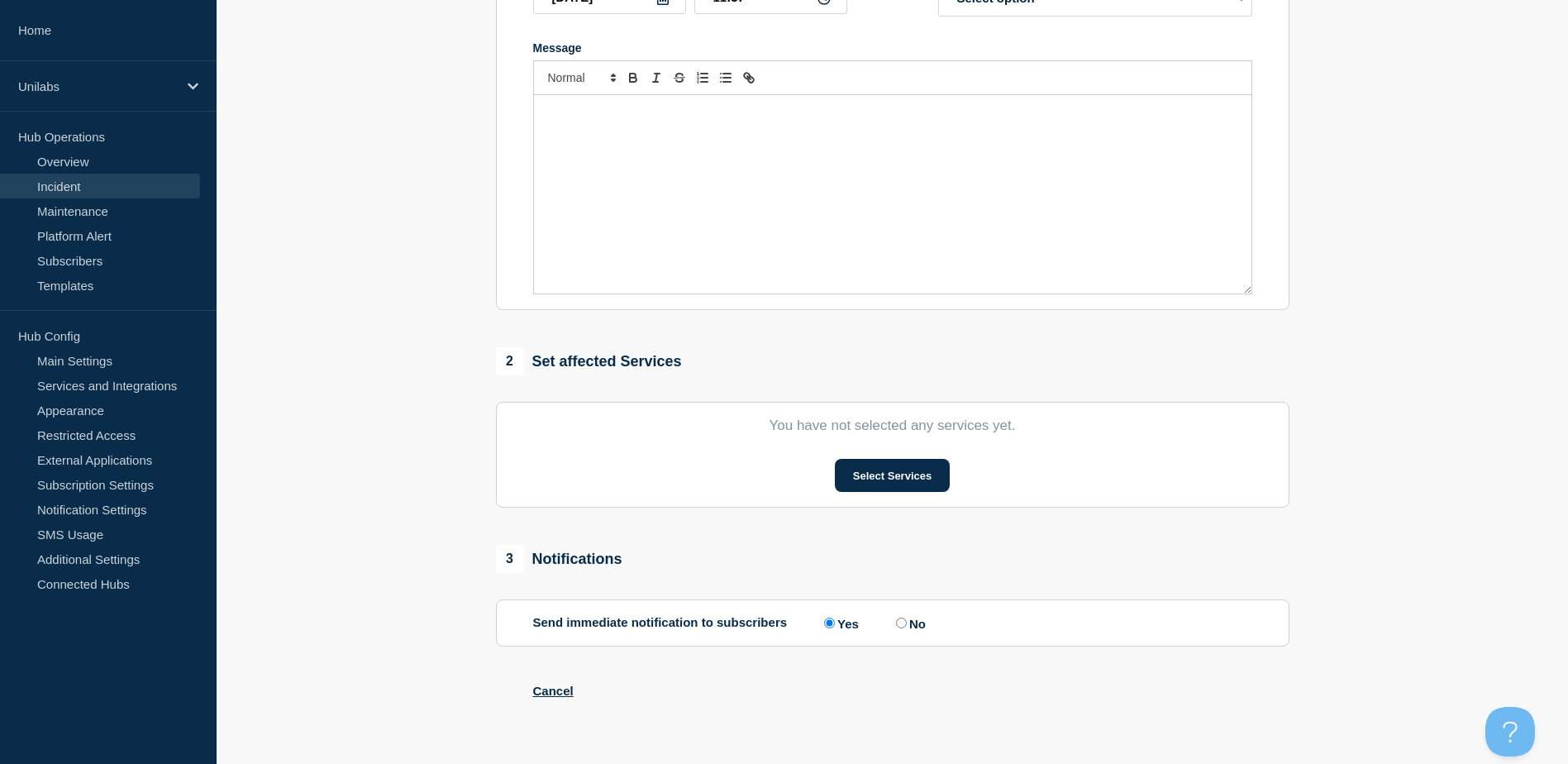
type input "Service Ticket #1496523 - P1 - RDS, GLIMS and VDI are disconnecting users"
type input "11:13"
select select "investigating"
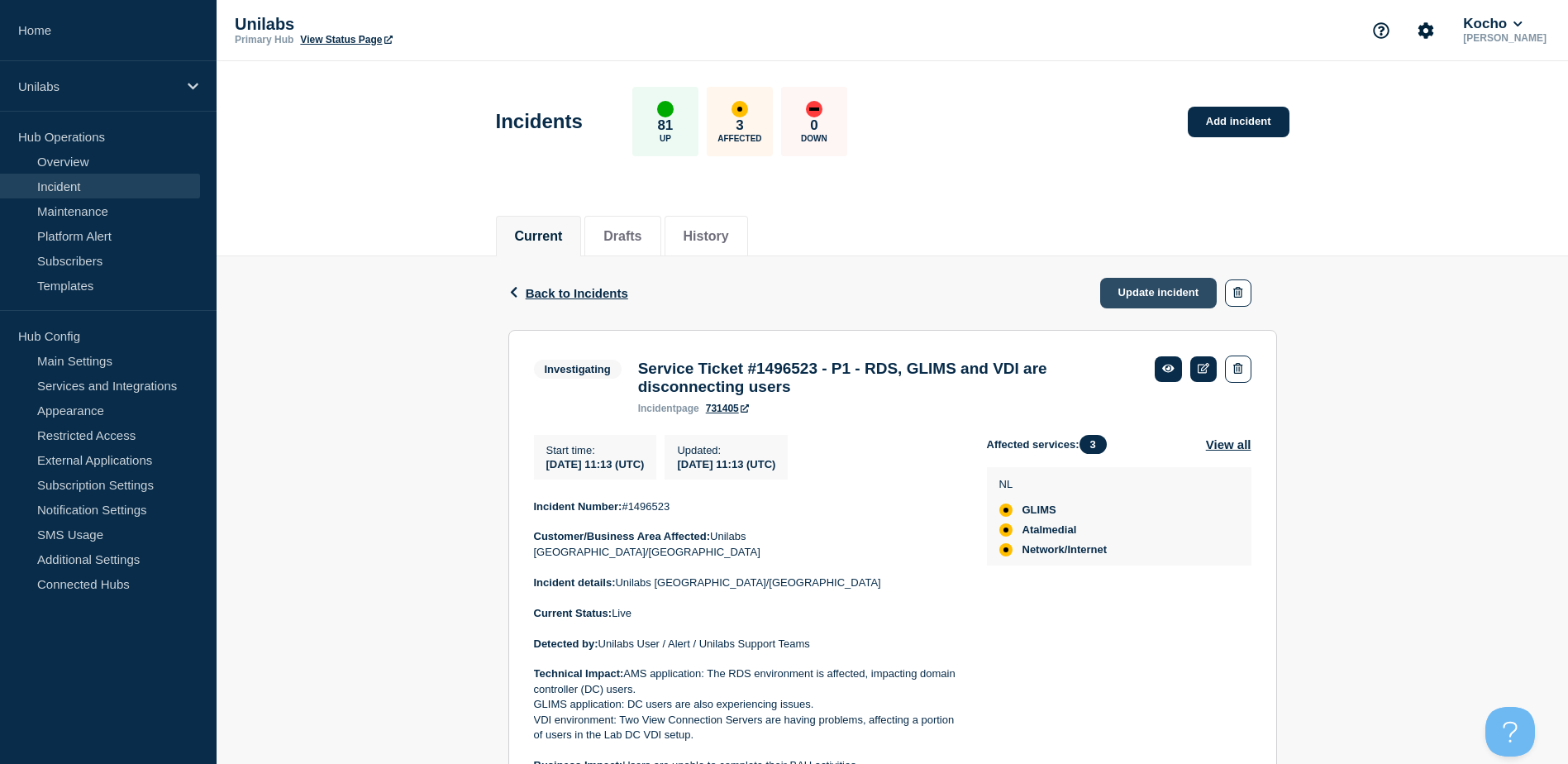
click at [1130, 300] on link "Update incident" at bounding box center [1158, 293] width 117 height 30
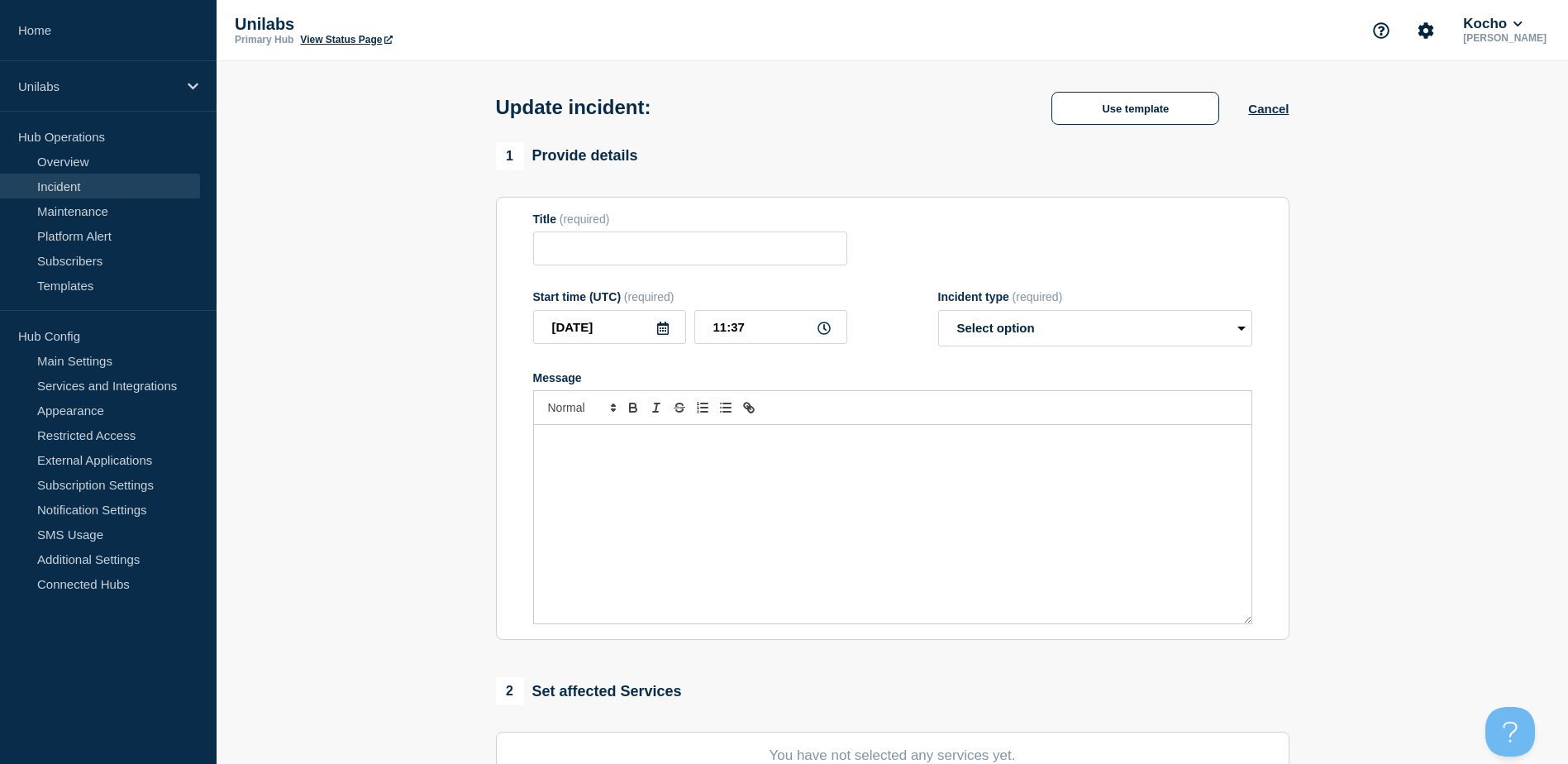
type input "Service Ticket #1496523 - P1 - RDS, GLIMS and VDI are disconnecting users"
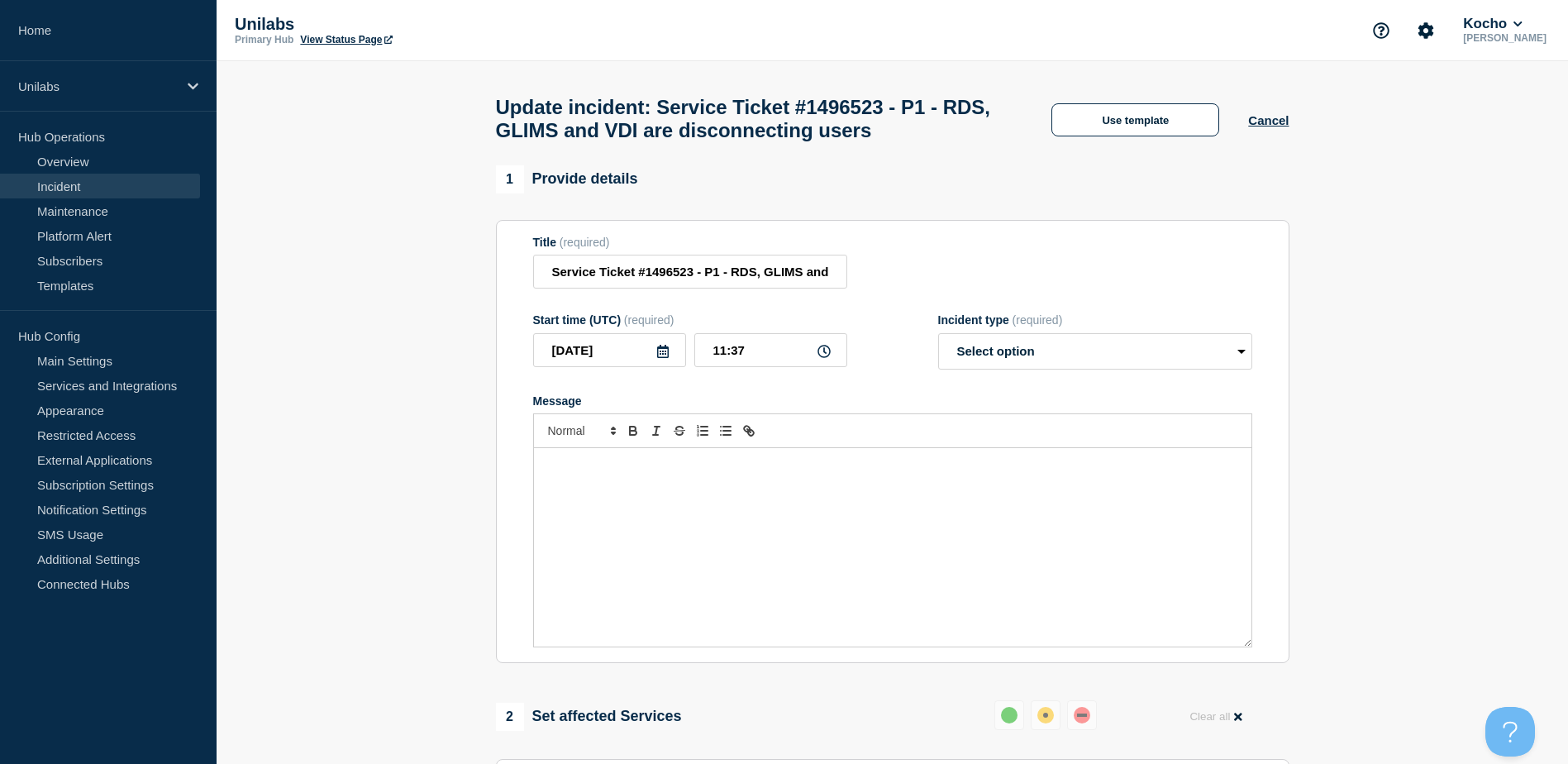
click at [645, 535] on div "Message" at bounding box center [892, 547] width 717 height 199
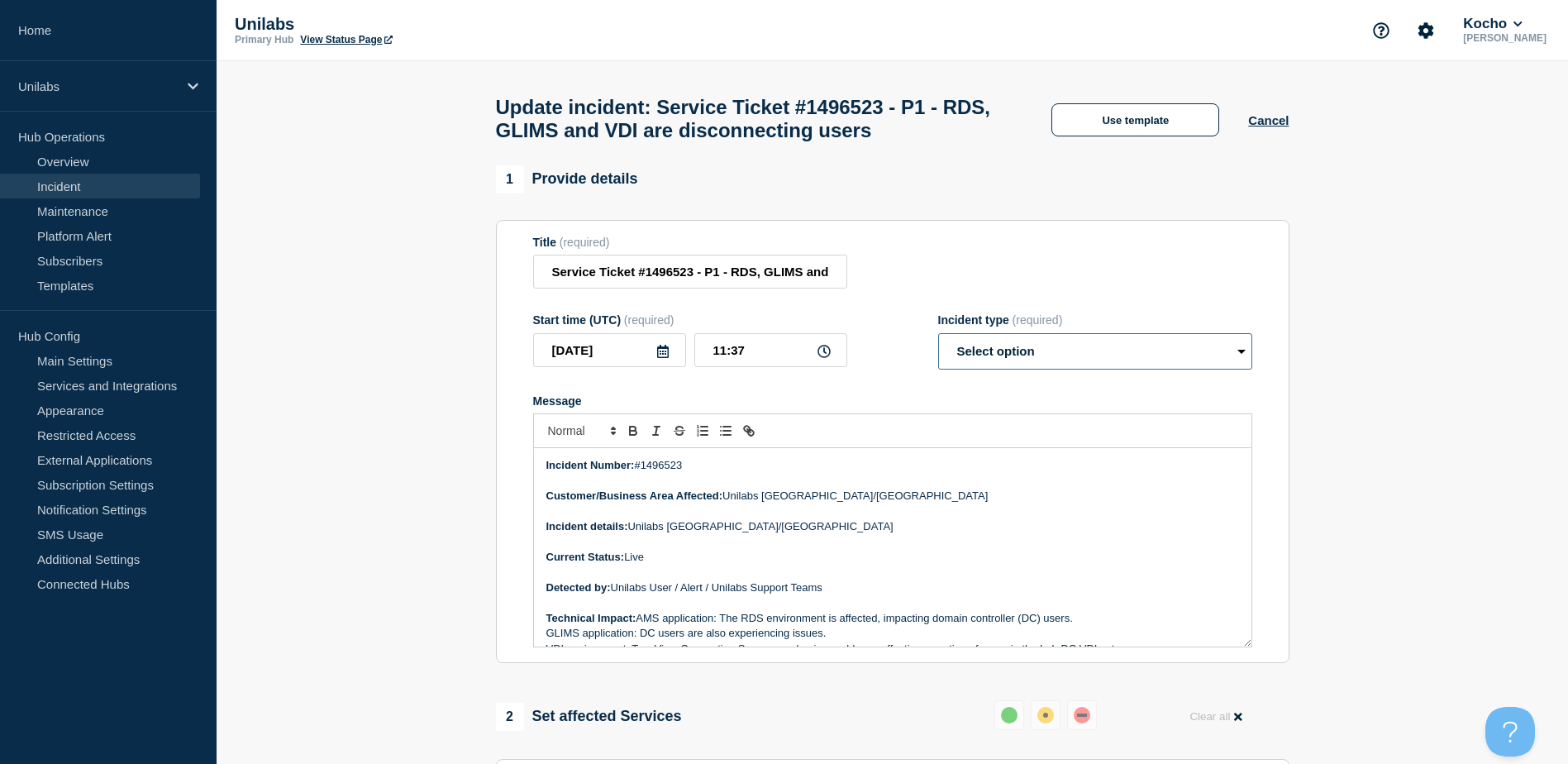
click at [1026, 362] on select "Select option Investigating Identified Monitoring Resolved" at bounding box center [1096, 351] width 314 height 36
select select "monitoring"
click at [939, 341] on select "Select option Investigating Identified Monitoring Resolved" at bounding box center [1096, 351] width 314 height 36
click at [896, 393] on form "Title (required) Service Ticket #1496523 - P1 - RDS, GLIMS and VDI are disconne…" at bounding box center [892, 442] width 719 height 412
drag, startPoint x: 1292, startPoint y: 548, endPoint x: 1278, endPoint y: 548, distance: 14.0
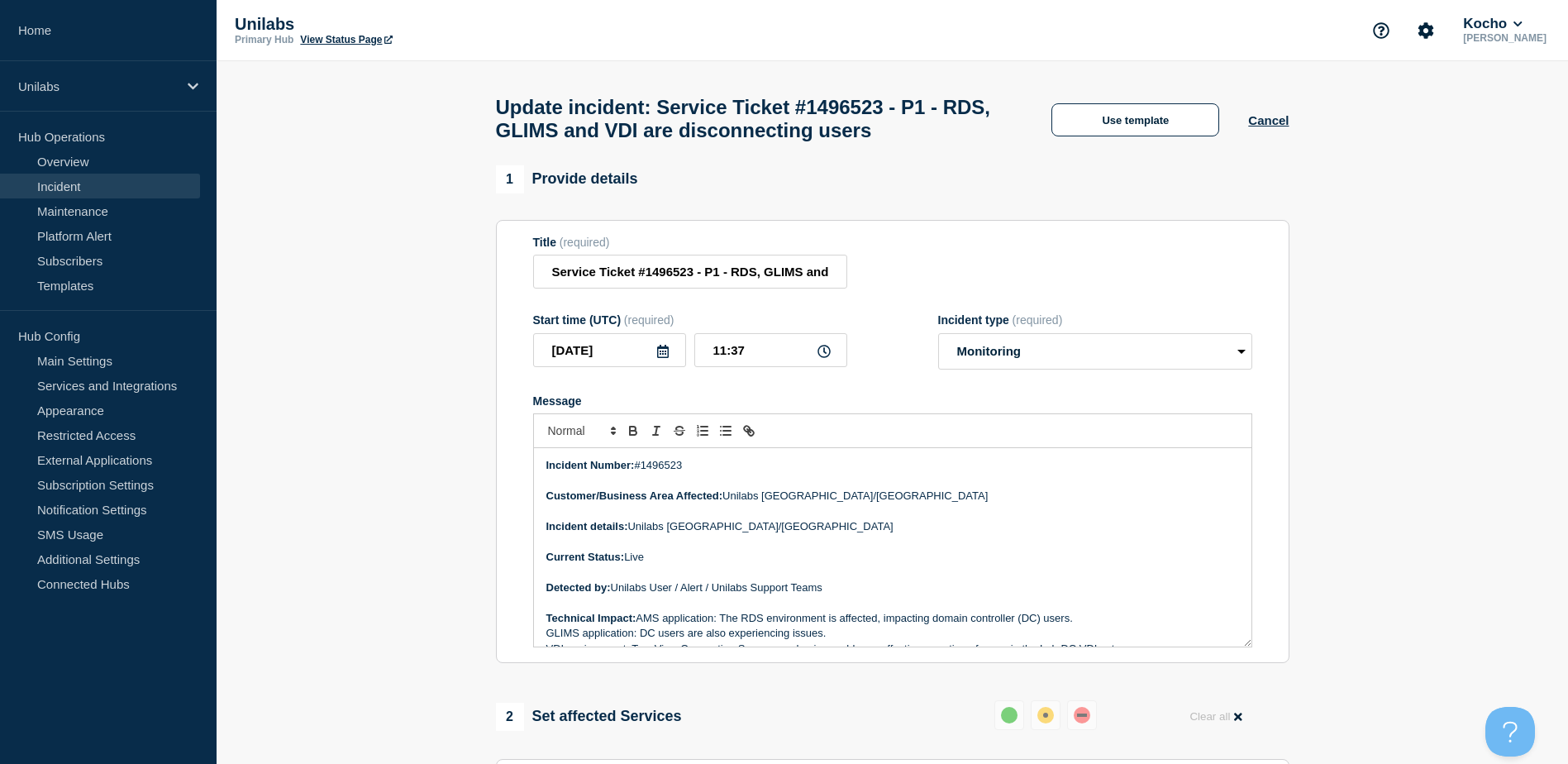
click at [497, 570] on section "Title (required) Service Ticket #1496523 - P1 - RDS, GLIMS and VDI are disconne…" at bounding box center [892, 441] width 793 height 444
drag, startPoint x: 496, startPoint y: 569, endPoint x: 438, endPoint y: 583, distance: 59.7
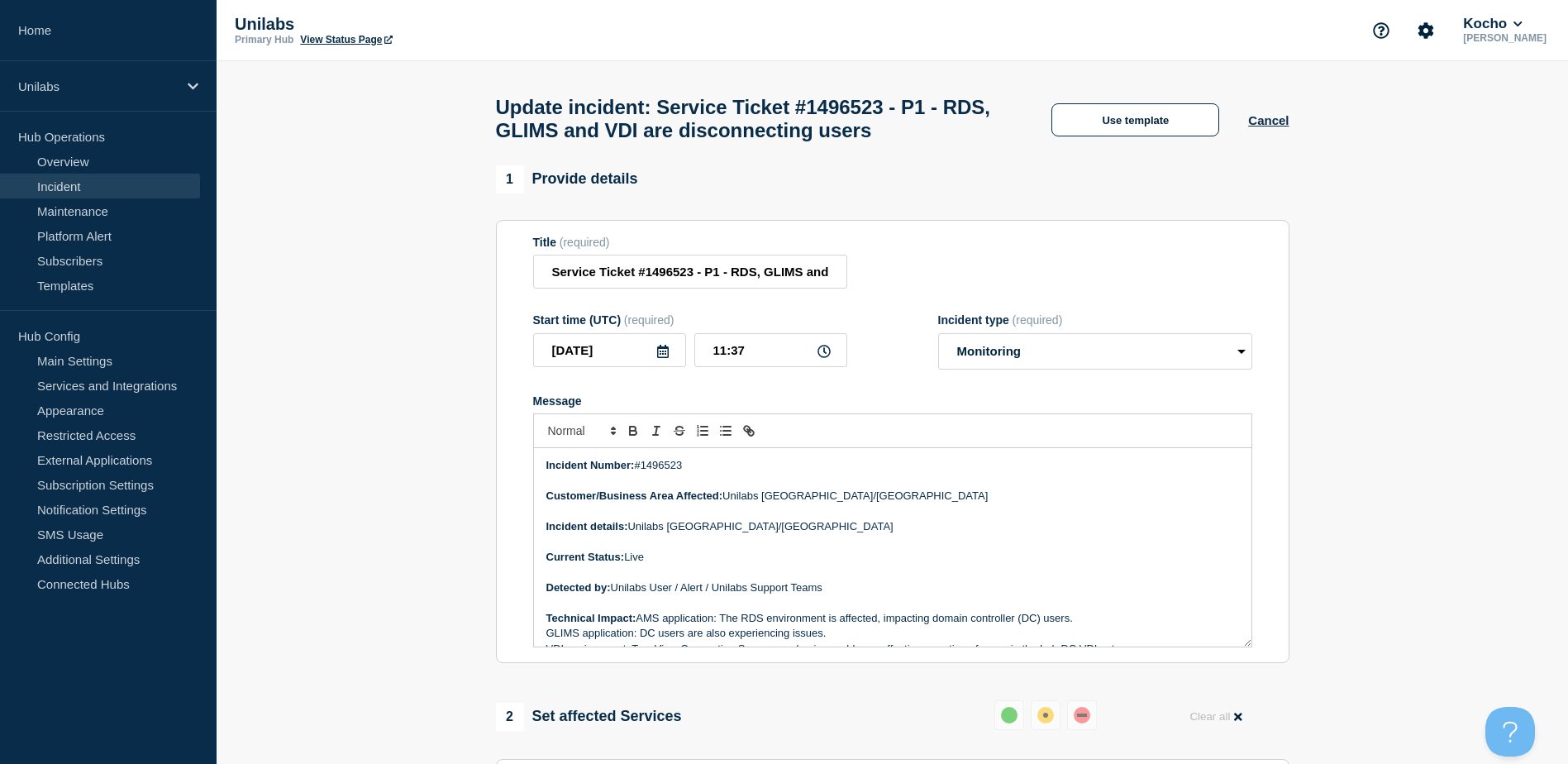
drag, startPoint x: 744, startPoint y: 704, endPoint x: 673, endPoint y: 702, distance: 71.0
click at [149, 681] on aside "Home Unilabs Hub Operations Overview Incident Maintenance Platform Alert Subscr…" at bounding box center [108, 382] width 216 height 764
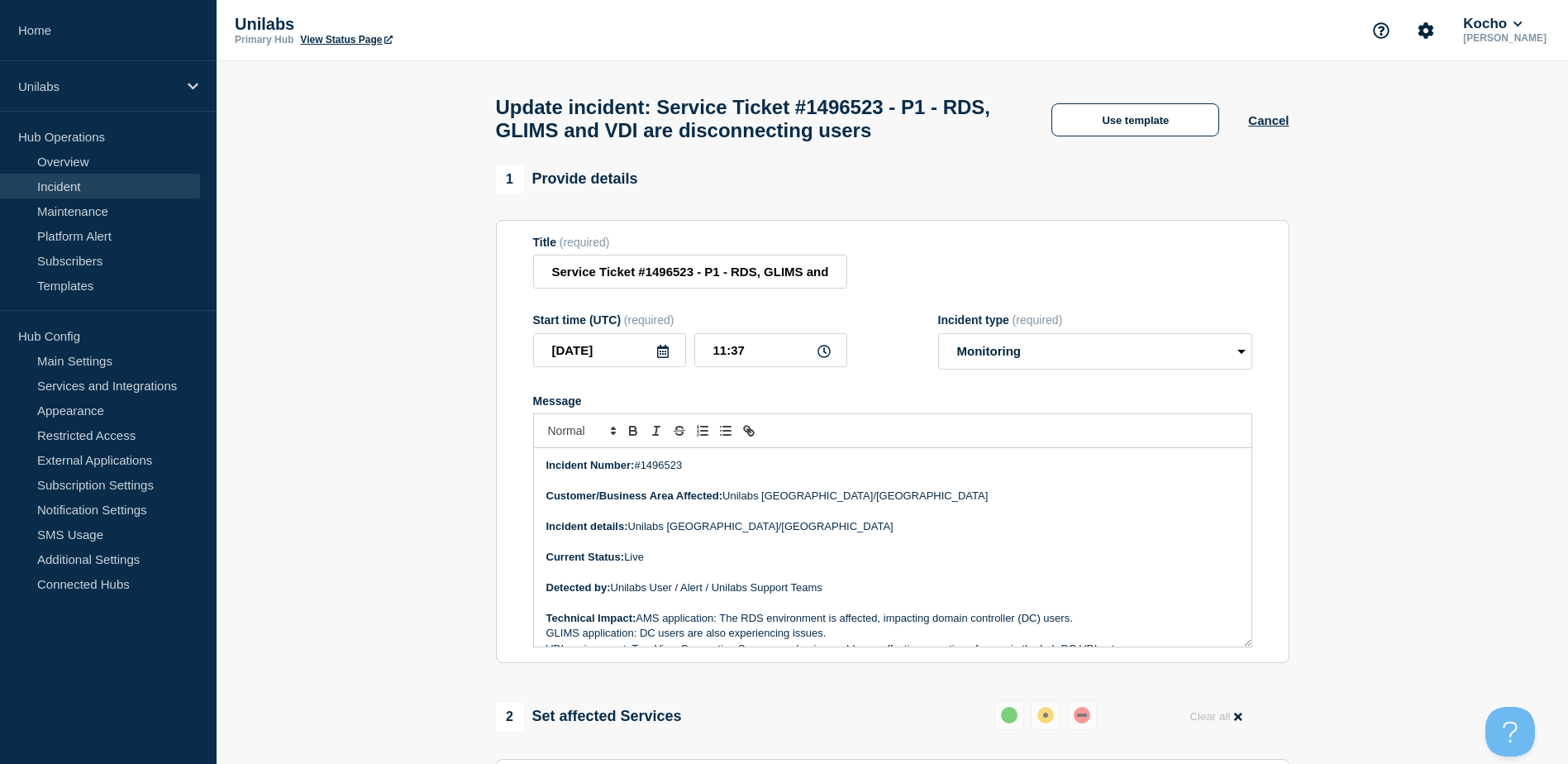
click at [166, 691] on aside "Home Unilabs Hub Operations Overview Incident Maintenance Platform Alert Subscr…" at bounding box center [108, 382] width 216 height 764
drag, startPoint x: 217, startPoint y: 681, endPoint x: 140, endPoint y: 697, distance: 78.6
click at [159, 691] on aside "Home Unilabs Hub Operations Overview Incident Maintenance Platform Alert Subscr…" at bounding box center [108, 382] width 216 height 764
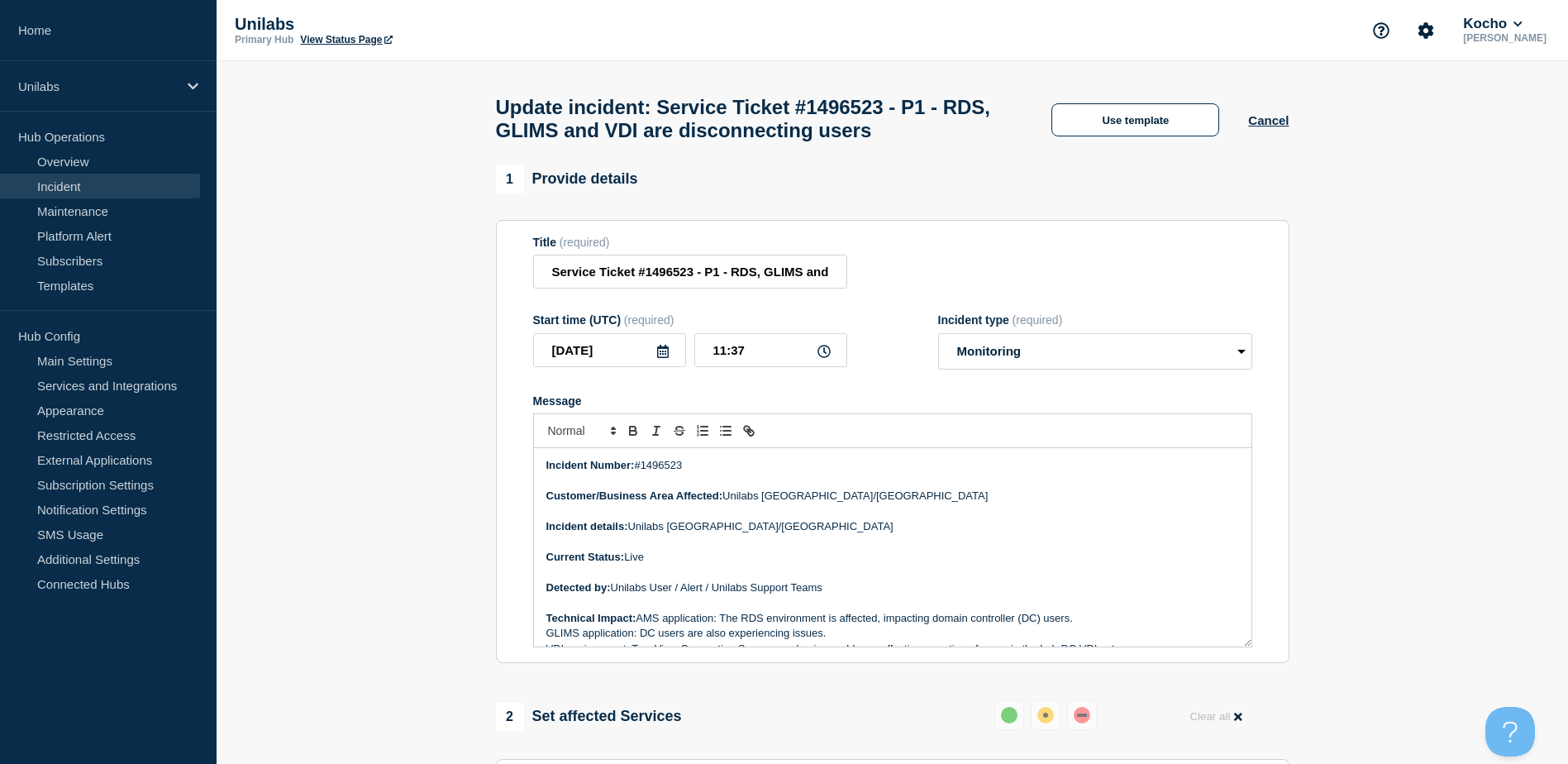
click at [139, 687] on aside "Home Unilabs Hub Operations Overview Incident Maintenance Platform Alert Subscr…" at bounding box center [108, 382] width 216 height 764
drag, startPoint x: 390, startPoint y: 668, endPoint x: 375, endPoint y: 658, distance: 18.0
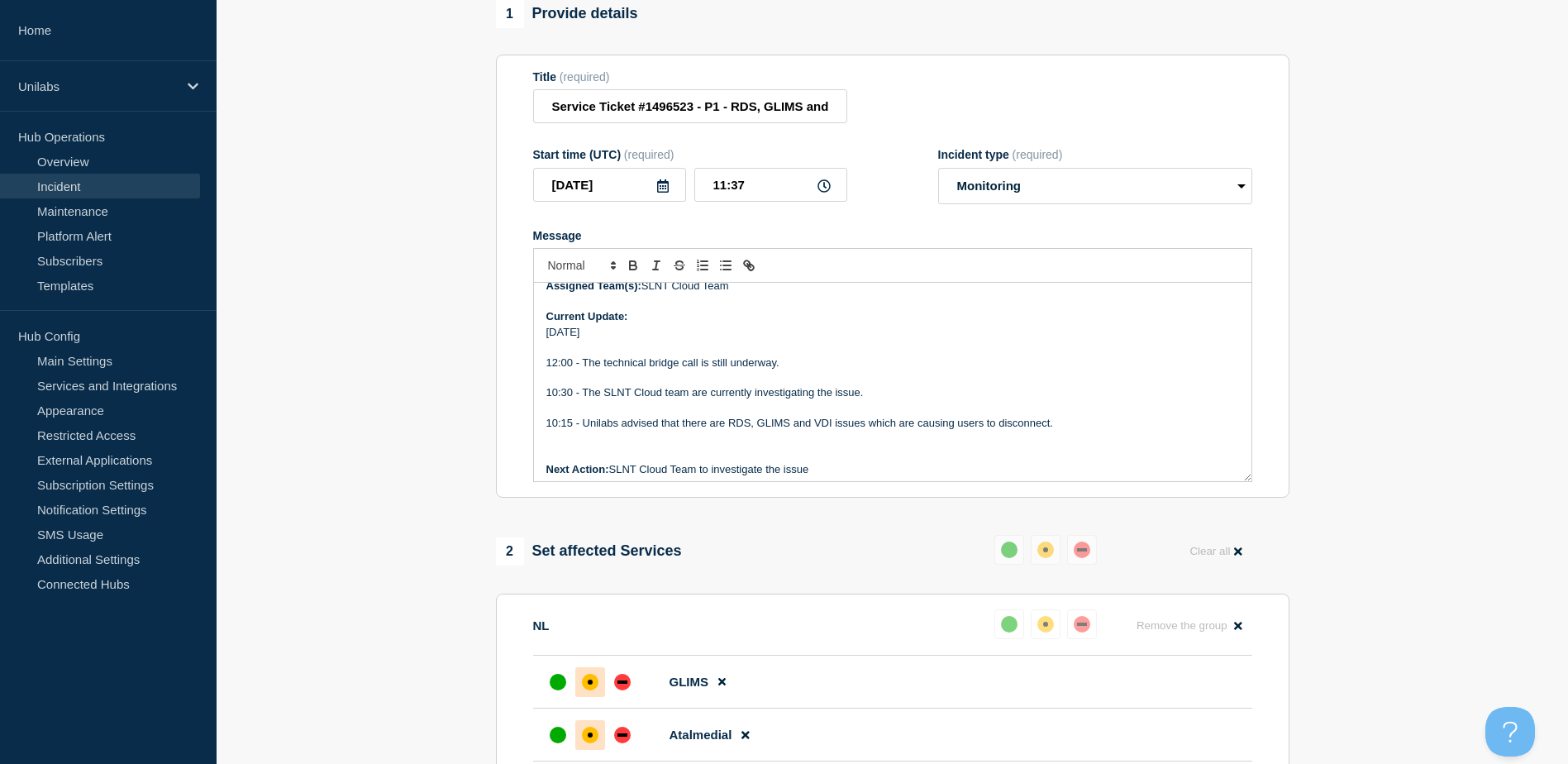
scroll to position [325, 0]
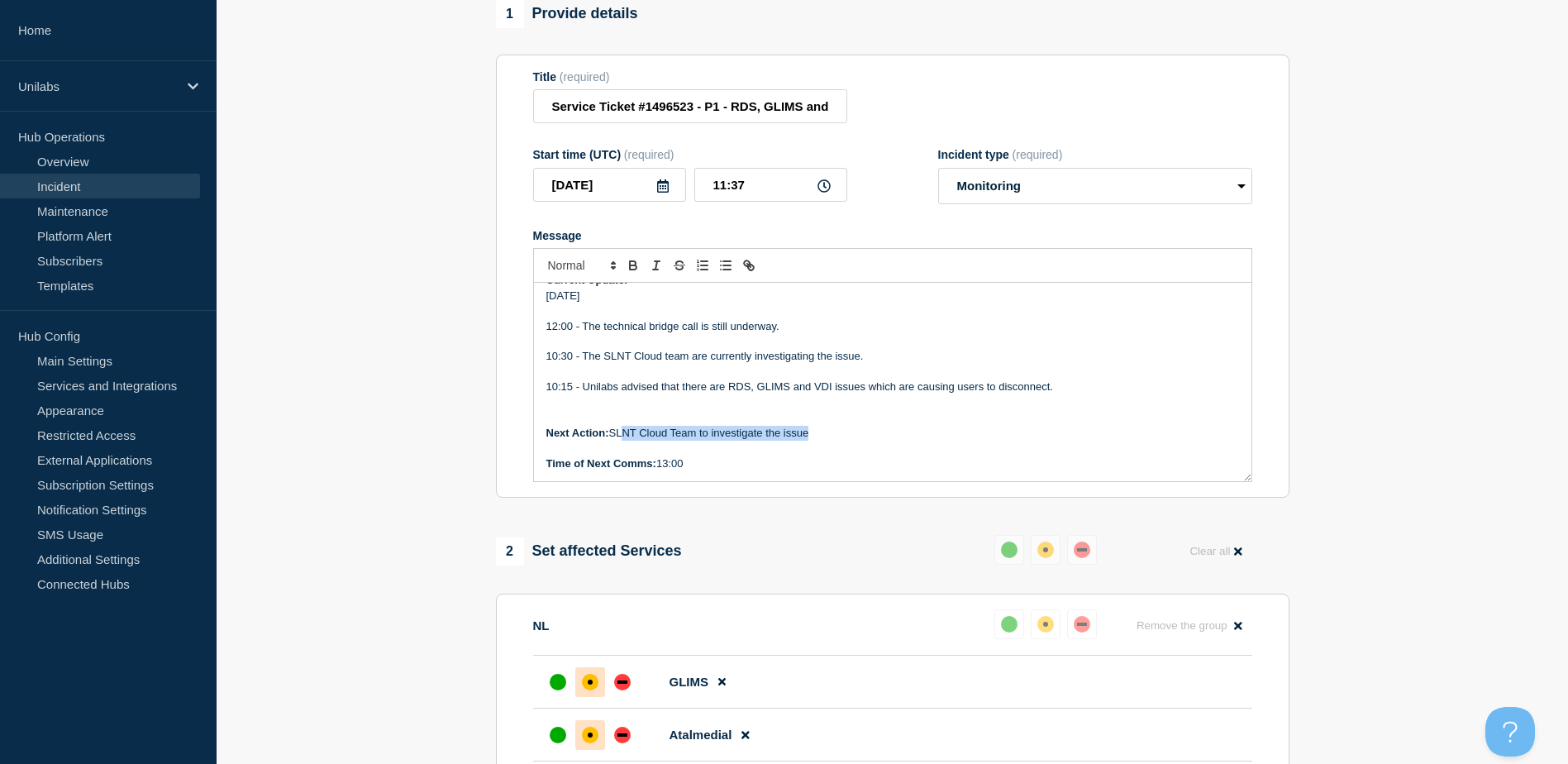
drag, startPoint x: 832, startPoint y: 440, endPoint x: 629, endPoint y: 448, distance: 203.2
click at [629, 441] on p "Next Action: SLNT Cloud Team to investigate the issue" at bounding box center [893, 434] width 693 height 15
click at [696, 480] on div "Incident Number: #1496523 Customer/Business Area Affected: Unilabs Netherlands/…" at bounding box center [892, 382] width 717 height 199
drag, startPoint x: 814, startPoint y: 439, endPoint x: 612, endPoint y: 441, distance: 202.0
click at [612, 441] on p "Next Action: SLNT Cloud Team to investigate the issue" at bounding box center [893, 434] width 693 height 15
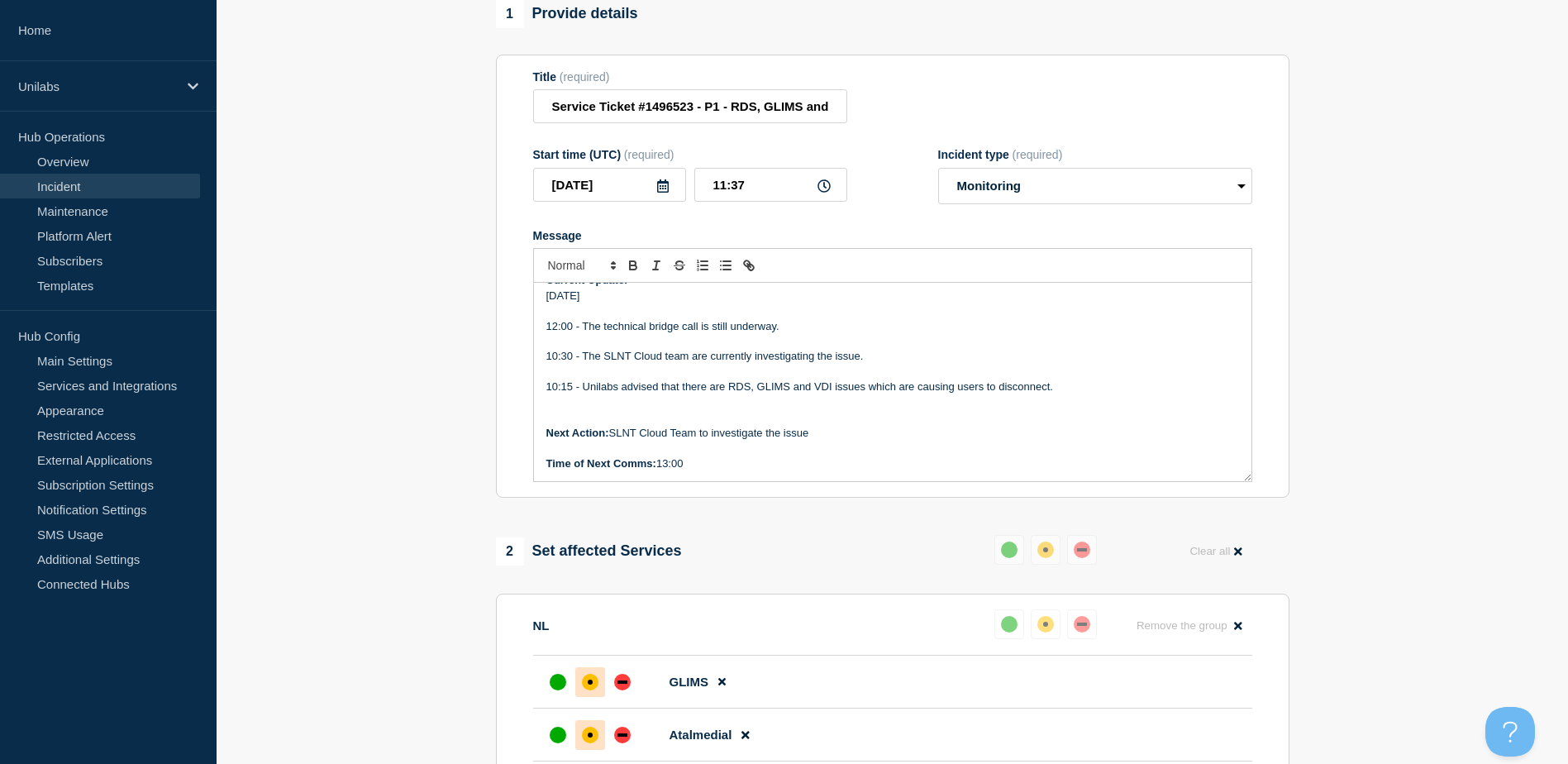
click at [756, 418] on p "Message" at bounding box center [893, 417] width 693 height 15
drag, startPoint x: 754, startPoint y: 440, endPoint x: 693, endPoint y: 431, distance: 61.7
click at [710, 441] on p "Next Action: SLNT Cloud Team to investigate the issue" at bounding box center [893, 434] width 693 height 15
click at [687, 425] on p "Message" at bounding box center [893, 417] width 693 height 15
